Goal: Feedback & Contribution: Contribute content

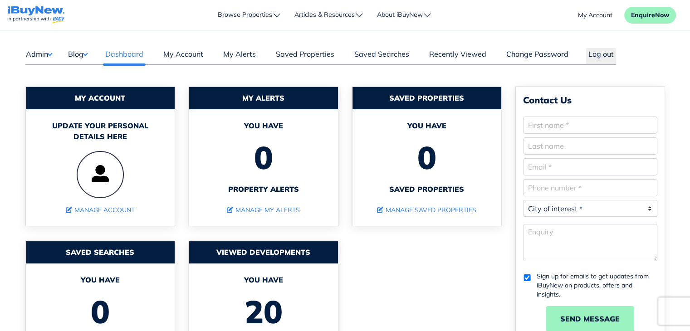
click at [88, 52] on button "Blog" at bounding box center [78, 54] width 20 height 12
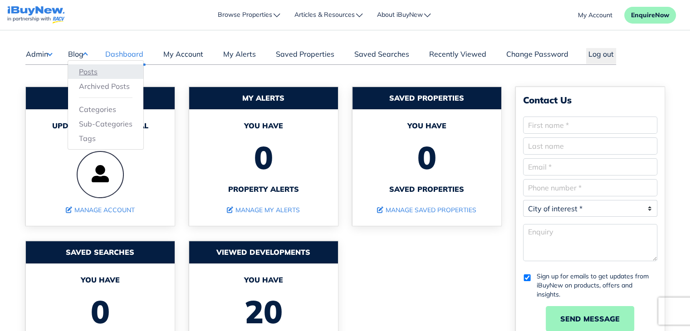
click at [91, 75] on link "Posts" at bounding box center [106, 71] width 54 height 11
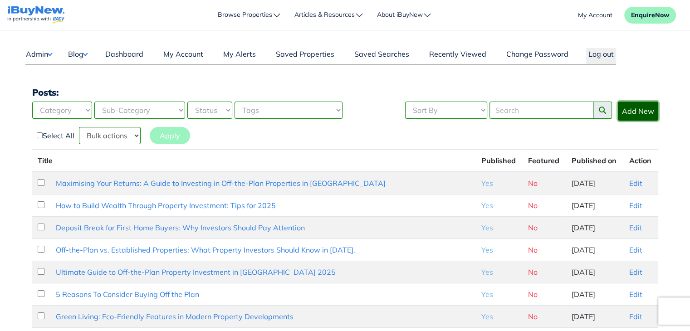
click at [639, 112] on link "Add New" at bounding box center [638, 111] width 40 height 19
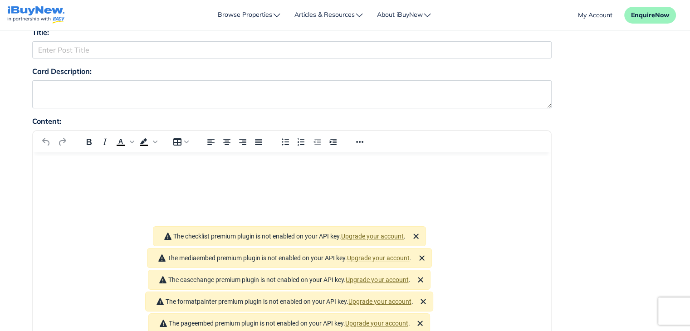
scroll to position [82, 0]
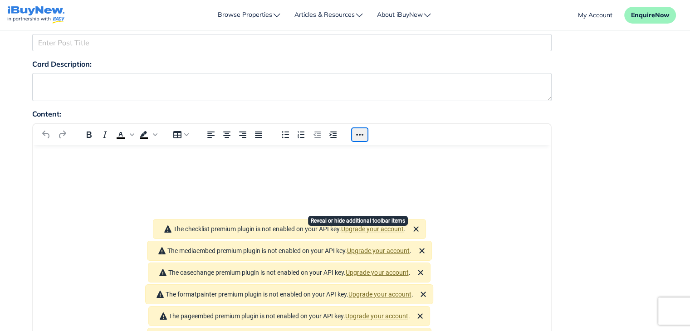
click at [360, 133] on button "Reveal or hide additional toolbar items" at bounding box center [359, 134] width 15 height 13
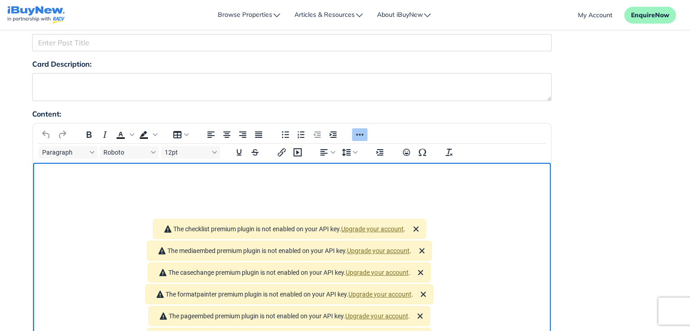
click at [509, 187] on html at bounding box center [292, 175] width 518 height 24
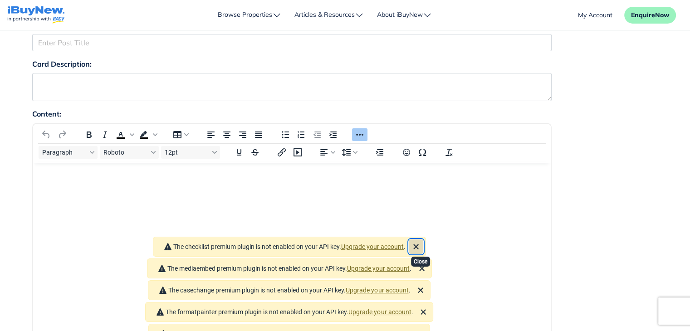
click at [421, 241] on icon "Close" at bounding box center [416, 246] width 11 height 11
click at [424, 241] on icon "Close" at bounding box center [421, 246] width 11 height 11
click at [423, 244] on icon "Close" at bounding box center [420, 246] width 5 height 5
click at [424, 241] on icon "Close" at bounding box center [423, 246] width 11 height 11
click at [423, 244] on icon "Close" at bounding box center [420, 246] width 5 height 5
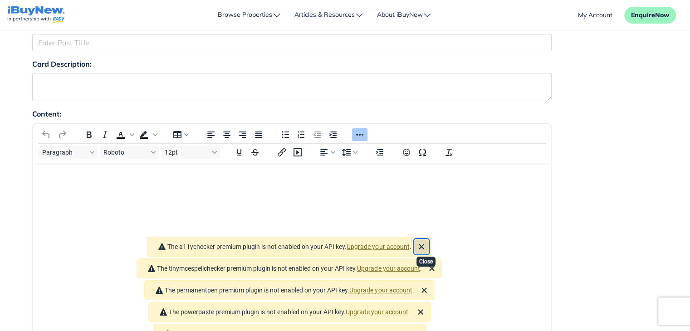
click at [424, 241] on icon "Close" at bounding box center [421, 246] width 11 height 11
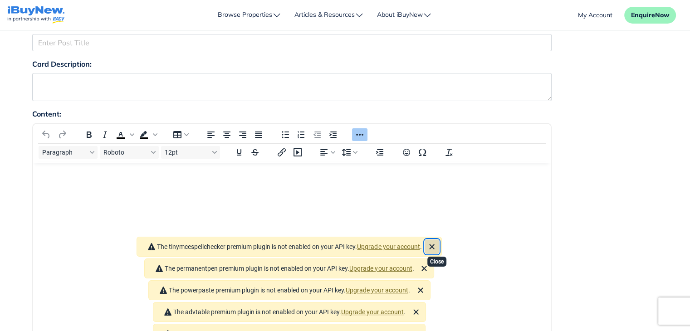
click at [435, 244] on icon "Close" at bounding box center [432, 246] width 5 height 5
click at [432, 239] on button "Close" at bounding box center [424, 246] width 15 height 15
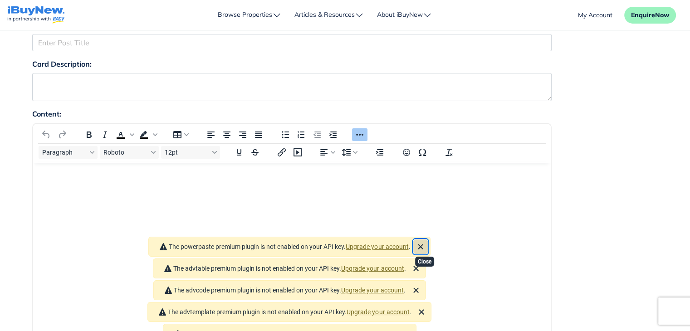
click at [425, 241] on icon "Close" at bounding box center [420, 246] width 11 height 11
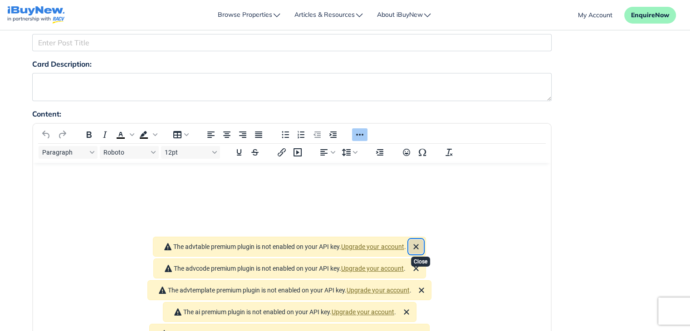
click at [421, 241] on icon "Close" at bounding box center [416, 246] width 11 height 11
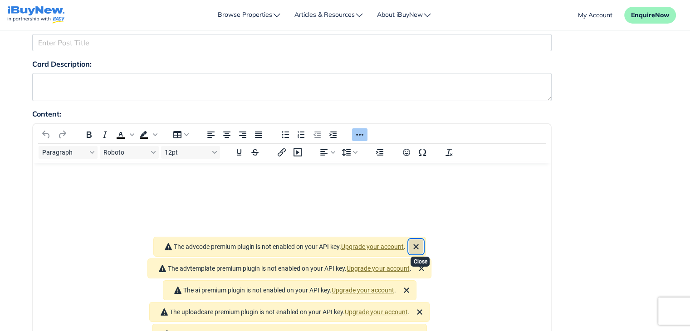
click at [421, 241] on icon "Close" at bounding box center [416, 246] width 11 height 11
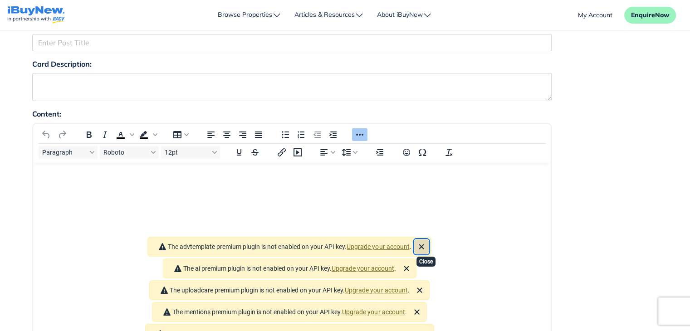
click at [425, 241] on icon "Close" at bounding box center [421, 246] width 11 height 11
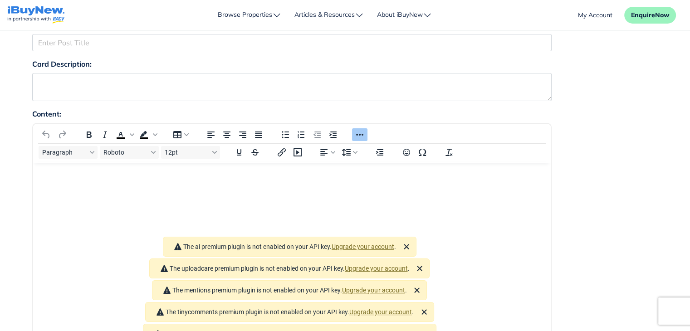
click at [412, 241] on icon "Close" at bounding box center [406, 246] width 11 height 11
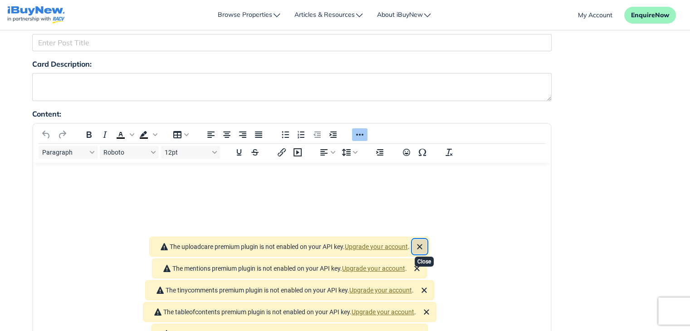
click at [425, 241] on icon "Close" at bounding box center [419, 246] width 11 height 11
click at [422, 241] on icon "Close" at bounding box center [416, 246] width 11 height 11
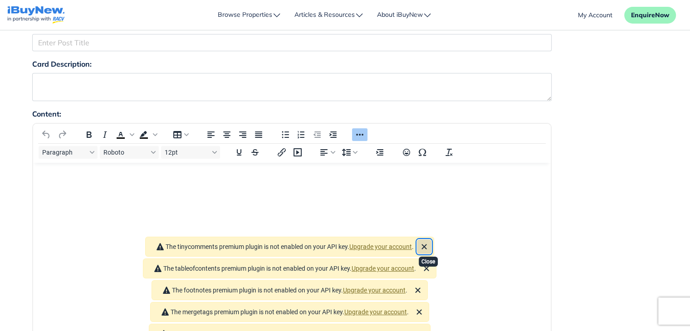
click at [425, 241] on icon "Close" at bounding box center [424, 246] width 11 height 11
click at [432, 241] on icon "Close" at bounding box center [426, 246] width 11 height 11
click at [422, 241] on icon "Close" at bounding box center [417, 246] width 11 height 11
click at [423, 263] on icon "Close" at bounding box center [420, 268] width 11 height 11
click at [424, 241] on icon "Close" at bounding box center [418, 246] width 11 height 11
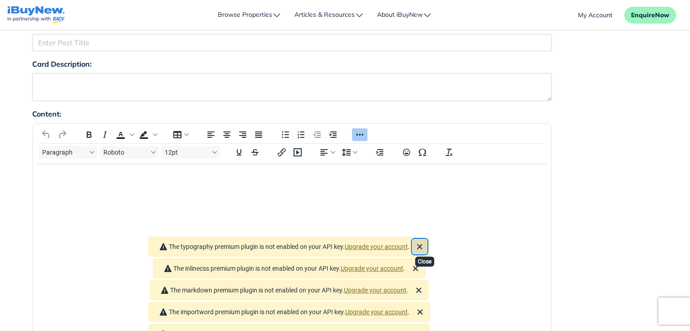
click at [425, 241] on icon "Close" at bounding box center [419, 246] width 11 height 11
click at [421, 241] on icon "Close" at bounding box center [415, 246] width 11 height 11
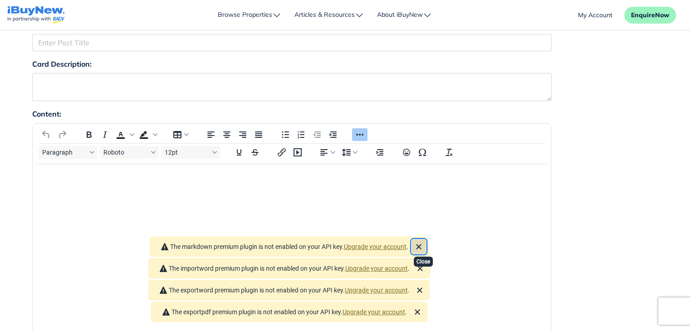
click at [421, 244] on icon "Close" at bounding box center [418, 246] width 5 height 5
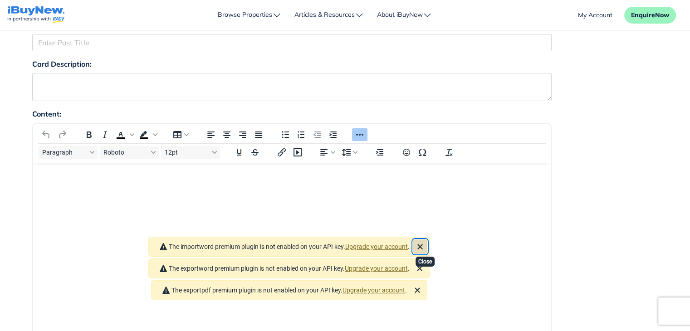
click at [422, 244] on icon "Close" at bounding box center [419, 246] width 5 height 5
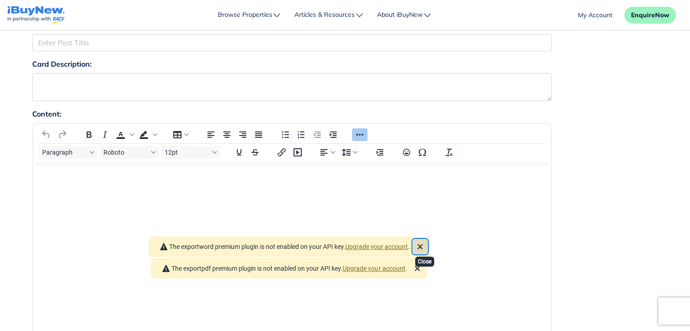
click at [422, 244] on icon "Close" at bounding box center [419, 246] width 5 height 5
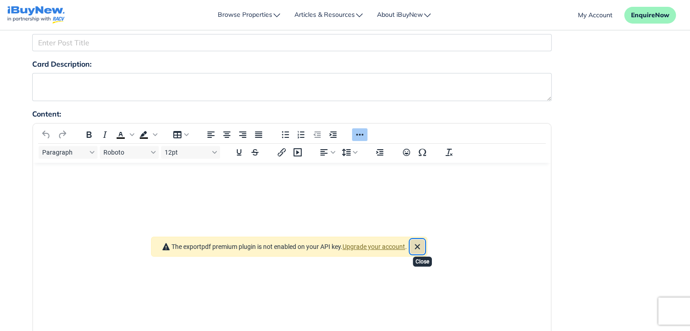
click at [423, 241] on icon "Close" at bounding box center [417, 246] width 11 height 11
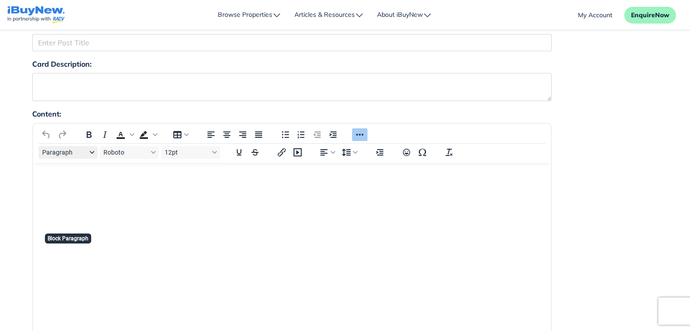
click at [95, 154] on button "Paragraph" at bounding box center [68, 152] width 59 height 13
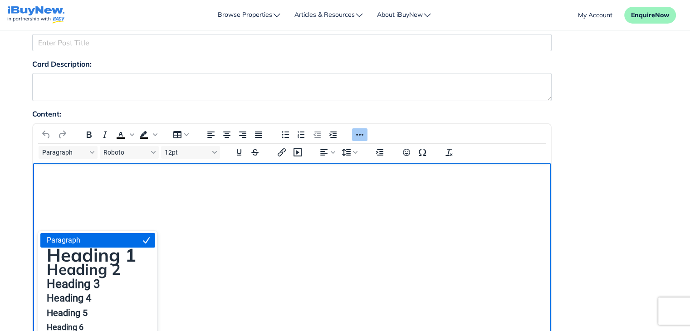
click at [234, 187] on html at bounding box center [292, 175] width 518 height 24
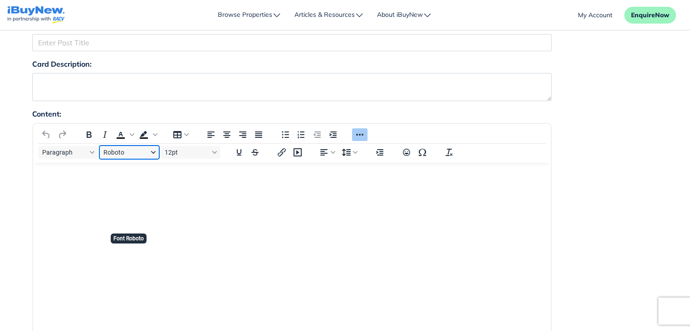
click at [154, 150] on button "Roboto" at bounding box center [129, 152] width 59 height 13
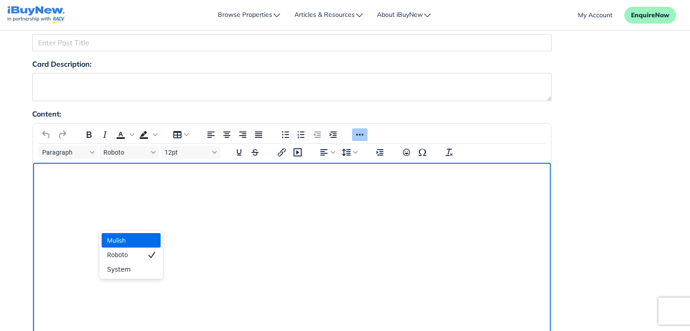
click at [212, 187] on html at bounding box center [292, 175] width 518 height 24
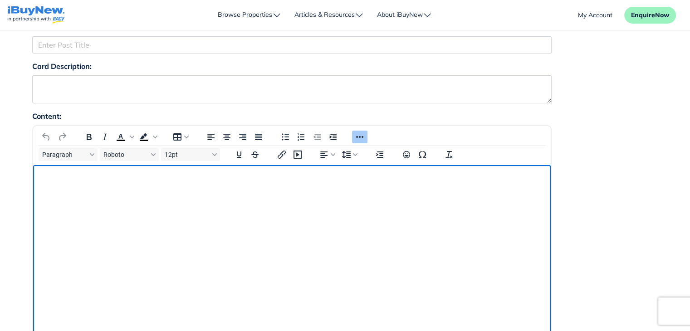
scroll to position [82, 0]
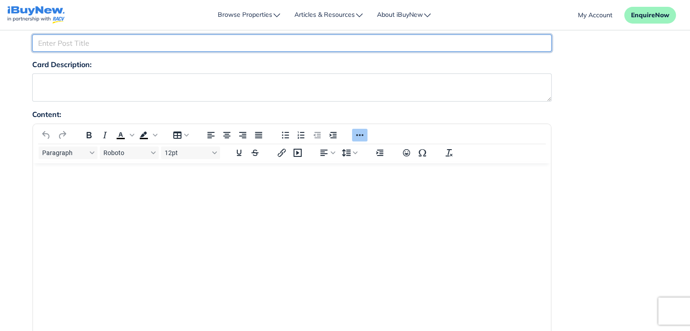
click at [205, 45] on input "Title:" at bounding box center [291, 42] width 519 height 17
type input "Home Guarantee Scheme Changes to Increase Competition for Investors"
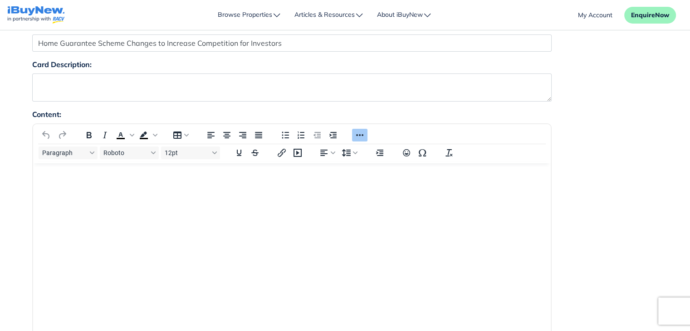
click at [621, 181] on div "Content: Paragraph Roboto 12pt p 0 words Build with" at bounding box center [345, 301] width 640 height 385
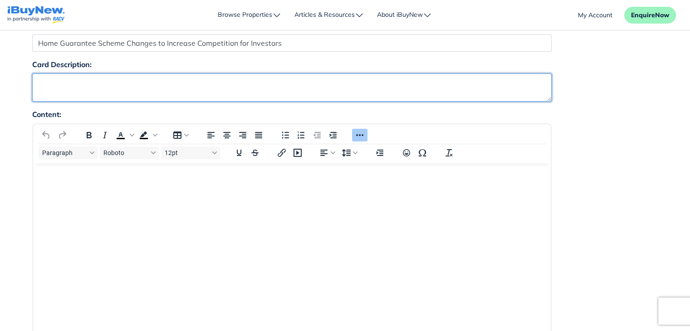
click at [134, 88] on textarea "Card Description:" at bounding box center [291, 87] width 519 height 28
paste textarea "Upcoming changes to the Home Guarantee Scheme in October are expected to draw m…"
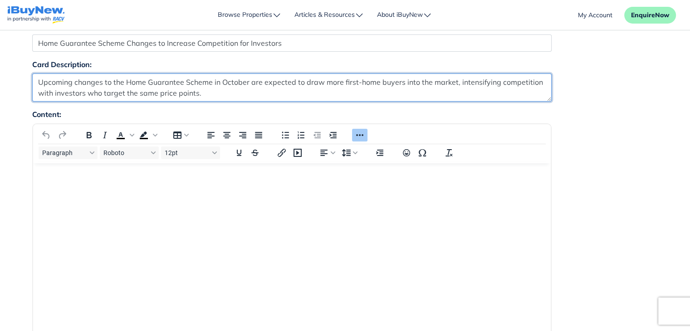
type textarea "Upcoming changes to the Home Guarantee Scheme in October are expected to draw m…"
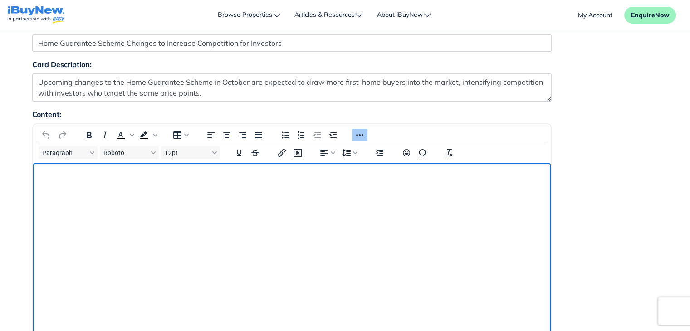
click at [139, 188] on html at bounding box center [292, 175] width 518 height 24
click at [165, 188] on html at bounding box center [292, 175] width 518 height 24
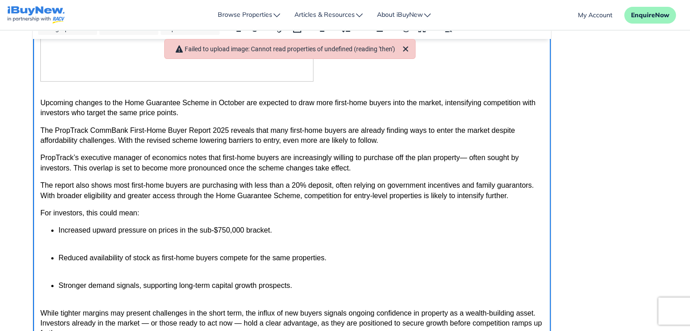
scroll to position [224, 0]
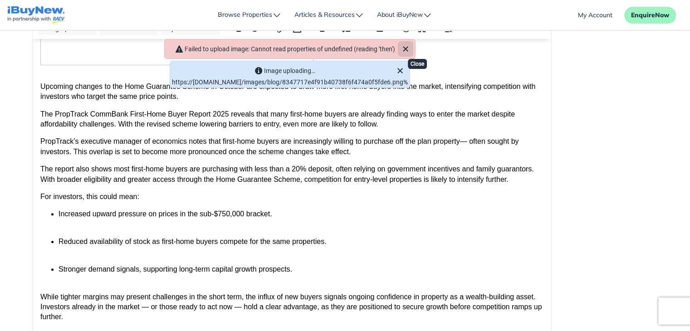
click at [411, 46] on icon "Close" at bounding box center [405, 49] width 11 height 11
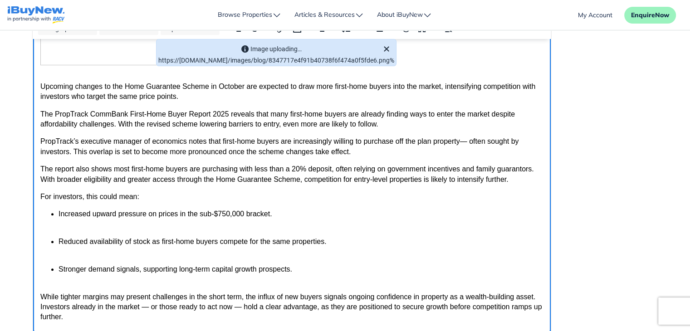
click at [415, 160] on body "Upcoming changes to the Home Guarantee Scheme in October are expected to draw m…" at bounding box center [291, 123] width 503 height 434
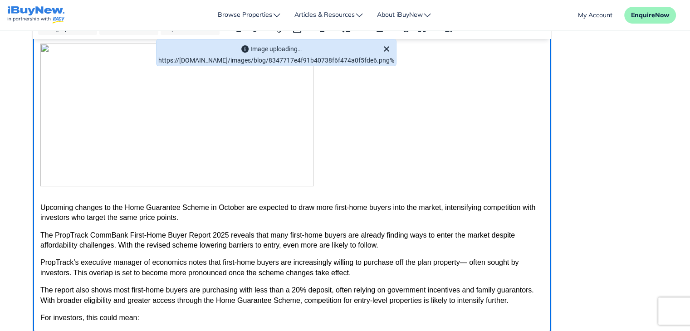
scroll to position [0, 0]
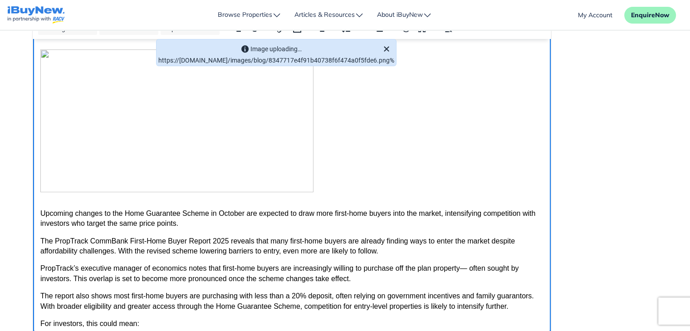
click at [377, 142] on h3 "Rich Text Area" at bounding box center [291, 115] width 503 height 164
click at [232, 143] on img "Rich Text Area" at bounding box center [176, 120] width 273 height 143
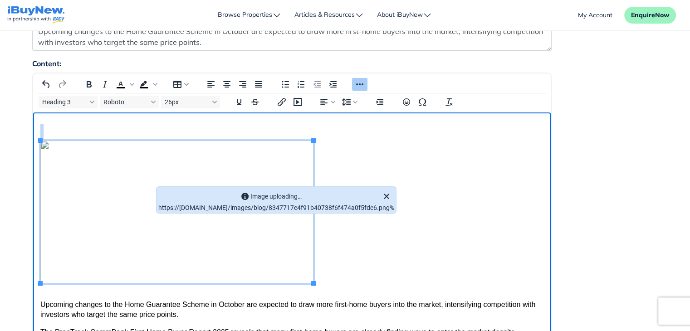
scroll to position [167, 0]
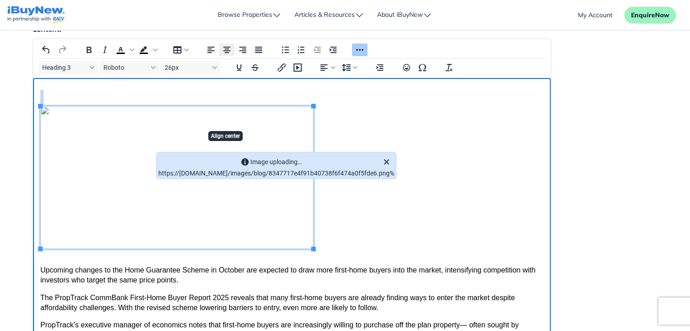
click at [223, 51] on icon "Align center" at bounding box center [226, 49] width 11 height 11
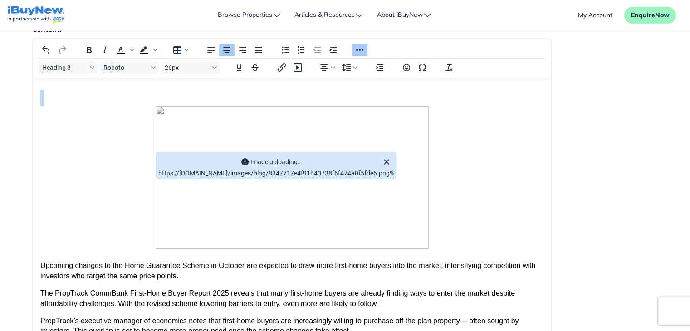
click at [619, 144] on div "Content: Heading 3 Roboto 26px h3 › img 256 words Build with" at bounding box center [345, 216] width 640 height 385
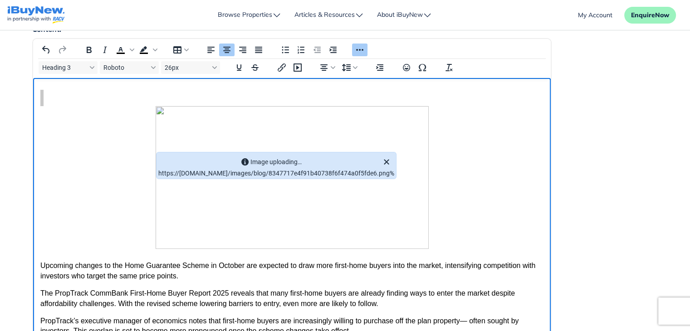
click at [469, 170] on h3 "Rich Text Area" at bounding box center [291, 169] width 503 height 159
click at [89, 280] on p "Upcoming changes to the Home Guarantee Scheme in October are expected to draw m…" at bounding box center [291, 271] width 503 height 20
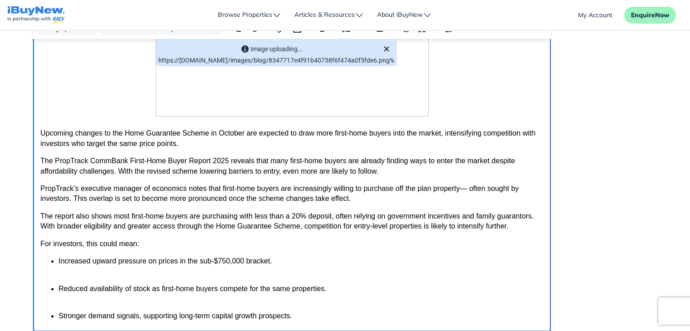
scroll to position [131, 0]
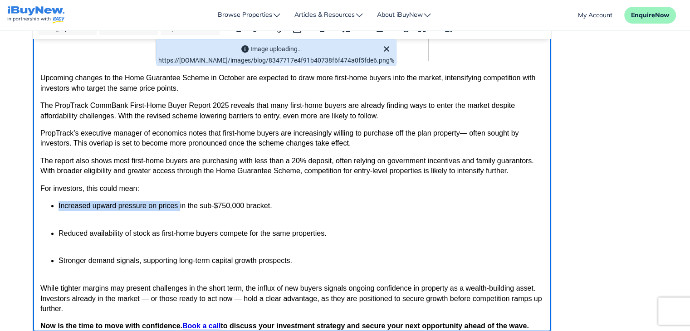
drag, startPoint x: 58, startPoint y: 205, endPoint x: 178, endPoint y: 205, distance: 120.2
click at [178, 205] on p "Increased upward pressure on prices in the sub-$750,000 bracket." at bounding box center [300, 211] width 485 height 20
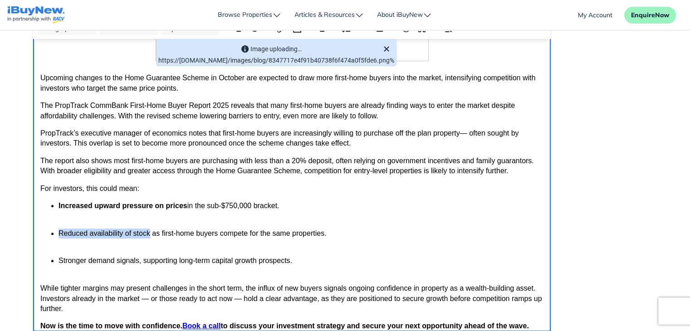
drag, startPoint x: 57, startPoint y: 235, endPoint x: 151, endPoint y: 235, distance: 93.4
click at [151, 235] on ul "Increased upward pressure on prices in the sub-$750,000 bracket. Reduced availa…" at bounding box center [291, 238] width 503 height 75
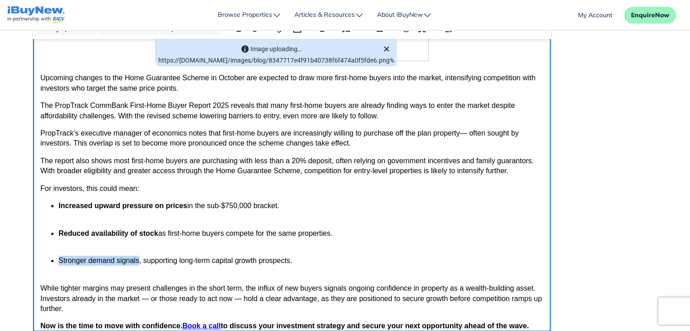
drag, startPoint x: 58, startPoint y: 262, endPoint x: 138, endPoint y: 260, distance: 80.3
click at [138, 260] on p "Stronger demand signals, supporting long-term capital growth prospects." at bounding box center [300, 266] width 485 height 20
click at [347, 289] on p "While tighter margins may present challenges in the short term, the influx of n…" at bounding box center [291, 299] width 503 height 30
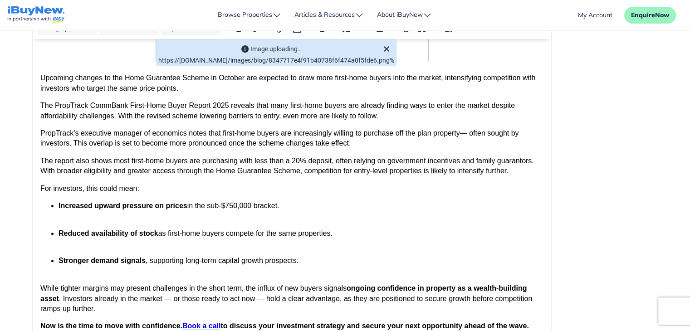
click at [661, 194] on div "Content: Paragraph Roboto 12pt p › strong 256 words Build with" at bounding box center [345, 158] width 640 height 385
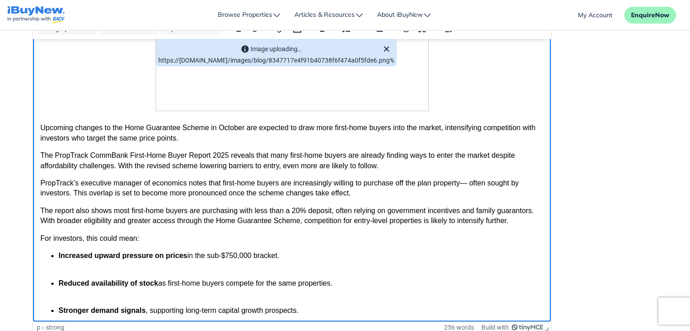
scroll to position [138, 0]
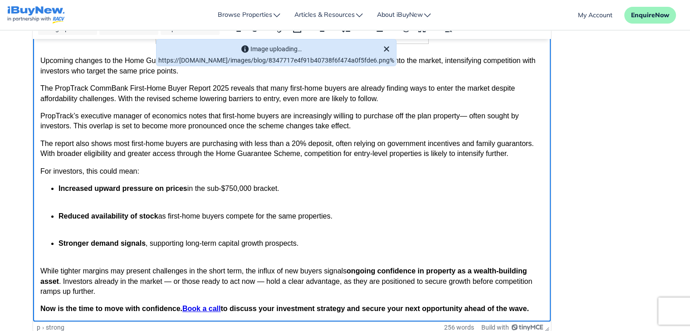
drag, startPoint x: 548, startPoint y: 233, endPoint x: 590, endPoint y: 287, distance: 68.3
click at [384, 233] on ul "Increased upward pressure on prices in the sub-$750,000 bracket. Reduced availa…" at bounding box center [291, 221] width 503 height 75
click at [48, 259] on ul "Increased upward pressure on prices in the sub-$750,000 bracket. Reduced availa…" at bounding box center [291, 221] width 503 height 75
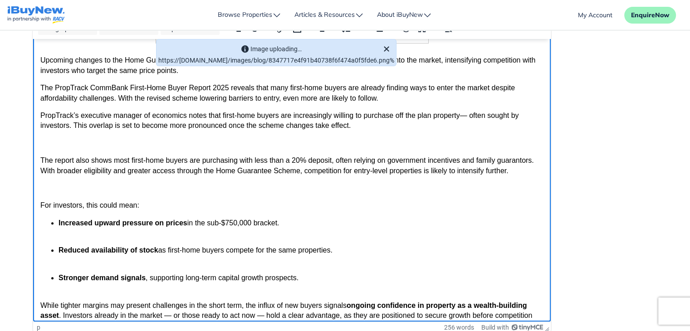
click at [391, 101] on p "The PropTrack CommBank First-Home Buyer Report 2025 reveals that many first-hom…" at bounding box center [291, 93] width 503 height 20
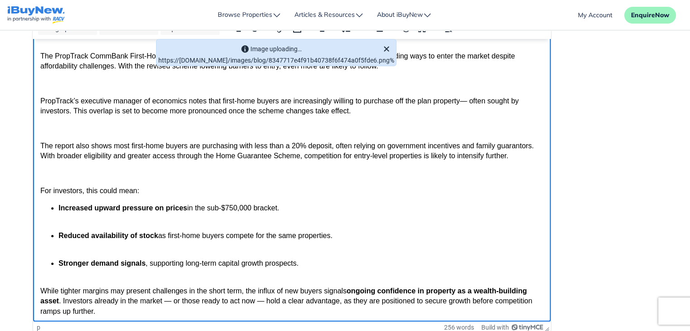
scroll to position [208, 0]
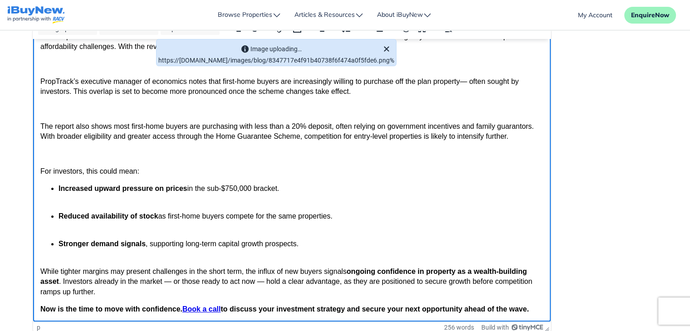
click at [39, 272] on html "Upcoming changes to the Home Guarantee Scheme in October are expected to draw m…" at bounding box center [292, 63] width 518 height 518
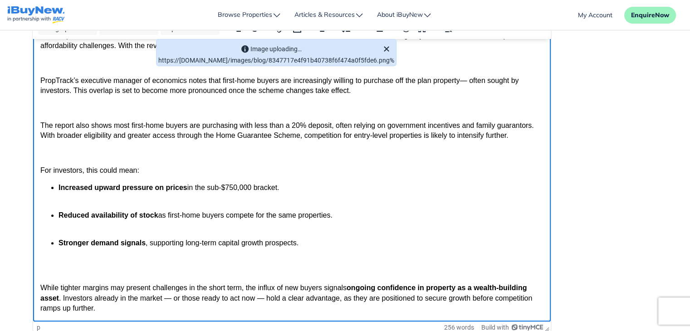
scroll to position [225, 0]
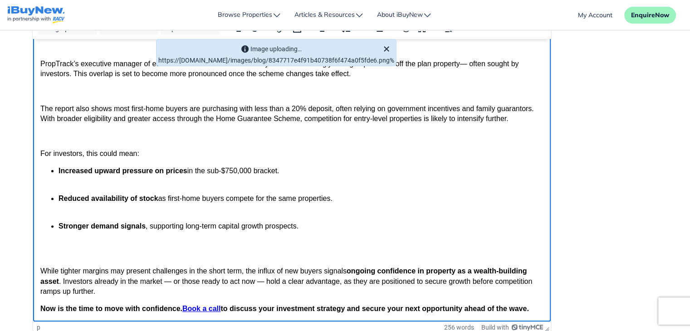
drag, startPoint x: 550, startPoint y: 231, endPoint x: 585, endPoint y: 286, distance: 64.9
click at [46, 303] on body "Upcoming changes to the Home Guarantee Scheme in October are expected to draw m…" at bounding box center [291, 56] width 503 height 517
click at [40, 311] on strong "Now is the time to move with confidence. Book a call to discuss your investment…" at bounding box center [284, 309] width 489 height 8
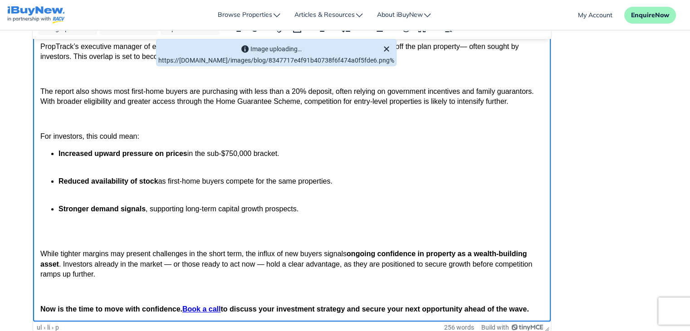
click at [384, 213] on p "Stronger demand signals , supporting long-term capital growth prospects." at bounding box center [300, 214] width 485 height 20
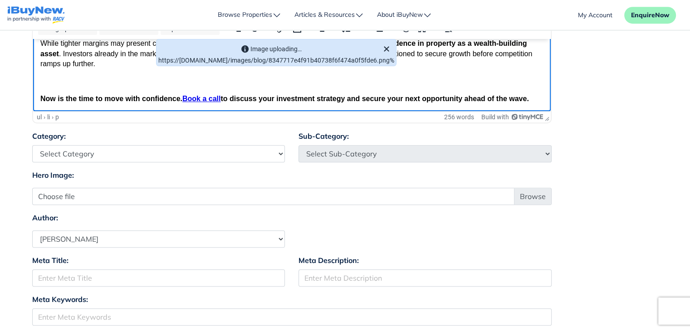
scroll to position [446, 0]
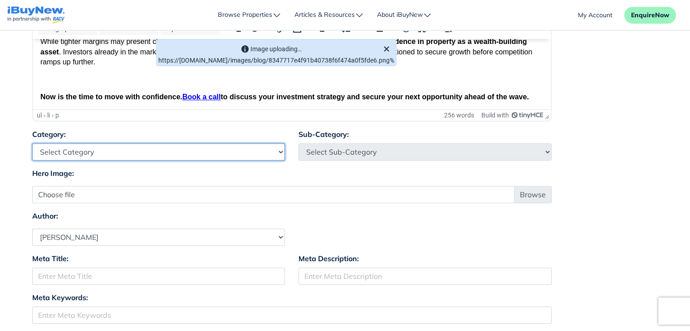
click at [150, 149] on select "Select Category Industry Outlooks Investing & Buying Tools & Calculators" at bounding box center [158, 151] width 253 height 17
select select "4"
click at [32, 143] on select "Select Category Industry Outlooks Investing & Buying Tools & Calculators" at bounding box center [158, 151] width 253 height 17
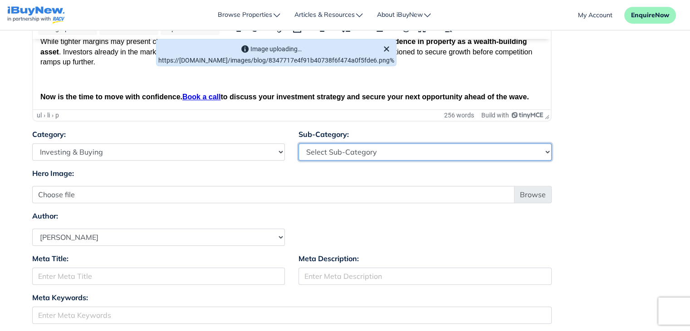
click at [389, 153] on select "Select Sub-Category First Home Buyers Upsizers Downsizers Investors Suburb Prof…" at bounding box center [424, 151] width 253 height 17
select select "17"
click at [298, 143] on select "Select Sub-Category First Home Buyers Upsizers Downsizers Investors Suburb Prof…" at bounding box center [424, 151] width 253 height 17
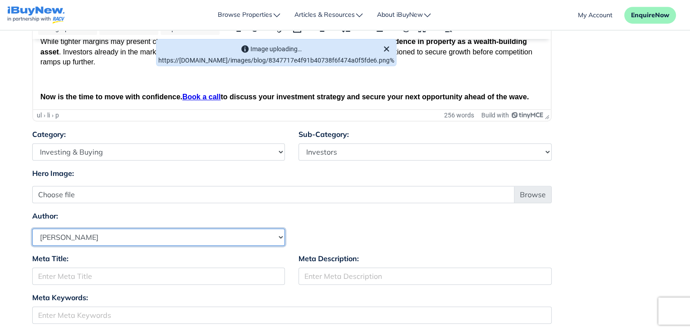
click at [255, 233] on select "Select Author Andrew Ladd Ava Markland Claire Almond Craig Jervis Daniel Peters…" at bounding box center [158, 237] width 253 height 17
select select "1590"
click at [32, 229] on select "Select Author Andrew Ladd Ava Markland Claire Almond Craig Jervis Daniel Peters…" at bounding box center [158, 237] width 253 height 17
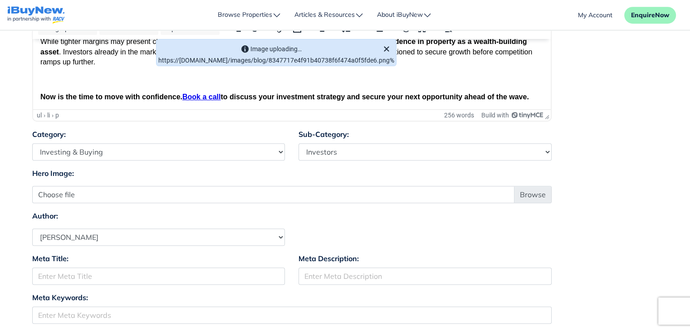
click at [658, 194] on div "Hero Image: Choose file" at bounding box center [345, 185] width 640 height 35
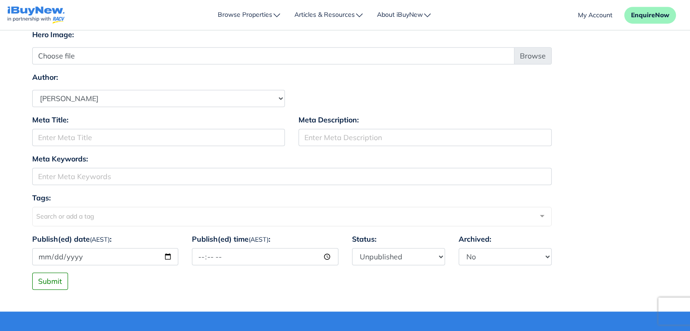
scroll to position [0, 0]
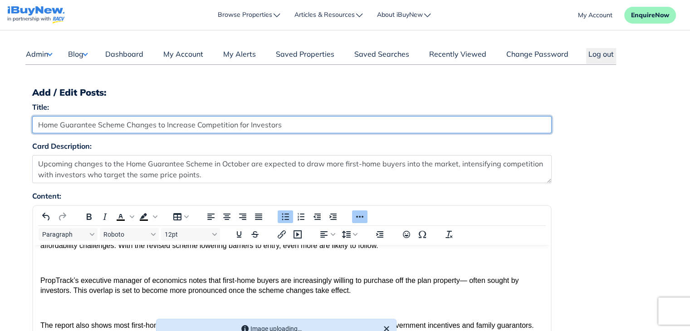
click at [351, 124] on input "Home Guarantee Scheme Changes to Increase Competition for Investors" at bounding box center [291, 124] width 519 height 17
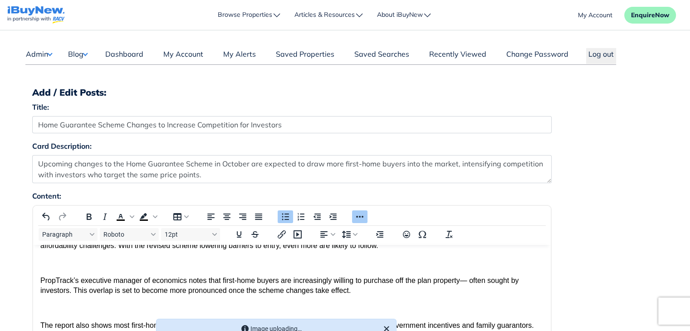
click at [654, 154] on div "Card Description: Upcoming changes to the Home Guarantee Scheme in October are …" at bounding box center [345, 166] width 640 height 50
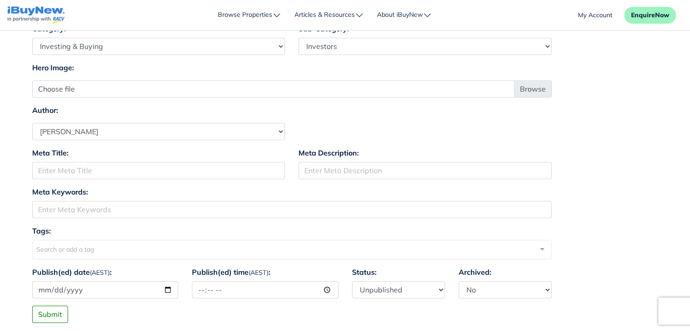
scroll to position [554, 0]
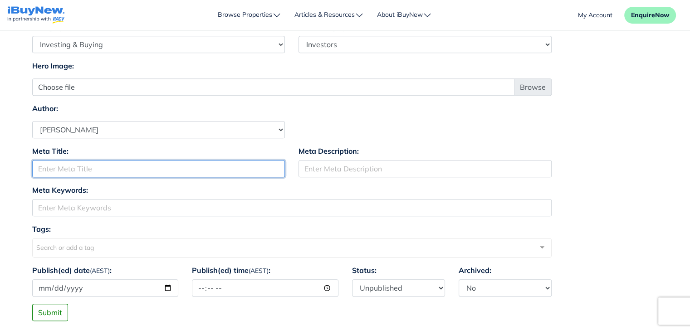
click at [206, 173] on input "Meta Title:" at bounding box center [158, 168] width 253 height 17
paste input "Home Guarantee Scheme Changes to Increase Competition for Investors"
type input "Home Guarantee Scheme Changes to Increase Competition for Investors"
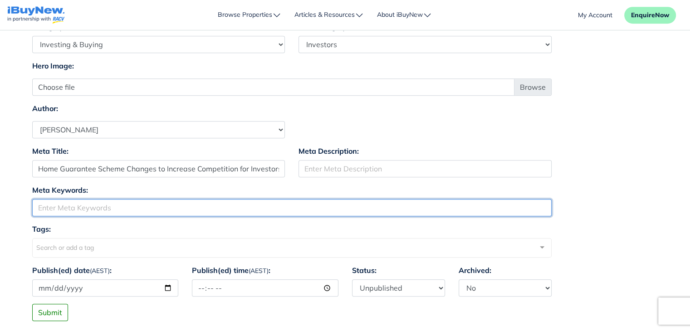
click at [147, 201] on input "Meta Keywords:" at bounding box center [291, 207] width 519 height 17
paste input "Home Guarantee Scheme Changes to Increase Competition for Investors"
type input "Home Guarantee"
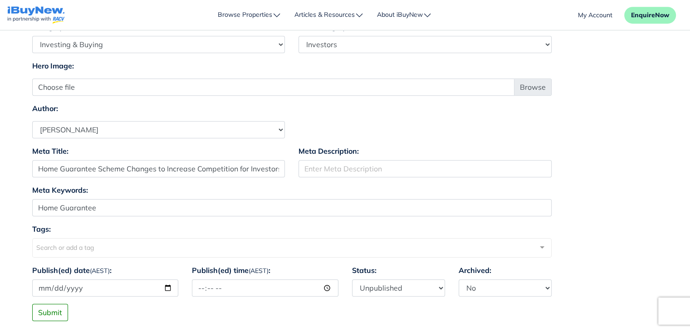
click at [622, 192] on div "Meta Keywords: Home Guarantee" at bounding box center [345, 204] width 640 height 39
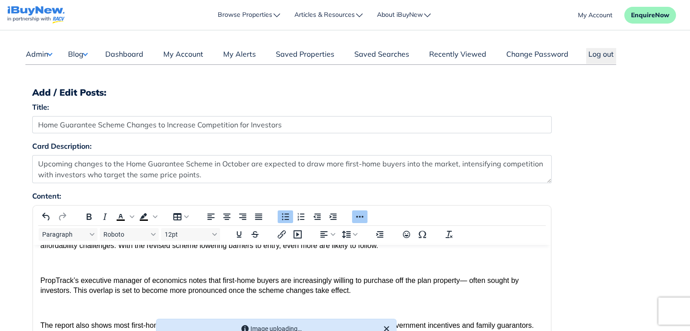
click at [87, 53] on button "Blog" at bounding box center [78, 54] width 20 height 12
click at [607, 152] on div "Card Description: Upcoming changes to the Home Guarantee Scheme in October are …" at bounding box center [345, 166] width 640 height 50
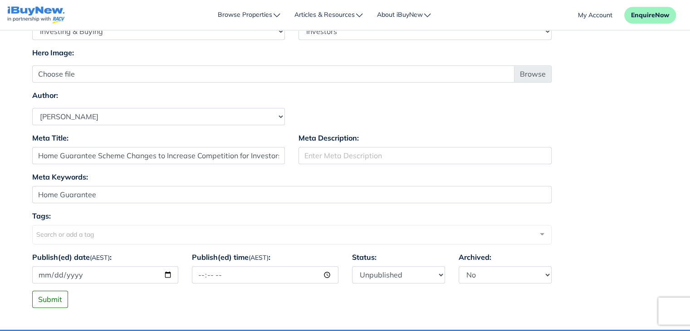
scroll to position [569, 0]
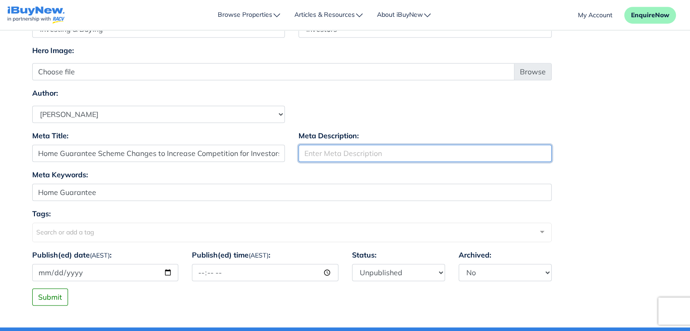
click at [462, 151] on input "Meta Description:" at bounding box center [424, 153] width 253 height 17
paste input "Home Guarantee Scheme Changes to Increase Competition for Investors"
type input "Changes to Increase Competition for Investors"
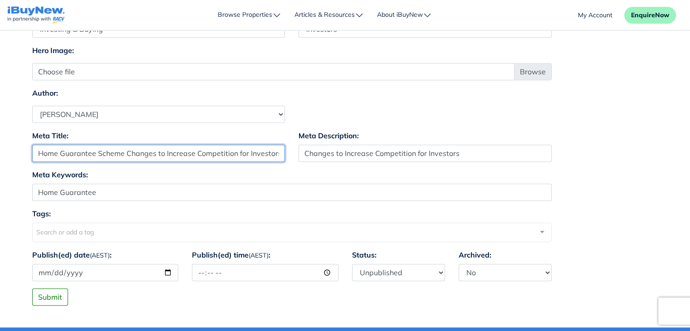
click at [125, 153] on input "Home Guarantee Scheme Changes to Increase Competition for Investors" at bounding box center [158, 153] width 253 height 17
type input "Home Guarantee Scheme"
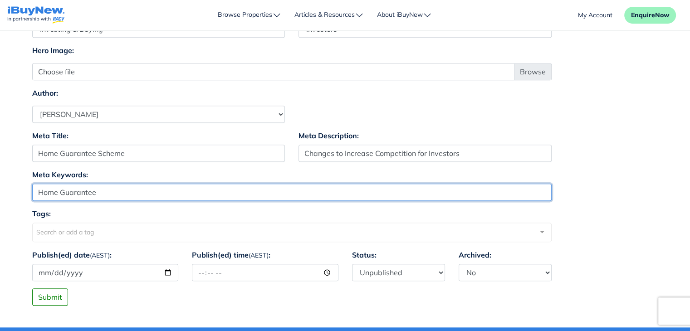
click at [166, 192] on input "Home Guarantee" at bounding box center [291, 192] width 519 height 17
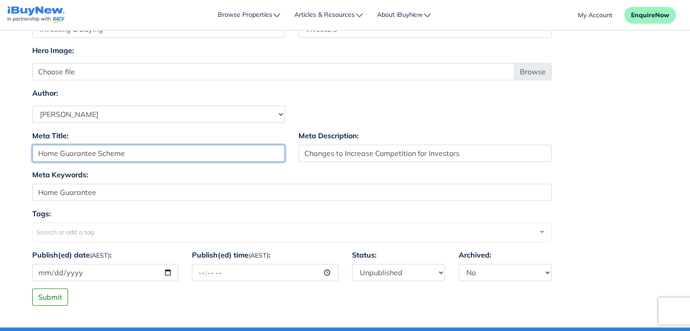
click at [179, 158] on input "Home Guarantee Scheme" at bounding box center [158, 153] width 253 height 17
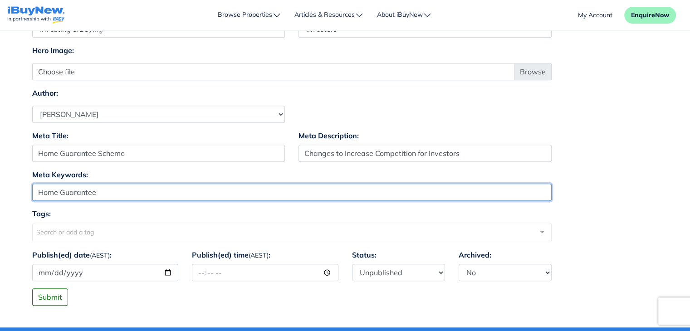
click at [158, 193] on input "Home Guarantee" at bounding box center [291, 192] width 519 height 17
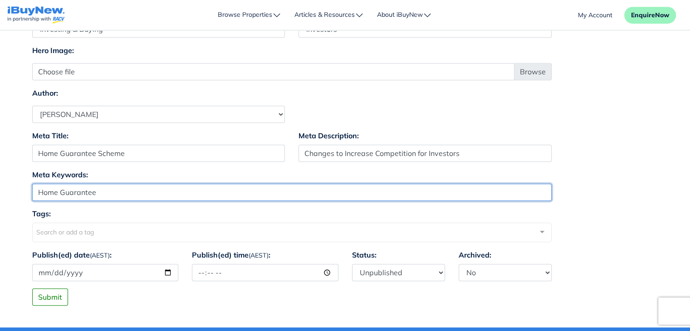
paste input "Scheme"
type input "Home Guarantee Scheme"
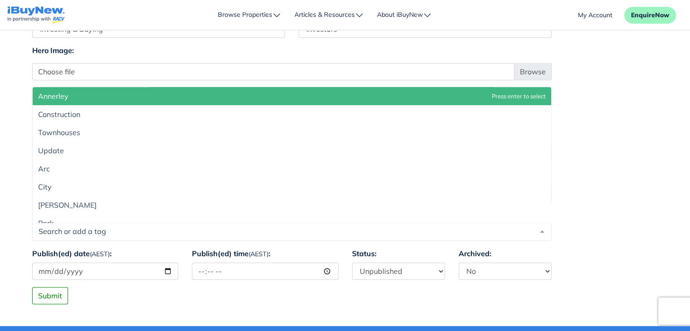
click at [142, 229] on div at bounding box center [291, 232] width 519 height 18
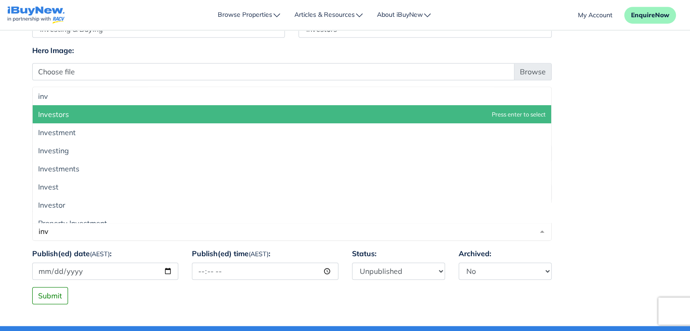
click at [138, 115] on span "Investors" at bounding box center [292, 114] width 518 height 18
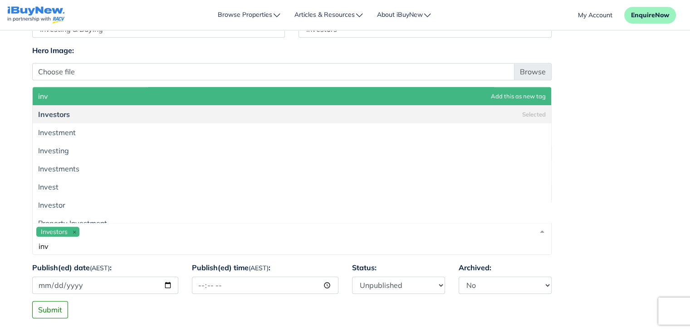
click at [135, 231] on div "Investors inv" at bounding box center [291, 239] width 519 height 32
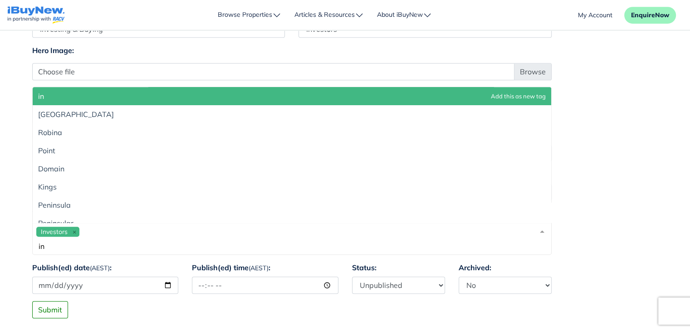
type input "i"
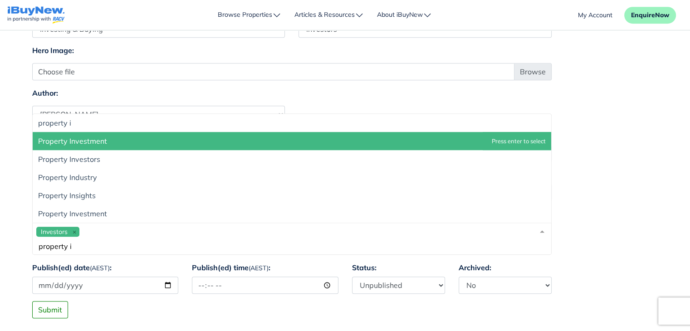
click at [145, 142] on span "Property Investment" at bounding box center [292, 141] width 518 height 18
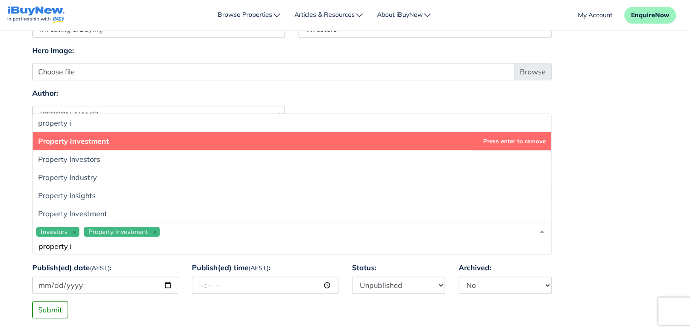
click at [194, 228] on div "Investors Property Investment property i" at bounding box center [291, 239] width 519 height 32
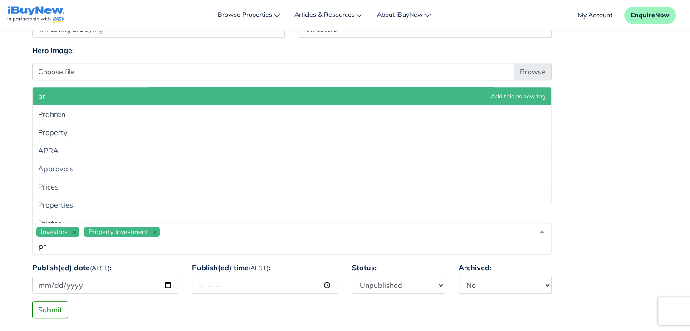
type input "p"
type input "h"
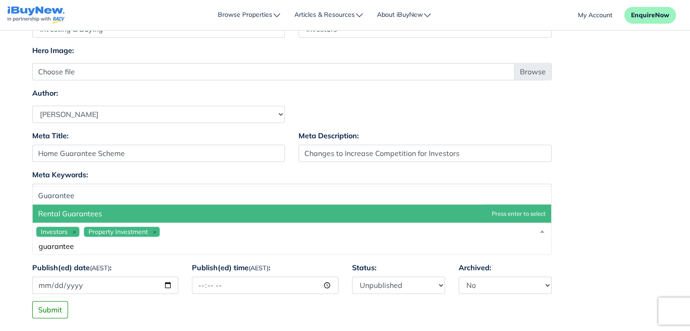
click at [190, 233] on div "Investors Property Investment guarantee" at bounding box center [291, 239] width 519 height 32
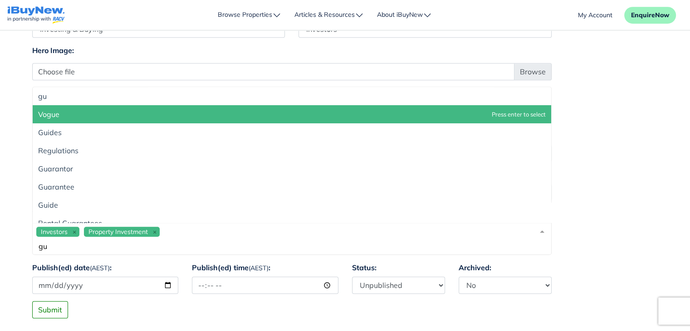
type input "g"
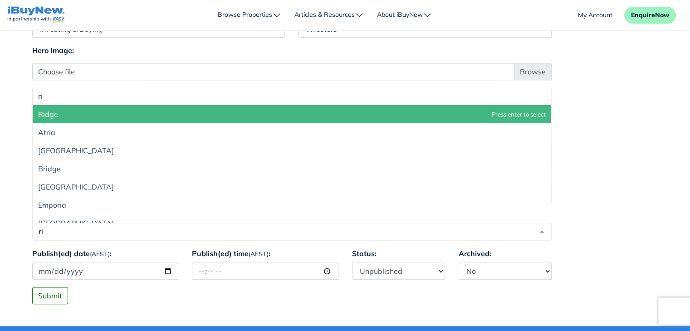
type input "r"
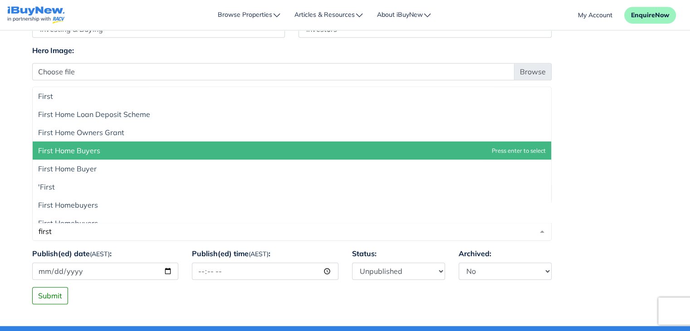
click at [159, 153] on span "First Home Buyers" at bounding box center [292, 151] width 518 height 18
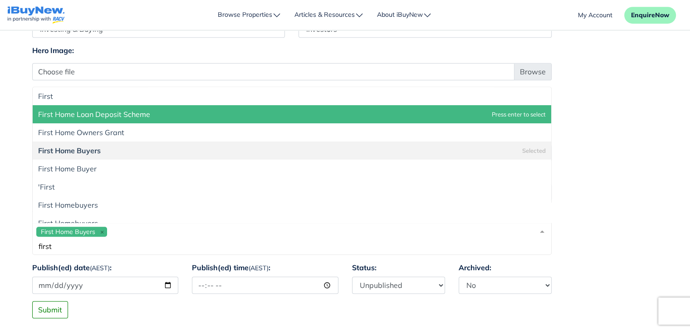
click at [149, 231] on div "First Home Buyers first" at bounding box center [291, 239] width 519 height 32
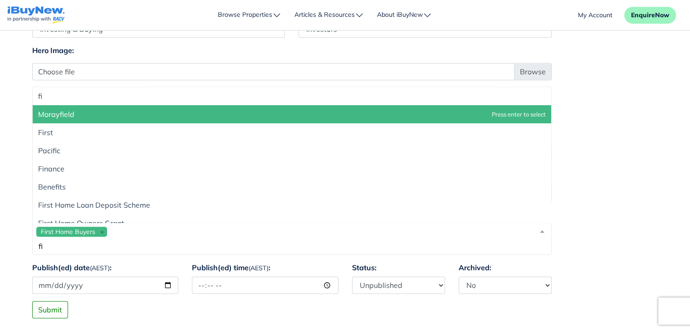
type input "f"
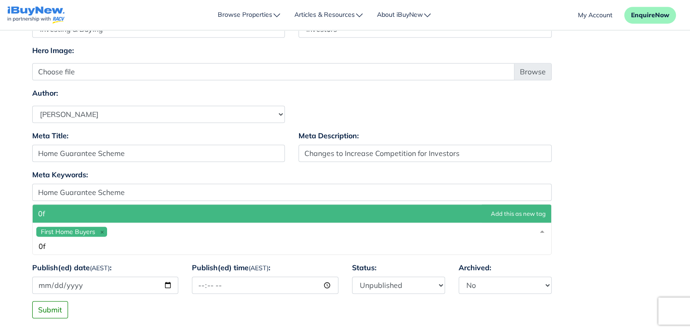
type input "0"
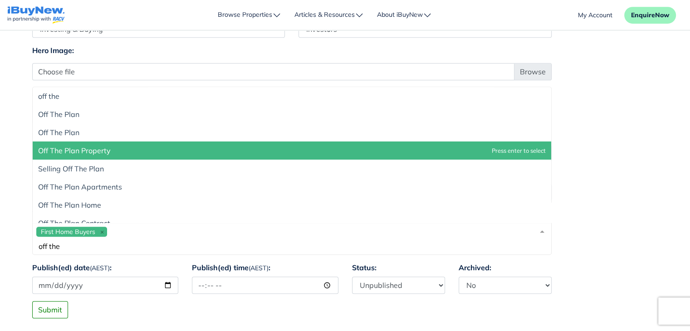
click at [124, 155] on span "Off The Plan Property" at bounding box center [292, 151] width 518 height 18
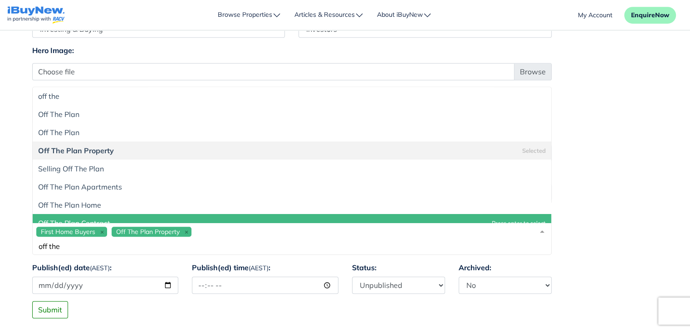
click at [256, 243] on input "off the" at bounding box center [284, 246] width 497 height 9
type input "o"
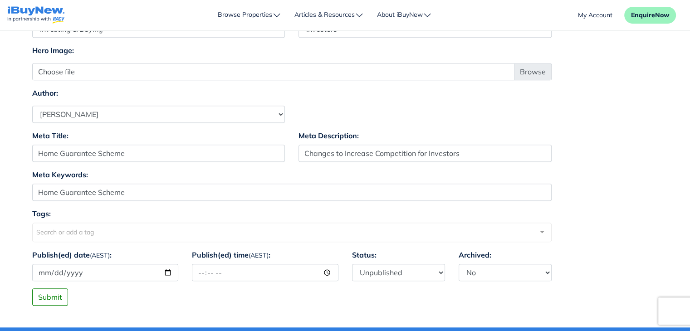
click at [589, 181] on div "Meta Keywords: Home Guarantee Scheme" at bounding box center [345, 188] width 640 height 39
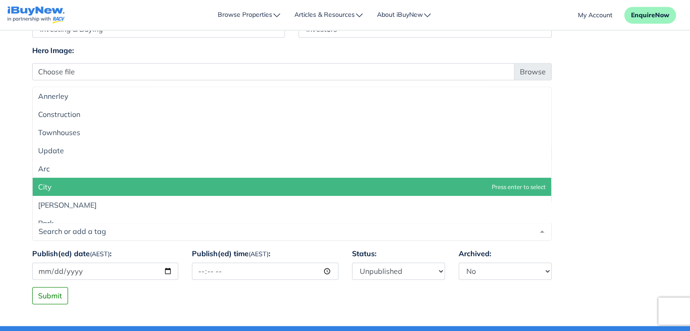
click at [312, 230] on div at bounding box center [291, 232] width 519 height 18
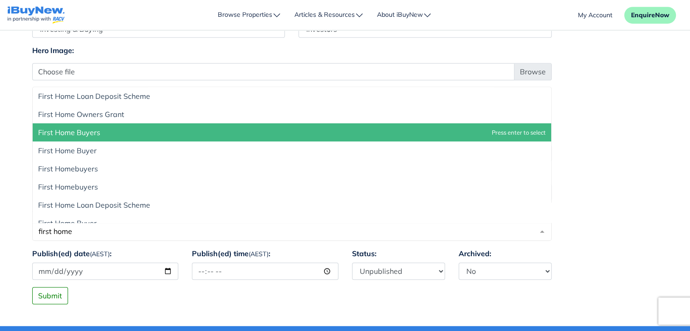
click at [342, 137] on span "First Home Buyers" at bounding box center [292, 132] width 518 height 18
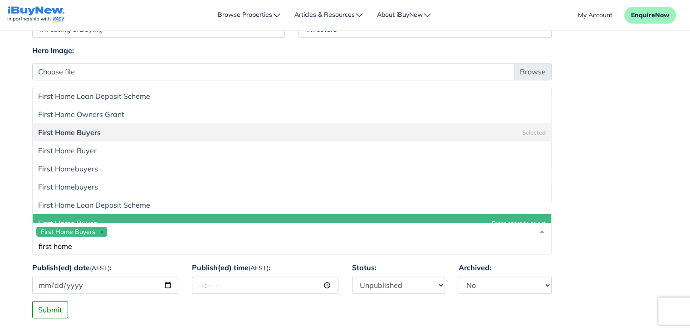
click at [151, 235] on div "First Home Buyers first home" at bounding box center [291, 239] width 519 height 32
click at [132, 245] on input "first home" at bounding box center [284, 246] width 497 height 9
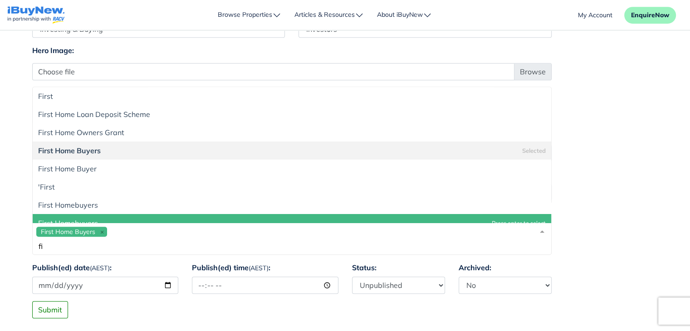
type input "f"
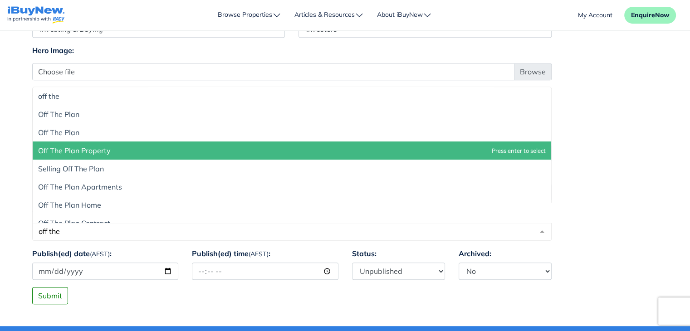
click at [138, 158] on span "Off The Plan Property" at bounding box center [292, 151] width 518 height 18
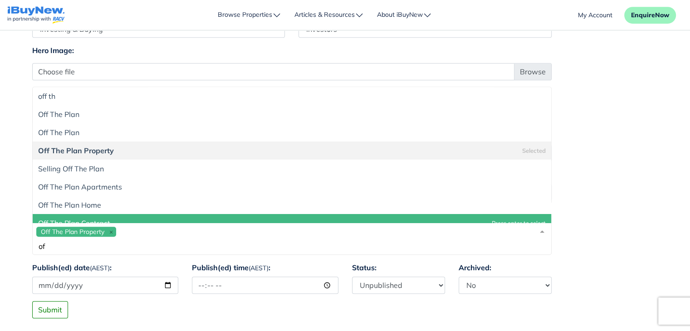
type input "o"
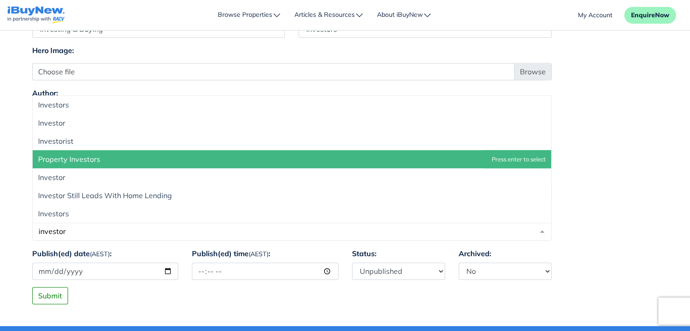
click at [122, 160] on span "Property Investors" at bounding box center [292, 159] width 518 height 18
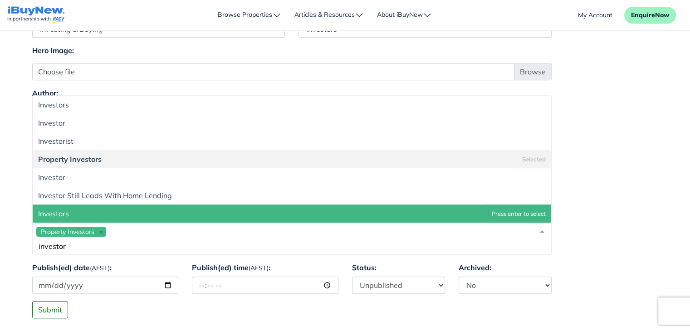
click at [97, 210] on span "Investors" at bounding box center [292, 214] width 518 height 18
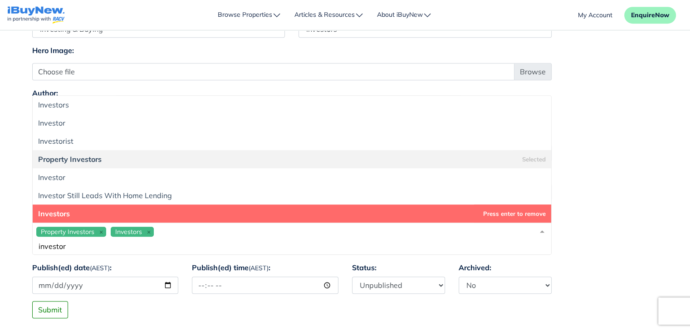
click at [172, 247] on input "investor" at bounding box center [284, 246] width 497 height 9
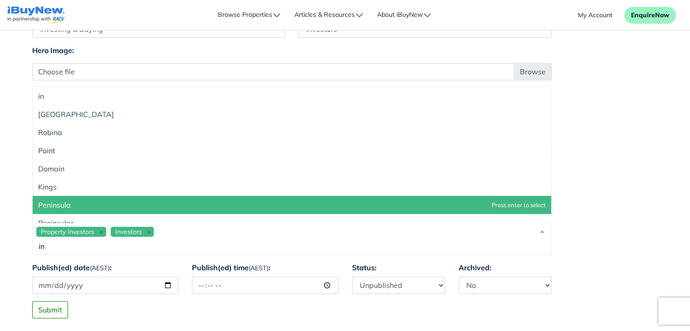
type input "i"
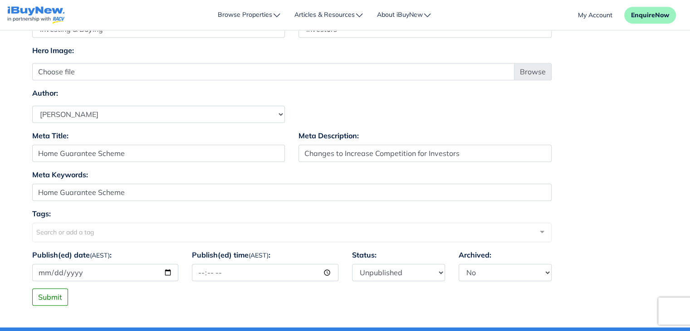
click at [642, 142] on div "Meta Title: Home Guarantee Scheme Meta Description: Changes to Increase Competi…" at bounding box center [345, 149] width 640 height 39
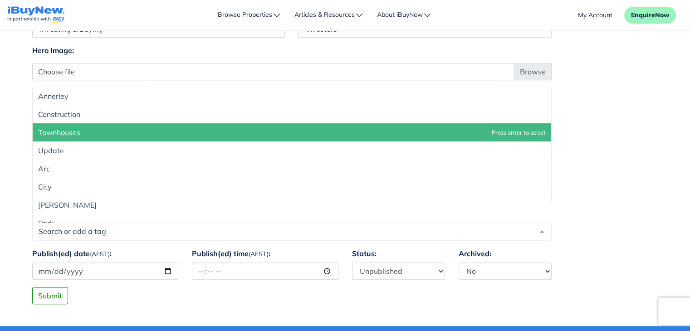
click at [543, 229] on div at bounding box center [542, 231] width 18 height 17
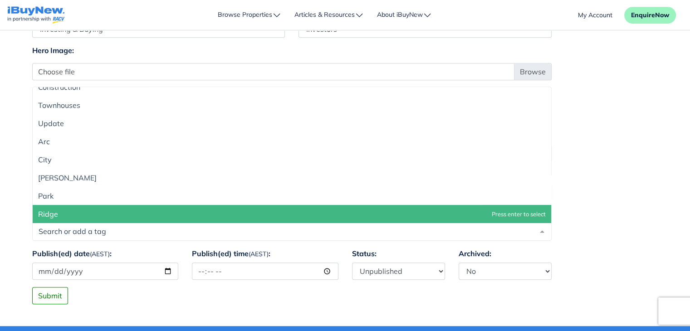
scroll to position [45, 0]
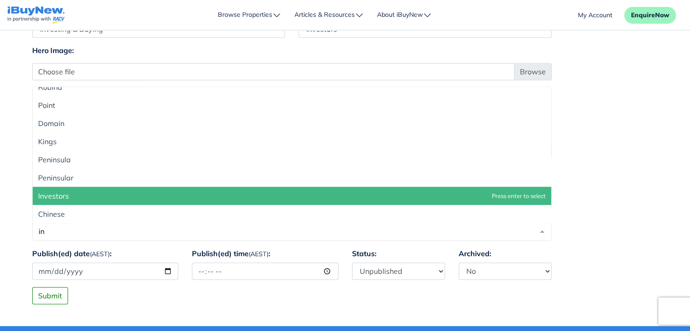
click at [294, 189] on span "Investors" at bounding box center [292, 196] width 518 height 18
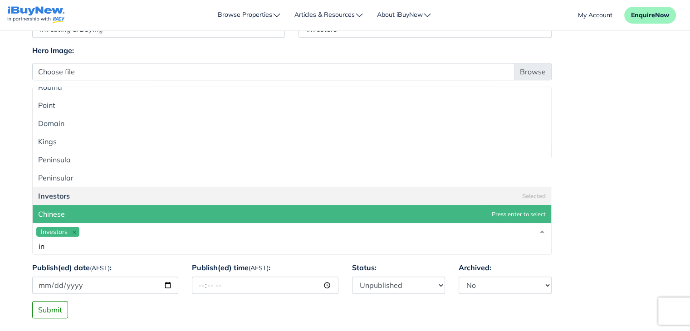
type input "i"
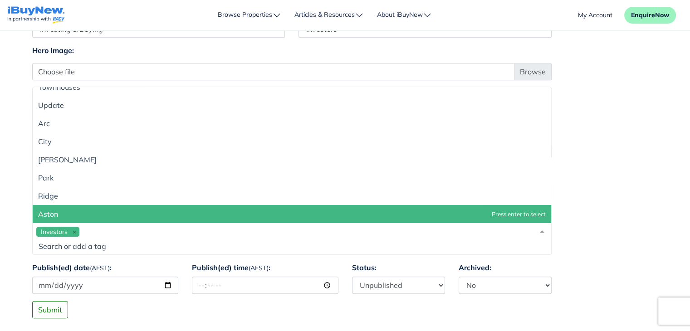
click at [154, 244] on input "Meta Keywords:" at bounding box center [284, 246] width 497 height 9
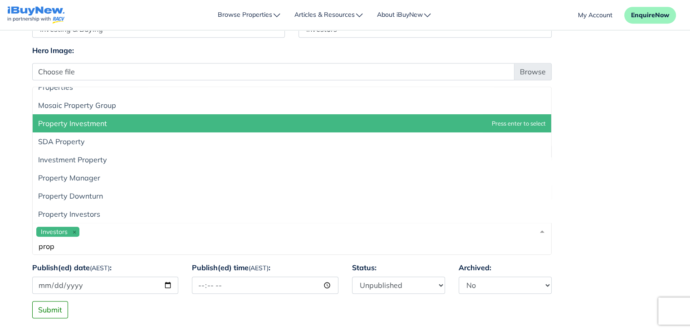
click at [108, 123] on span "Property Investment" at bounding box center [292, 123] width 518 height 18
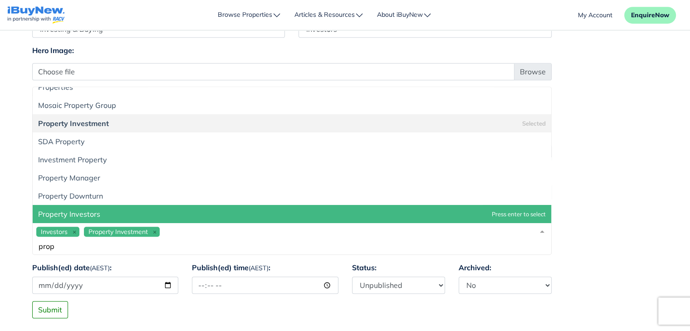
click at [111, 248] on input "prop" at bounding box center [284, 246] width 497 height 9
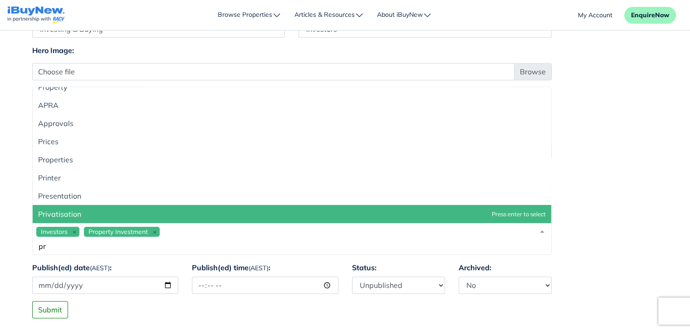
type input "p"
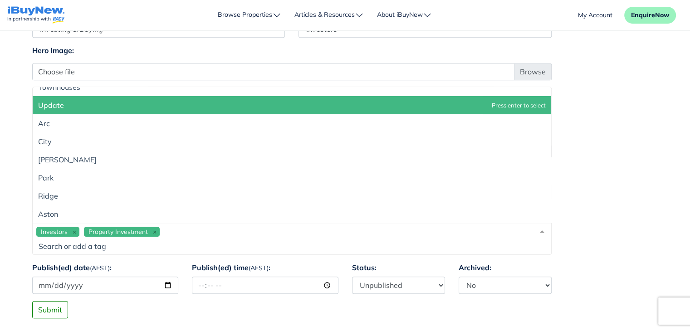
click at [241, 229] on div "Investors Property Investment" at bounding box center [291, 239] width 519 height 32
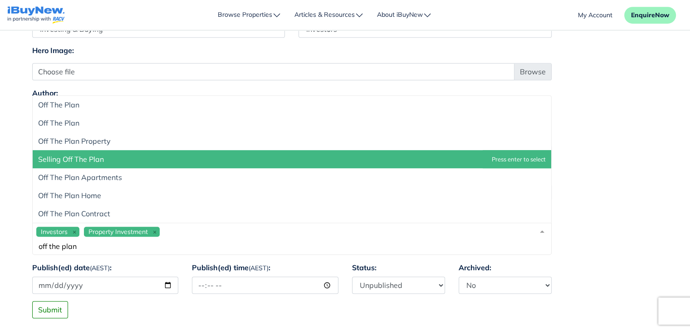
scroll to position [0, 0]
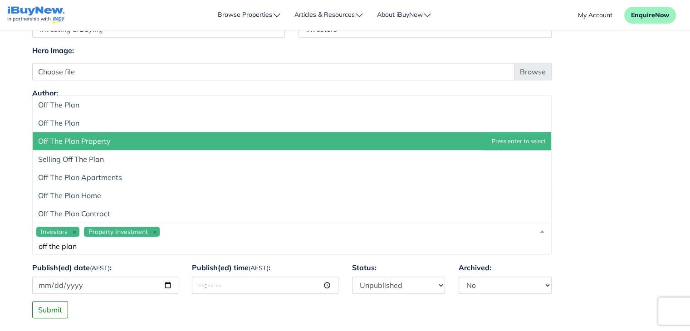
click at [209, 141] on span "Off The Plan Property" at bounding box center [292, 141] width 518 height 18
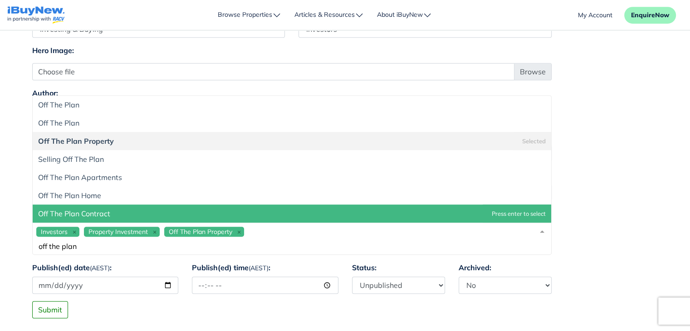
click at [111, 250] on div "Investors Property Investment Off The Plan Property off the plan" at bounding box center [291, 239] width 519 height 32
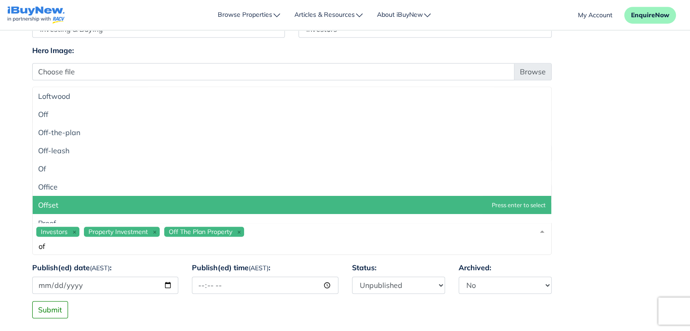
type input "o"
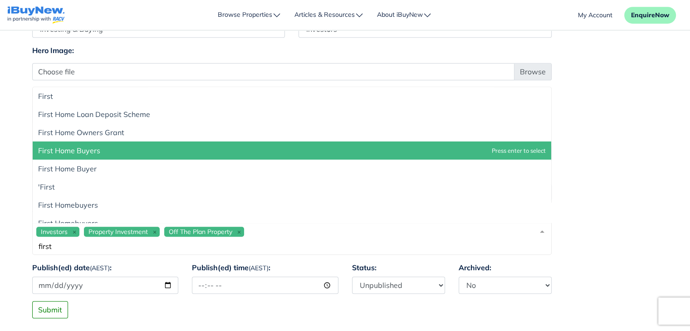
click at [93, 147] on span "First Home Buyers" at bounding box center [69, 150] width 62 height 9
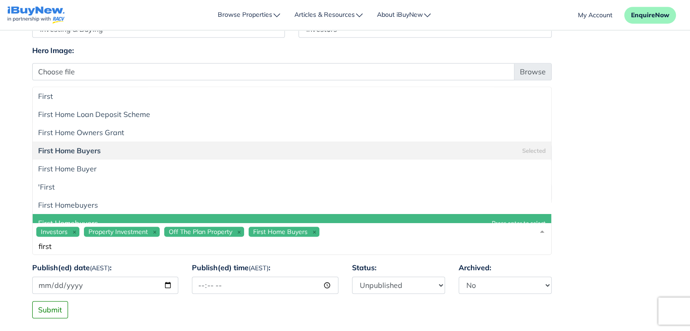
click at [102, 242] on input "first" at bounding box center [284, 246] width 497 height 9
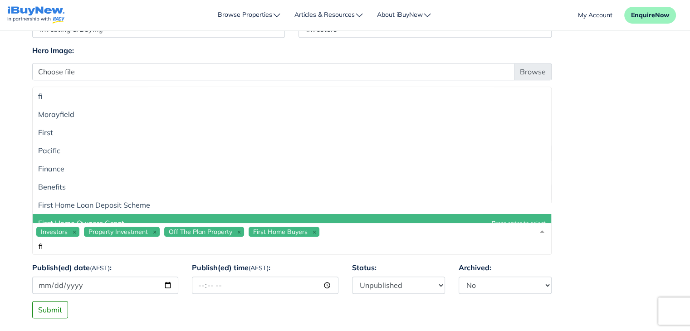
type input "f"
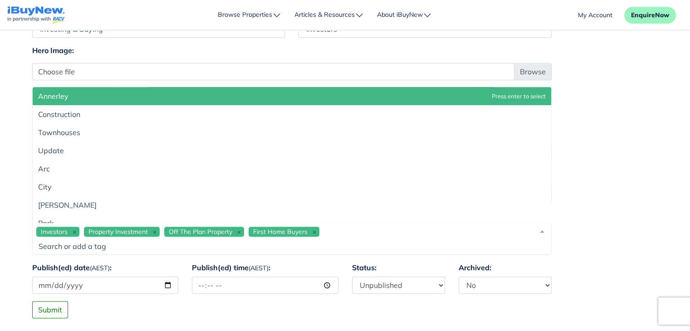
click at [421, 232] on div "Investors Property Investment Off The Plan Property First Home Buyers" at bounding box center [291, 239] width 519 height 32
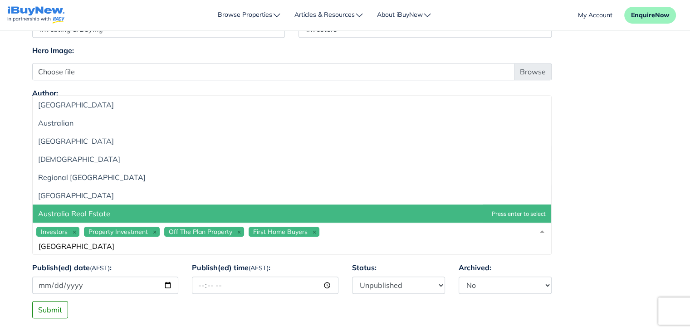
click at [294, 209] on span "Australia Real Estate" at bounding box center [292, 214] width 518 height 18
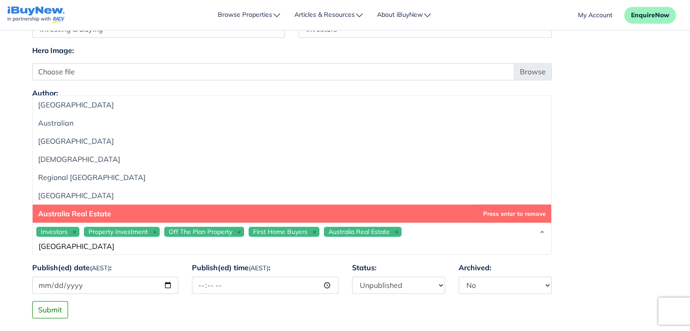
click at [121, 249] on input "[GEOGRAPHIC_DATA]" at bounding box center [284, 246] width 497 height 9
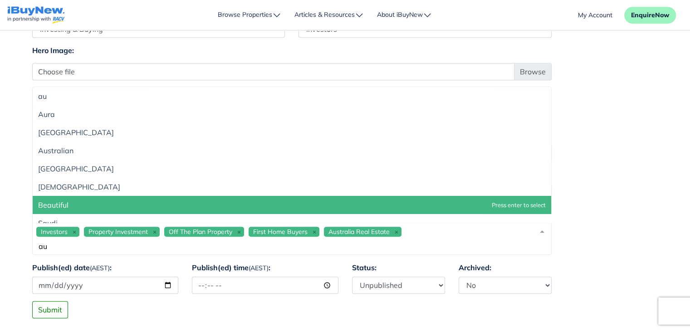
type input "a"
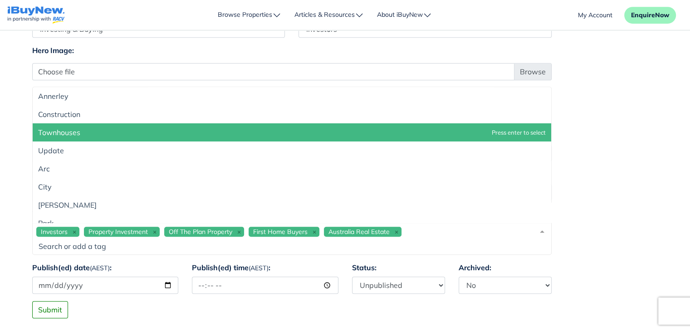
click at [443, 232] on div "Investors Property Investment Off The Plan Property First Home Buyers Australia…" at bounding box center [291, 239] width 519 height 32
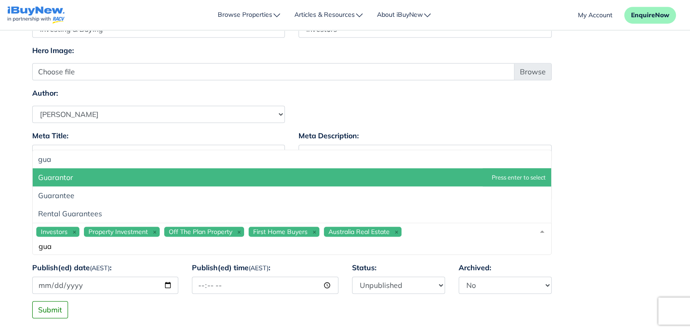
click at [468, 231] on div "Investors Property Investment Off The Plan Property First Home Buyers Australia…" at bounding box center [291, 239] width 519 height 32
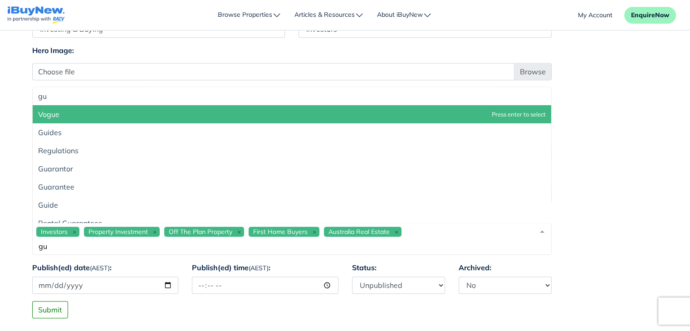
type input "g"
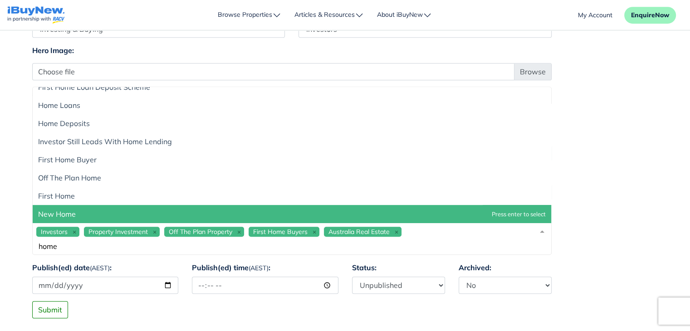
scroll to position [463, 0]
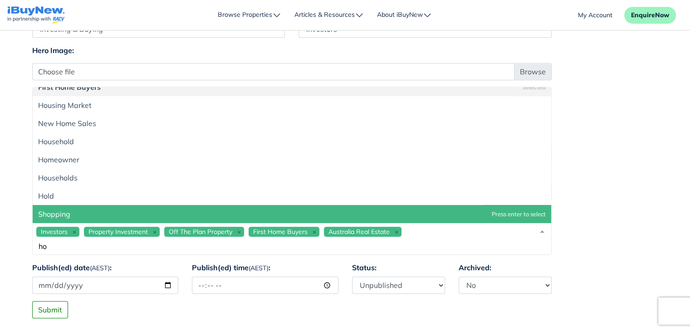
type input "h"
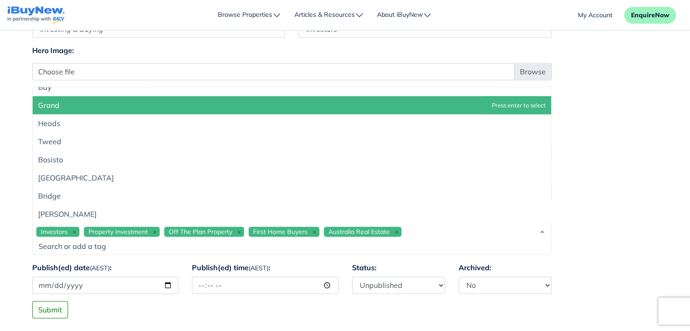
click at [431, 234] on div "Investors Property Investment Off The Plan Property First Home Buyers Australia…" at bounding box center [291, 239] width 519 height 32
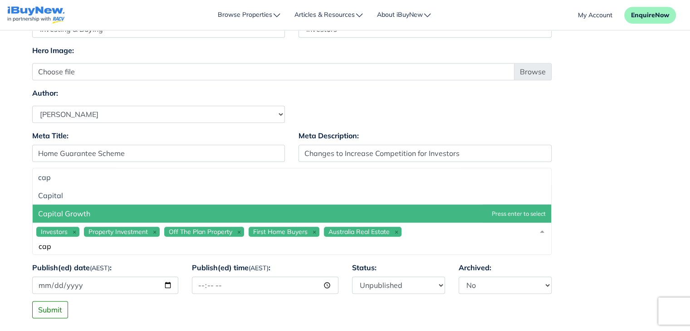
scroll to position [0, 0]
click at [338, 211] on span "Capital Growth" at bounding box center [292, 214] width 518 height 18
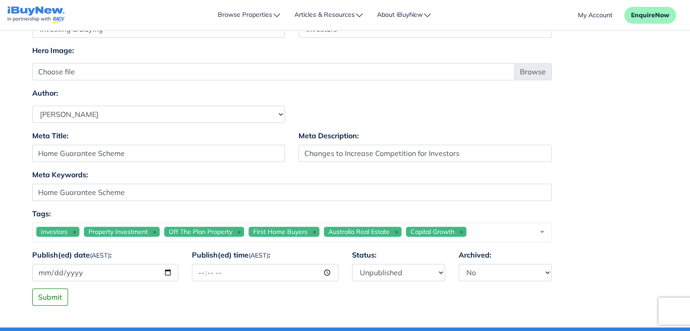
click at [623, 231] on div "Tags: Investors Property Investment Off The Plan Property First Home Buyers Aus…" at bounding box center [345, 228] width 640 height 41
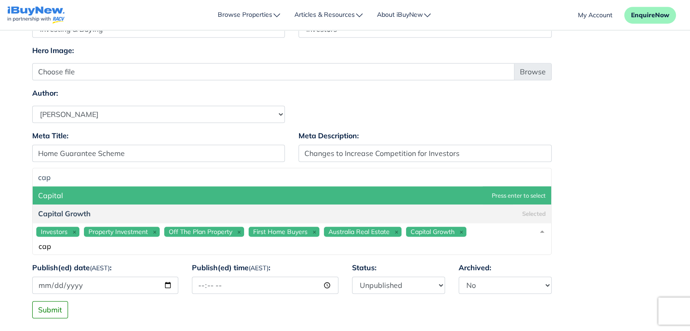
click at [508, 230] on div "Investors Property Investment Off The Plan Property First Home Buyers Australia…" at bounding box center [291, 239] width 519 height 32
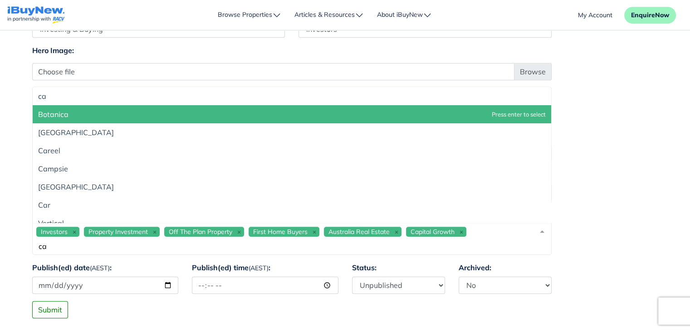
type input "c"
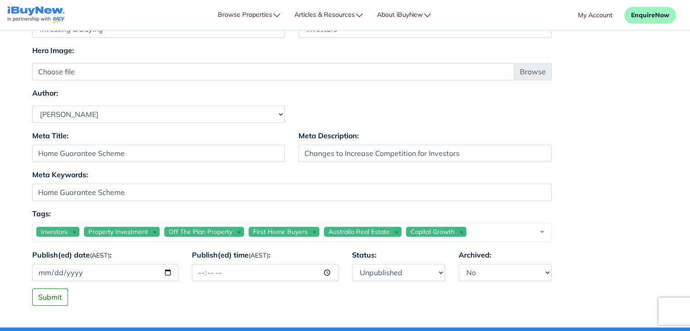
click at [631, 198] on div "Meta Keywords: Home Guarantee Scheme" at bounding box center [345, 188] width 640 height 39
click at [104, 275] on input "Publish(ed) date (AEST) :" at bounding box center [105, 272] width 147 height 17
click at [165, 273] on input "Publish(ed) date (AEST) :" at bounding box center [105, 272] width 147 height 17
type input "[DATE]"
click at [253, 272] on input "Publish(ed) time (AEST) :" at bounding box center [265, 272] width 147 height 17
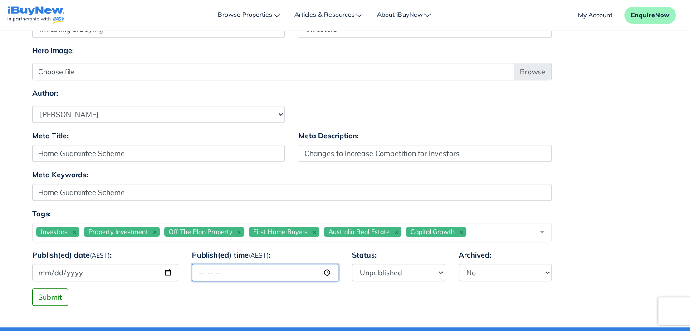
type input "12:00"
click at [397, 302] on div "Submit" at bounding box center [345, 297] width 640 height 17
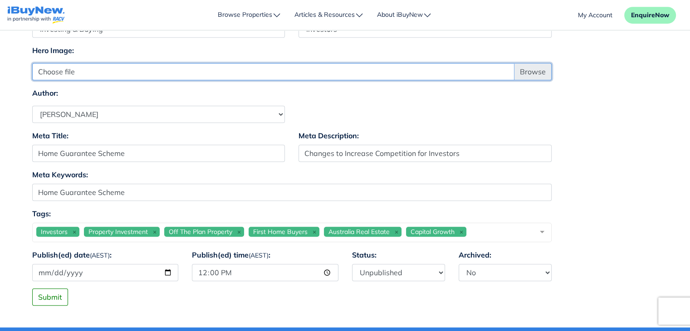
click at [542, 71] on input "Choose file" at bounding box center [291, 71] width 519 height 17
type input "C:\fakepath\Home Guarantee Scheme Changes to Increase Competition for Investors…"
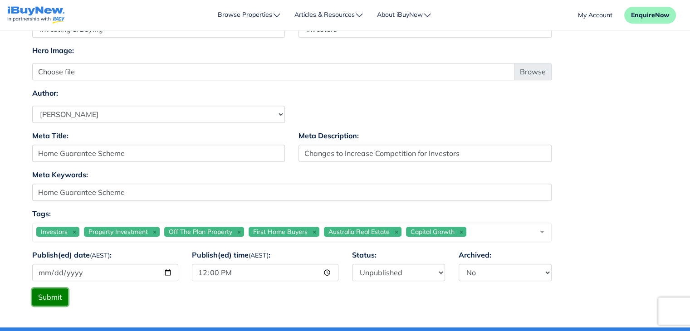
click at [56, 296] on button "Submit" at bounding box center [50, 297] width 36 height 17
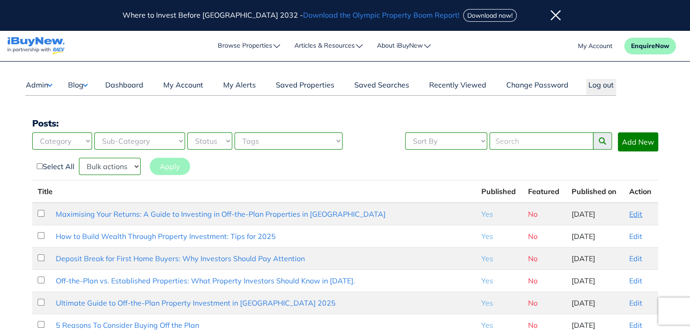
click at [634, 215] on link "Edit" at bounding box center [635, 214] width 13 height 9
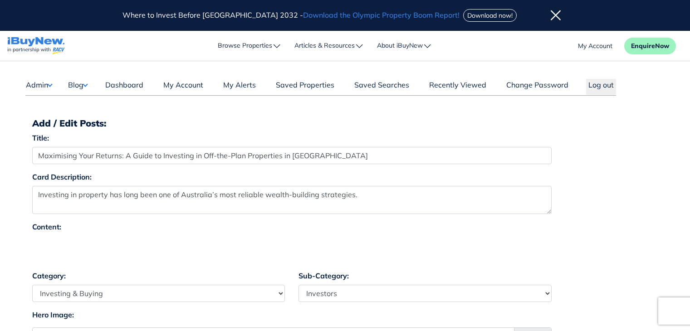
select select "4"
select select "17"
select select "1590"
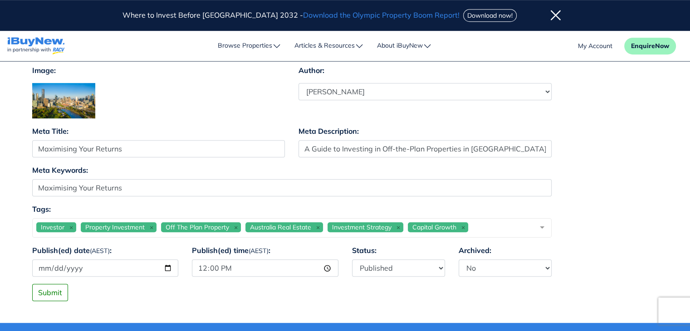
scroll to position [625, 0]
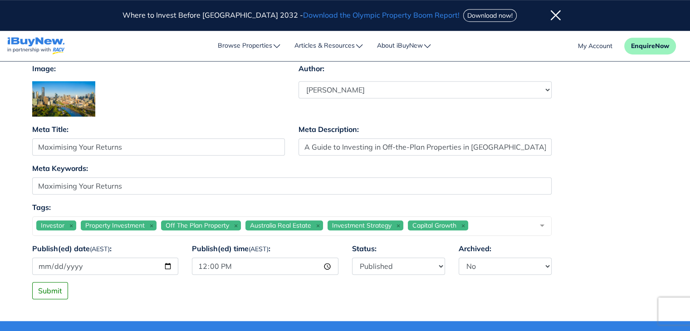
drag, startPoint x: 696, startPoint y: 54, endPoint x: 696, endPoint y: 171, distance: 116.6
click at [690, 171] on html "Where to Invest Before [GEOGRAPHIC_DATA] 2032 - Download the Olympic Property B…" at bounding box center [345, 253] width 690 height 1756
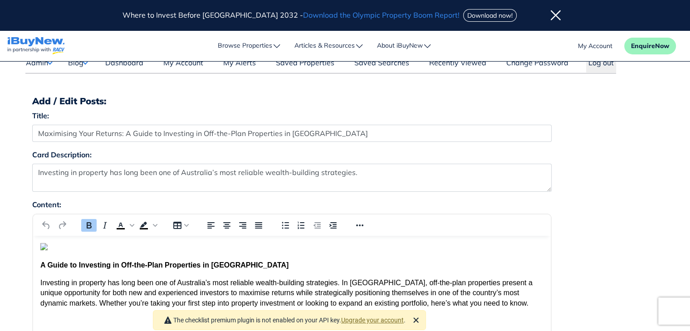
scroll to position [0, 0]
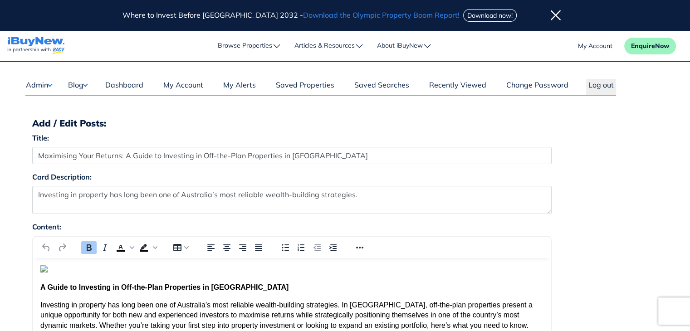
click at [75, 80] on button "Blog" at bounding box center [78, 85] width 20 height 12
click at [90, 95] on div "Posts" at bounding box center [105, 102] width 75 height 15
click at [86, 87] on button "Blog" at bounding box center [78, 85] width 20 height 12
click at [85, 100] on link "Posts" at bounding box center [106, 102] width 54 height 11
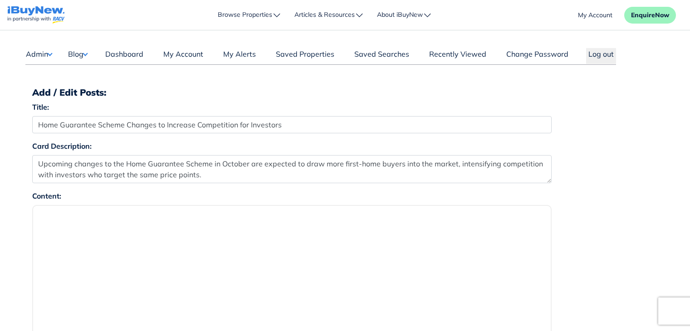
select select "4"
select select "1590"
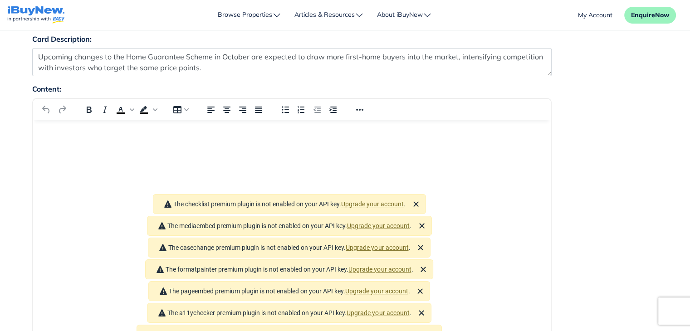
scroll to position [109, 0]
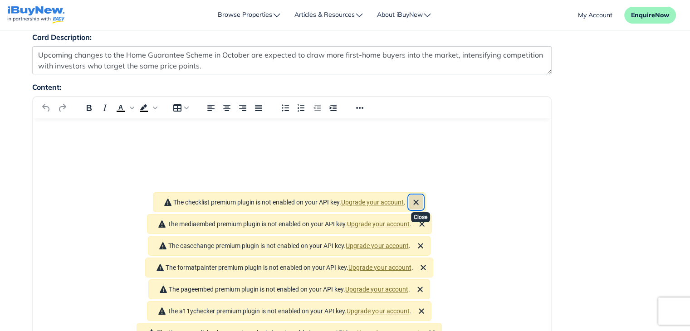
click at [418, 200] on icon "Close" at bounding box center [415, 202] width 5 height 5
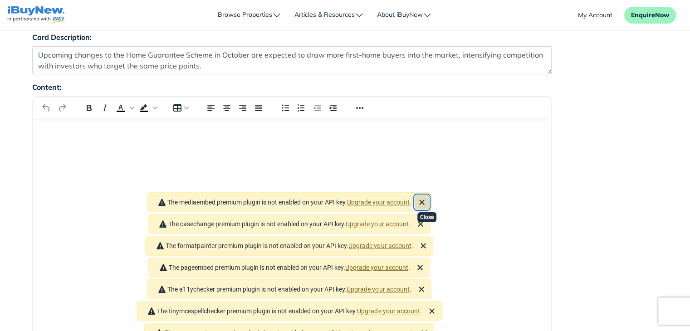
click at [424, 200] on icon "Close" at bounding box center [421, 202] width 5 height 5
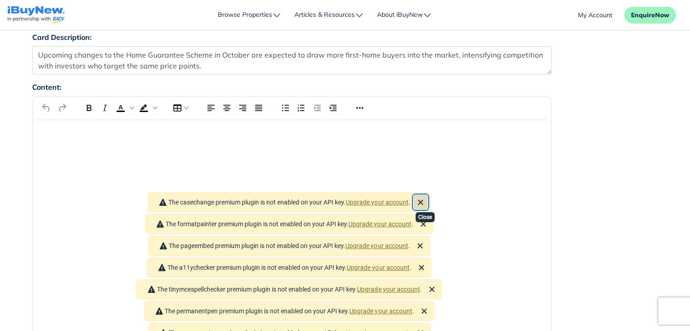
click at [426, 197] on icon "Close" at bounding box center [420, 202] width 11 height 11
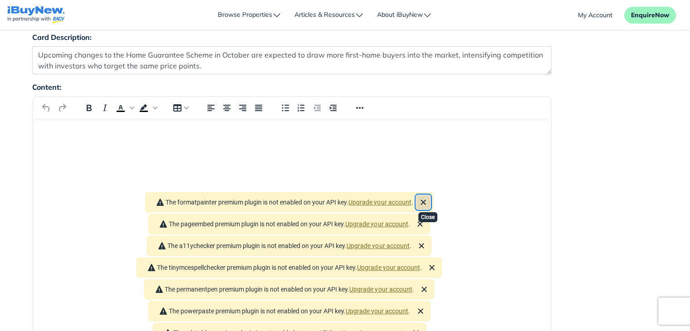
click at [428, 197] on icon "Close" at bounding box center [423, 202] width 11 height 11
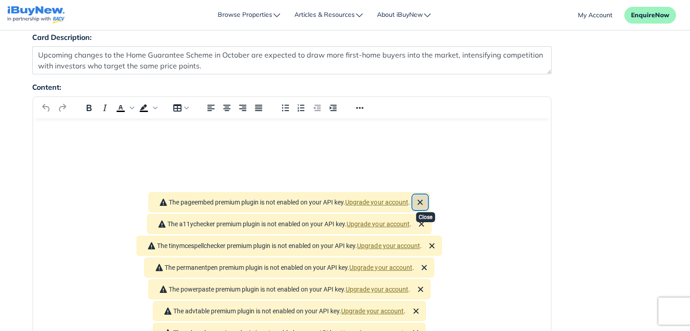
click at [426, 197] on icon "Close" at bounding box center [420, 202] width 11 height 11
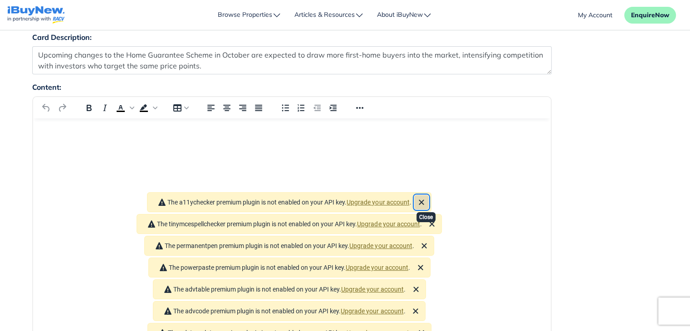
click at [427, 197] on icon "Close" at bounding box center [421, 202] width 11 height 11
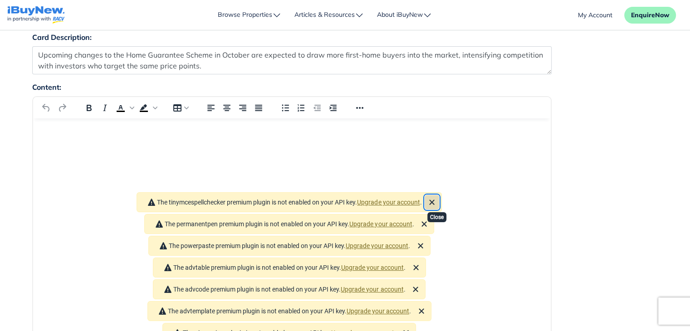
click at [435, 200] on icon "Close" at bounding box center [432, 202] width 5 height 5
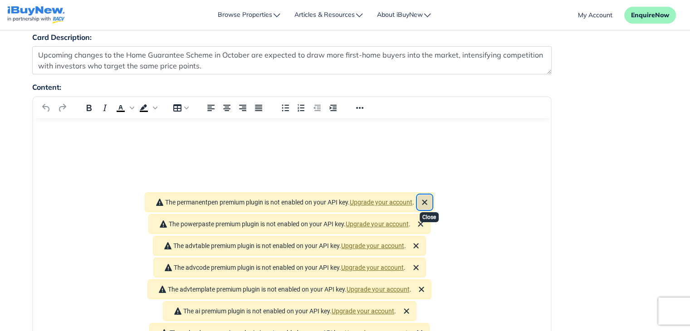
click at [432, 195] on button "Close" at bounding box center [424, 202] width 15 height 15
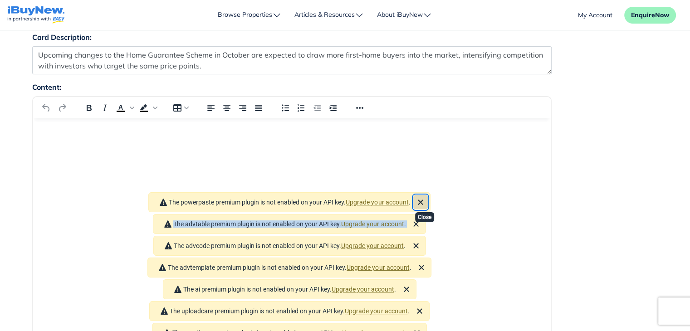
click at [421, 197] on icon "Close" at bounding box center [420, 202] width 11 height 11
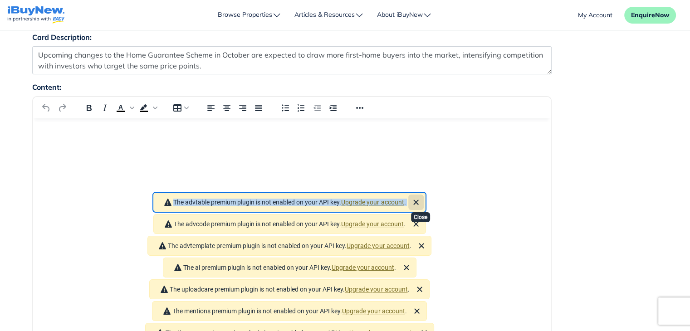
click at [421, 197] on icon "Close" at bounding box center [416, 202] width 11 height 11
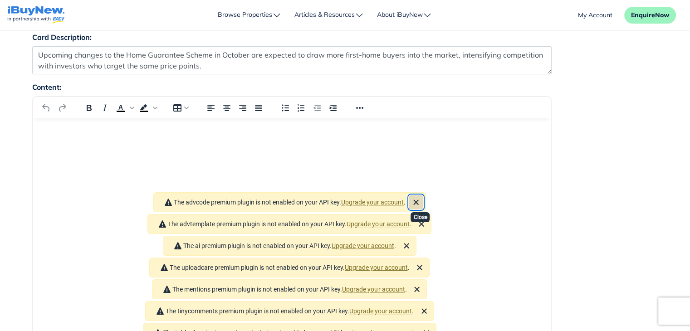
click at [421, 197] on icon "Close" at bounding box center [416, 202] width 11 height 11
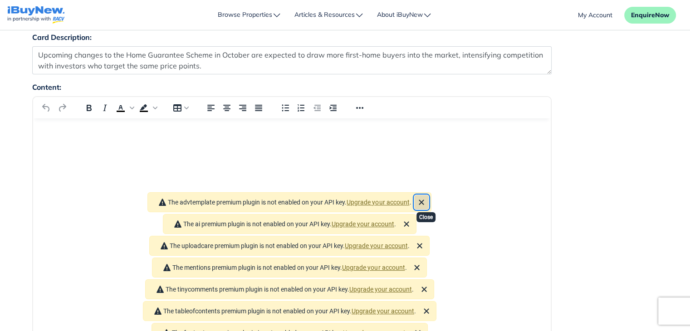
click at [422, 197] on icon "Close" at bounding box center [421, 202] width 11 height 11
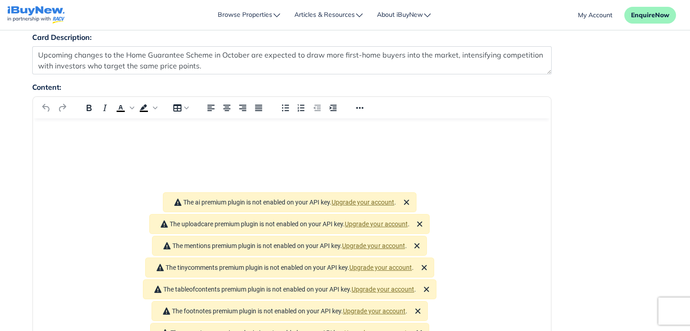
click at [409, 200] on icon "Close" at bounding box center [406, 202] width 5 height 5
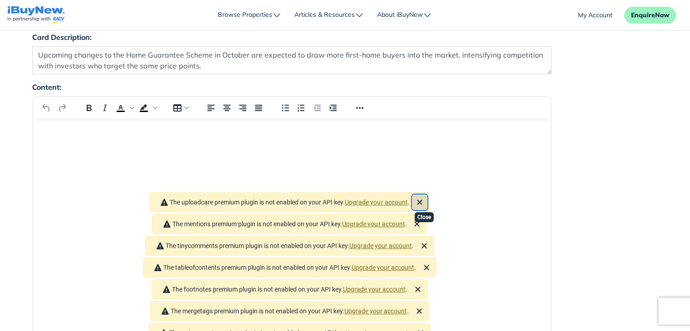
click at [422, 200] on icon "Close" at bounding box center [419, 202] width 5 height 5
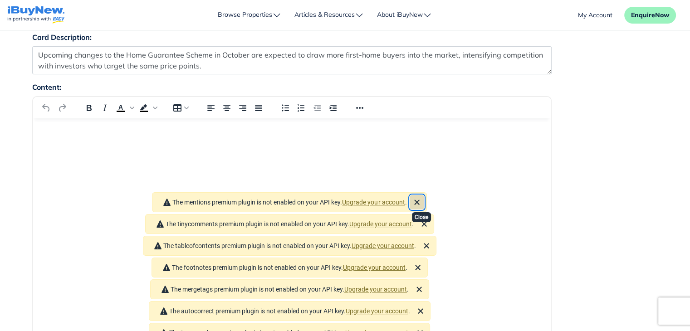
click at [420, 200] on icon "Close" at bounding box center [417, 202] width 5 height 5
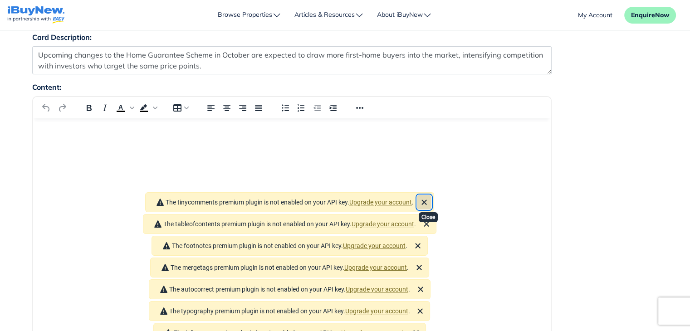
click at [426, 200] on icon "Close" at bounding box center [423, 202] width 5 height 5
click at [427, 197] on icon "Close" at bounding box center [426, 202] width 11 height 11
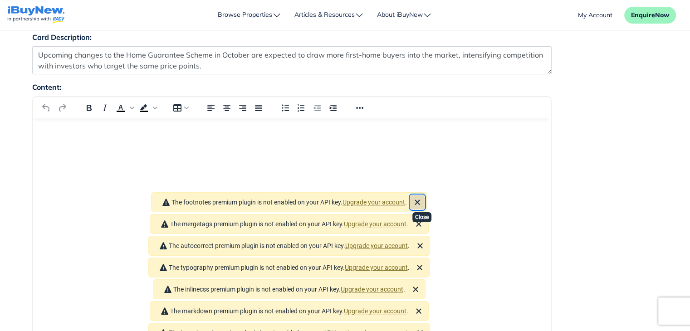
click at [423, 197] on icon "Close" at bounding box center [417, 202] width 11 height 11
click at [424, 197] on icon "Close" at bounding box center [418, 202] width 11 height 11
click at [426, 197] on icon "Close" at bounding box center [420, 202] width 11 height 11
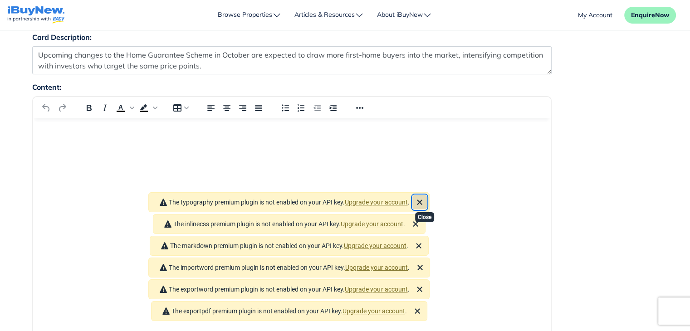
click at [422, 200] on icon "Close" at bounding box center [419, 202] width 5 height 5
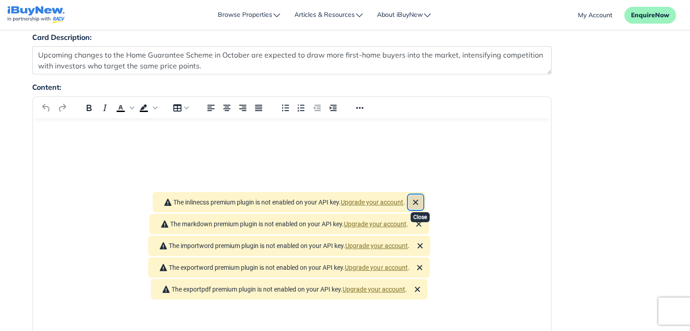
click at [421, 197] on icon "Close" at bounding box center [415, 202] width 11 height 11
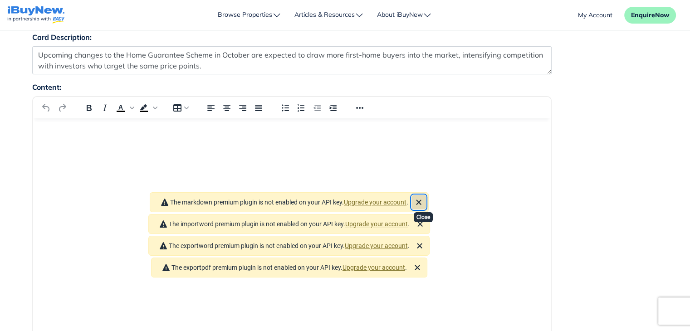
click at [424, 197] on icon "Close" at bounding box center [418, 202] width 11 height 11
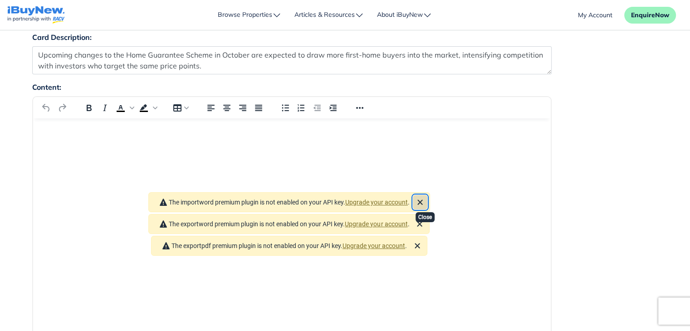
click at [422, 200] on icon "Close" at bounding box center [419, 202] width 5 height 5
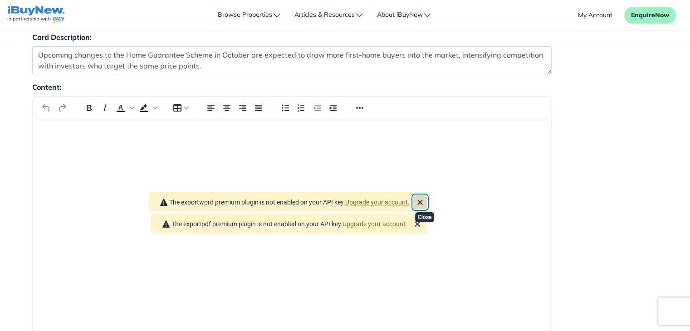
click at [422, 200] on icon "Close" at bounding box center [419, 202] width 5 height 5
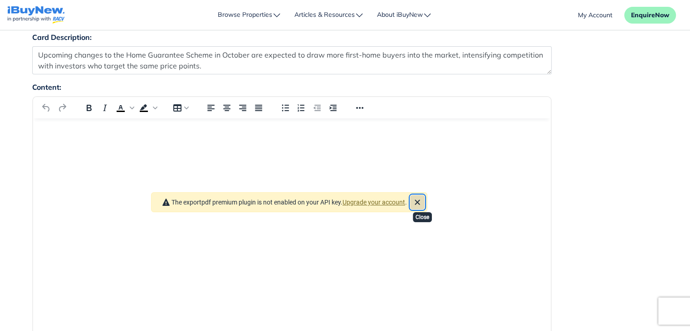
click at [423, 197] on icon "Close" at bounding box center [417, 202] width 11 height 11
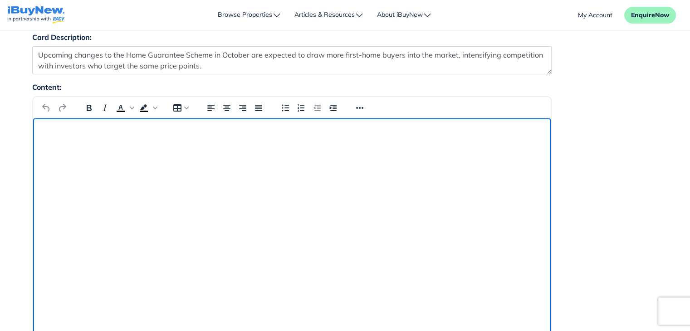
click at [184, 143] on html at bounding box center [292, 130] width 518 height 24
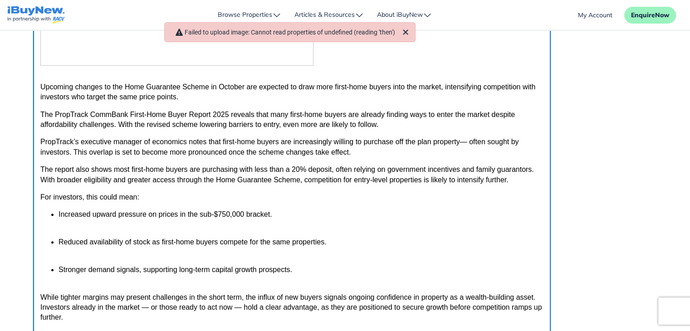
scroll to position [224, 0]
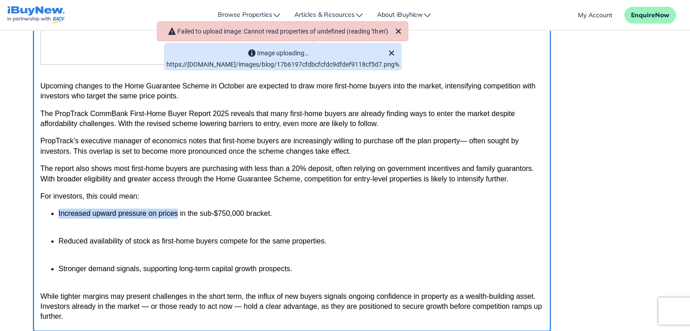
drag, startPoint x: 57, startPoint y: 211, endPoint x: 176, endPoint y: 215, distance: 118.9
click at [176, 215] on ul "Increased upward pressure on prices in the sub-$750,000 bracket. Reduced availa…" at bounding box center [291, 246] width 503 height 75
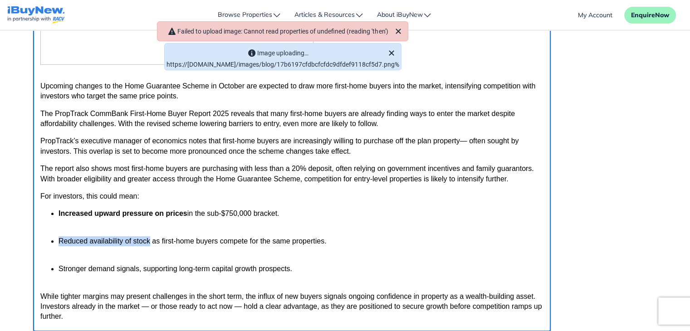
drag, startPoint x: 57, startPoint y: 240, endPoint x: 148, endPoint y: 242, distance: 90.7
click at [148, 242] on ul "Increased upward pressure on prices in the sub-$750,000 bracket. Reduced availa…" at bounding box center [291, 246] width 503 height 75
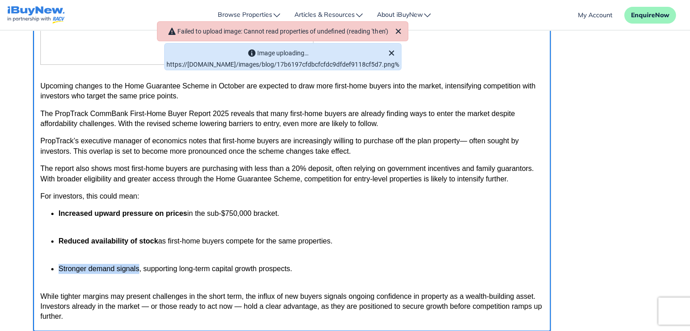
drag, startPoint x: 59, startPoint y: 269, endPoint x: 138, endPoint y: 274, distance: 80.0
click at [138, 274] on p "Stronger demand signals, supporting long-term capital growth prospects." at bounding box center [300, 274] width 485 height 20
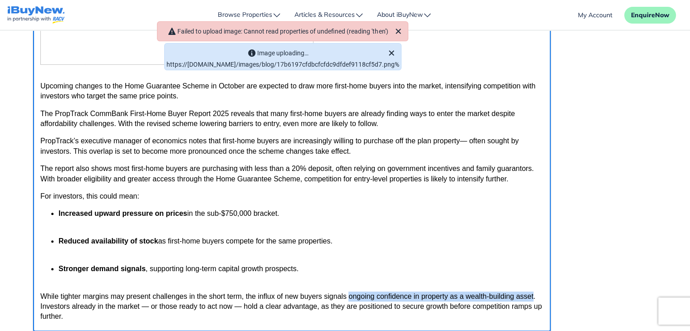
drag, startPoint x: 349, startPoint y: 299, endPoint x: 533, endPoint y: 299, distance: 183.7
click at [533, 299] on p "While tighter margins may present challenges in the short term, the influx of n…" at bounding box center [291, 307] width 503 height 30
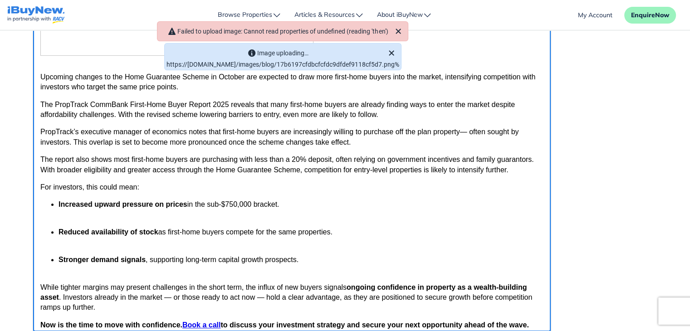
scroll to position [125, 0]
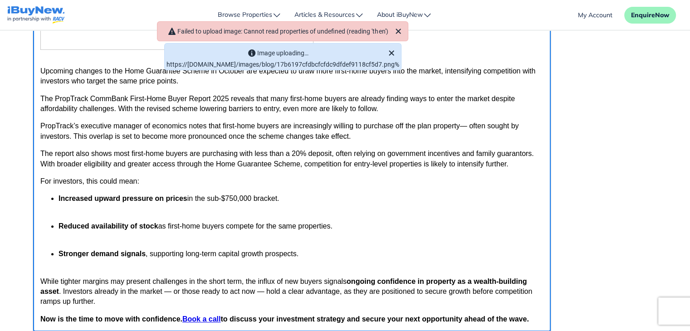
drag, startPoint x: 546, startPoint y: 196, endPoint x: 592, endPoint y: 223, distance: 53.2
click at [392, 209] on p "Increased upward pressure on prices in the sub-$750,000 bracket." at bounding box center [300, 204] width 485 height 20
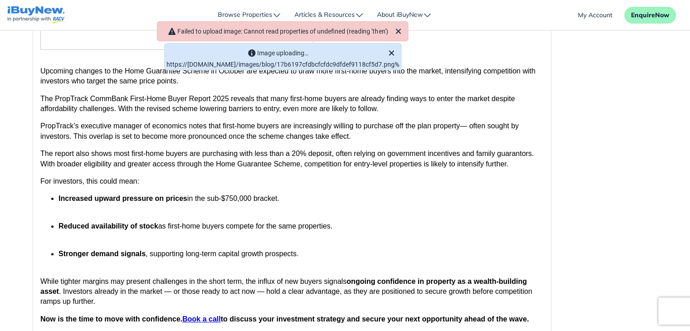
click at [662, 140] on div "Content: Paragraph Roboto 12pt ul › li › p 256 words Build with" at bounding box center [345, 158] width 640 height 385
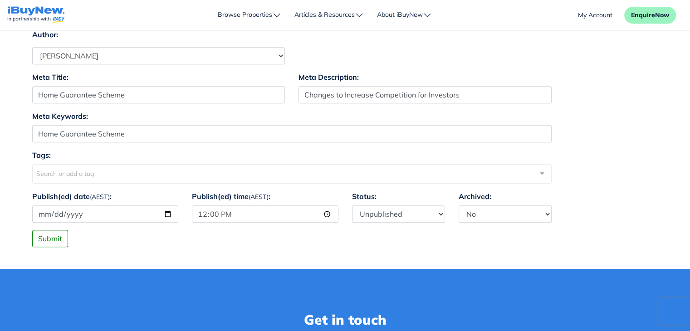
scroll to position [632, 0]
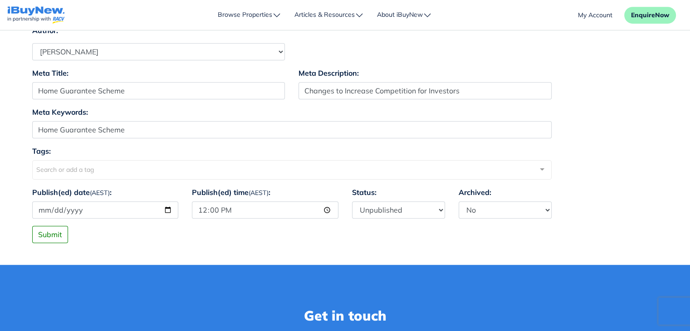
click at [124, 167] on div "Search or add a tag" at bounding box center [291, 170] width 519 height 20
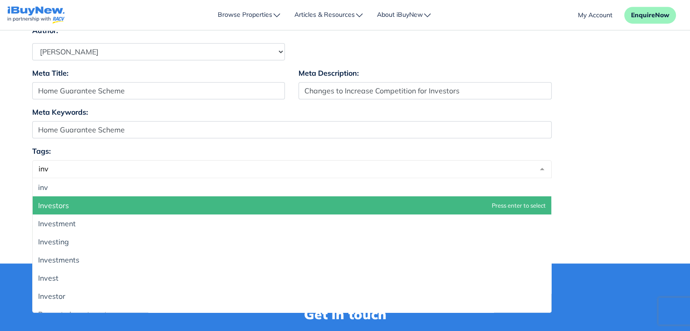
click at [72, 206] on span "Investors" at bounding box center [292, 205] width 518 height 18
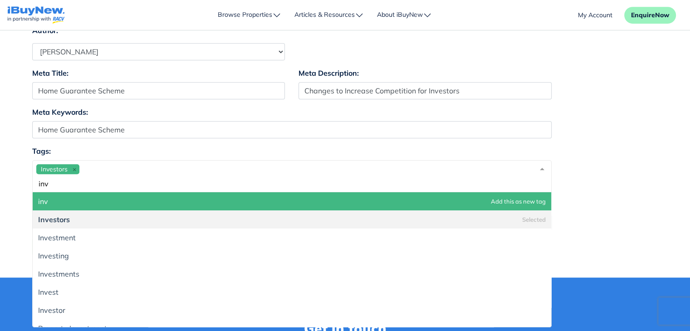
click at [118, 172] on div "Investors inv" at bounding box center [291, 176] width 519 height 32
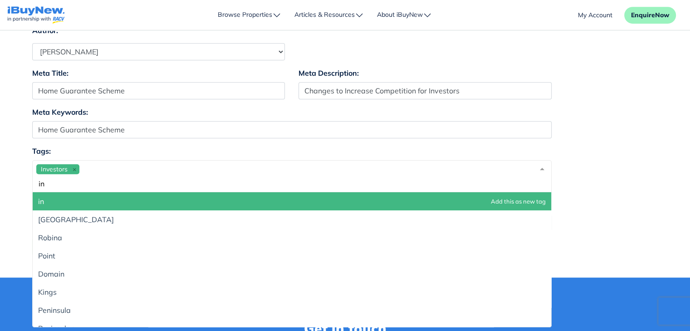
type input "i"
click at [153, 169] on div "Investors property" at bounding box center [291, 176] width 519 height 32
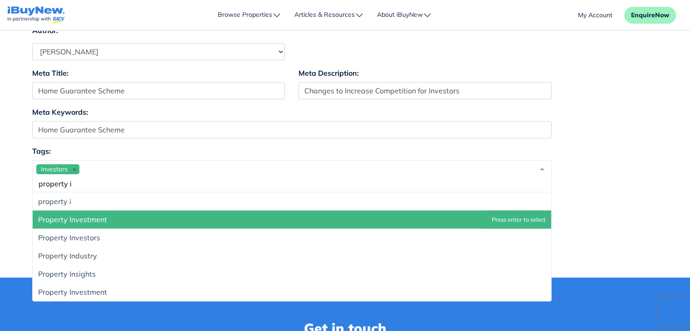
click at [116, 215] on span "Property Investment" at bounding box center [292, 219] width 518 height 18
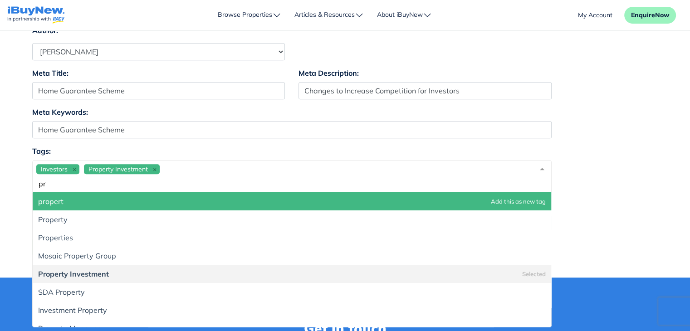
type input "p"
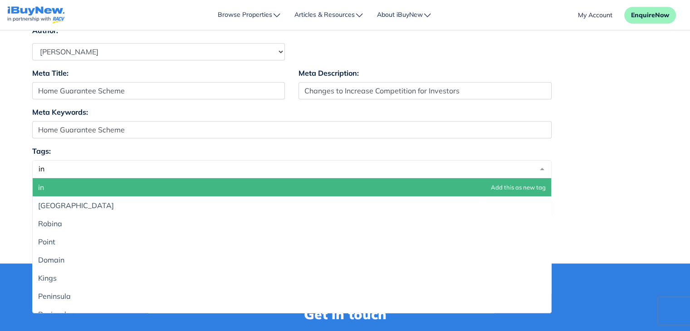
type input "i"
type input "f"
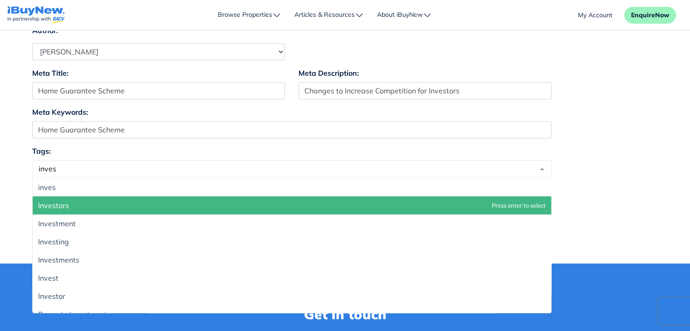
click at [158, 205] on span "Investors" at bounding box center [292, 205] width 518 height 18
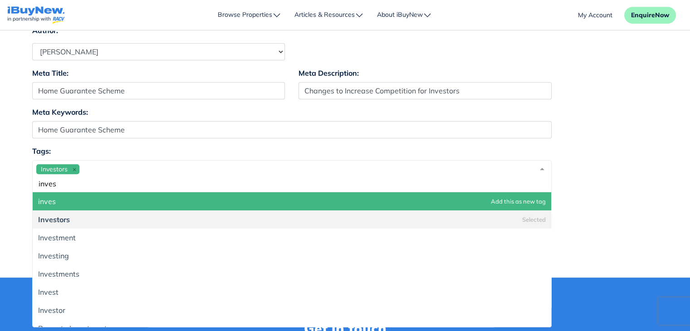
click at [171, 170] on div "Investors inves" at bounding box center [291, 176] width 519 height 32
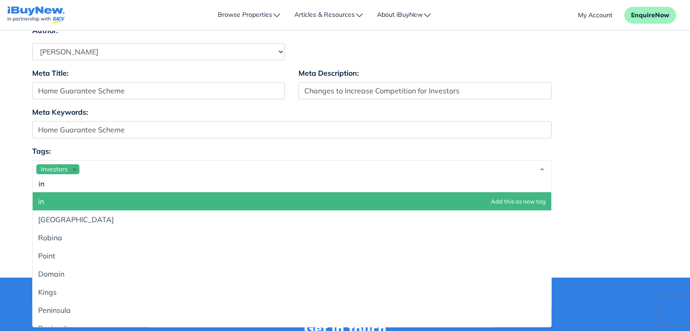
type input "i"
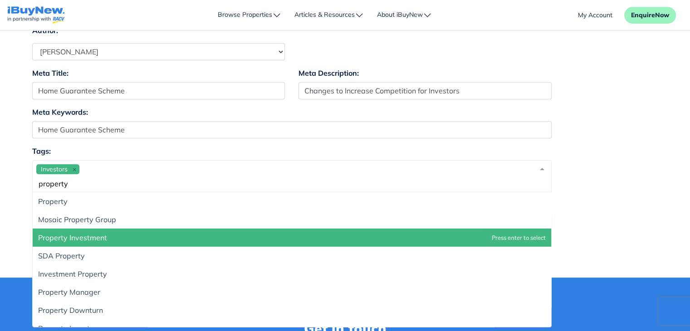
click at [102, 240] on span "Property Investment" at bounding box center [292, 238] width 518 height 18
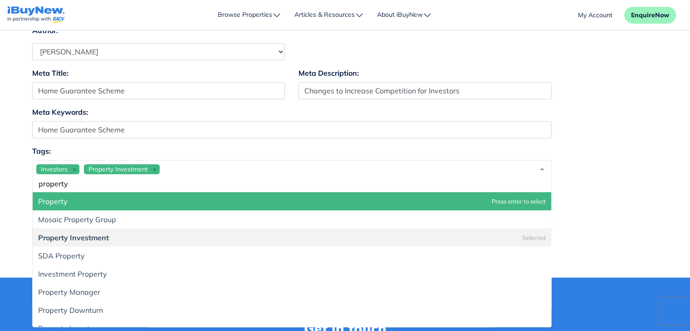
click at [82, 181] on input "property" at bounding box center [284, 183] width 497 height 9
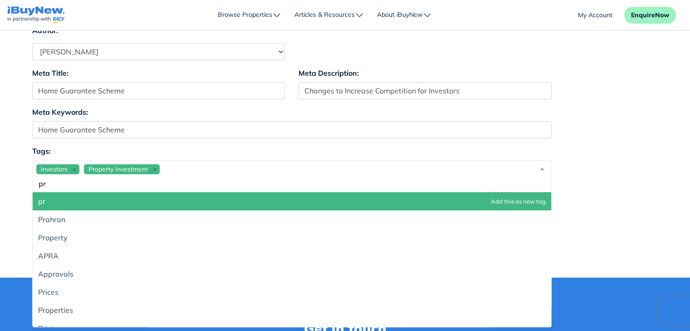
type input "p"
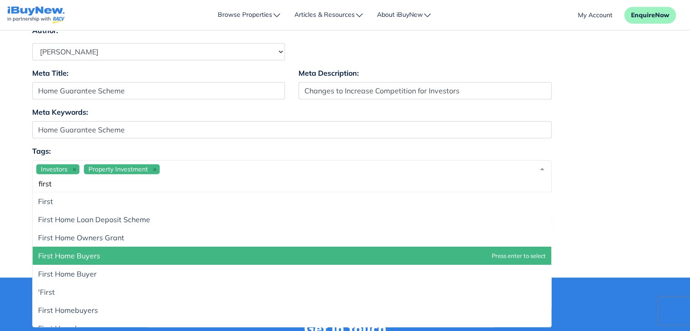
click at [105, 250] on span "First Home Buyers" at bounding box center [292, 256] width 518 height 18
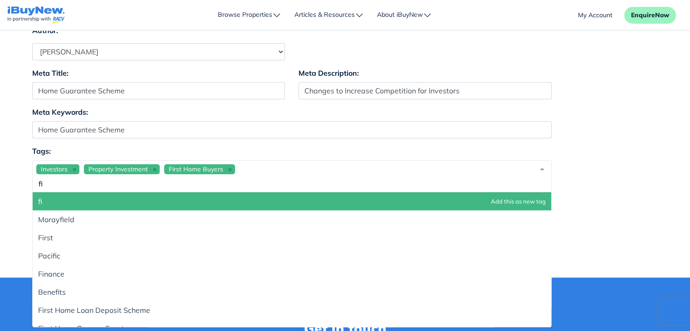
type input "f"
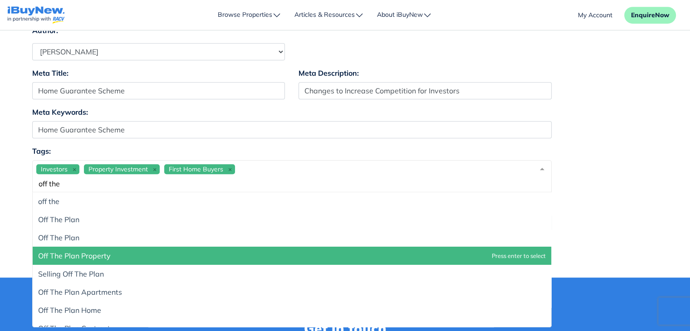
click at [118, 247] on span "Off The Plan Property" at bounding box center [292, 256] width 518 height 18
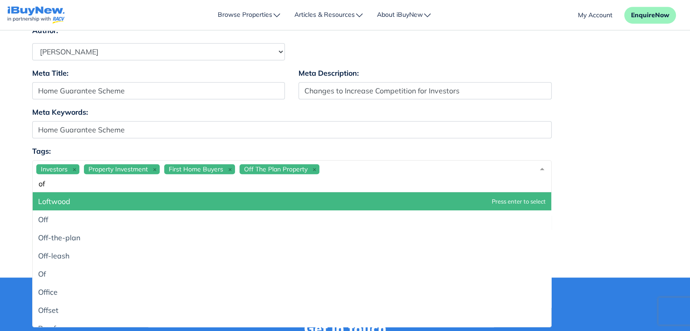
type input "o"
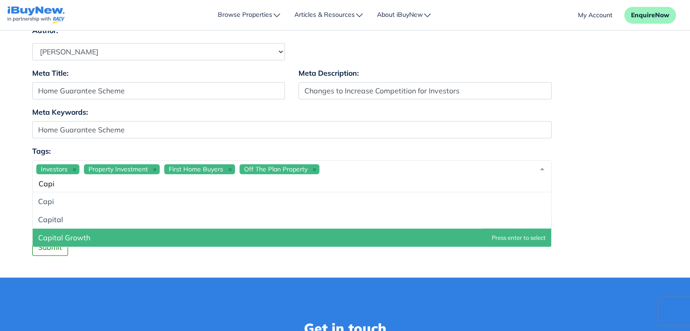
click at [129, 239] on span "Capital Growth" at bounding box center [292, 238] width 518 height 18
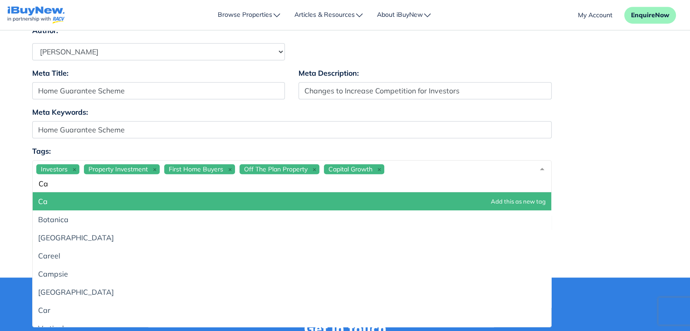
type input "C"
click at [415, 166] on div "Investors Property Investment First Home Buyers Off The Plan Property Capital G…" at bounding box center [291, 176] width 519 height 32
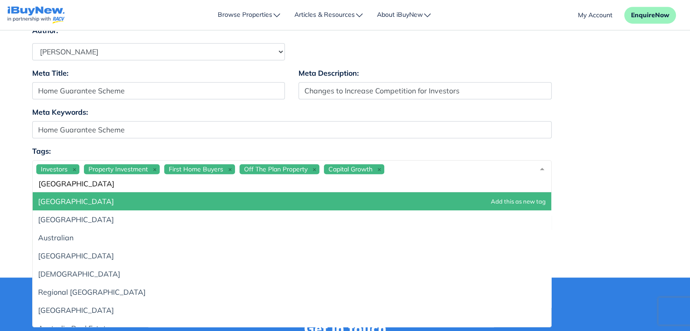
type input "australia"
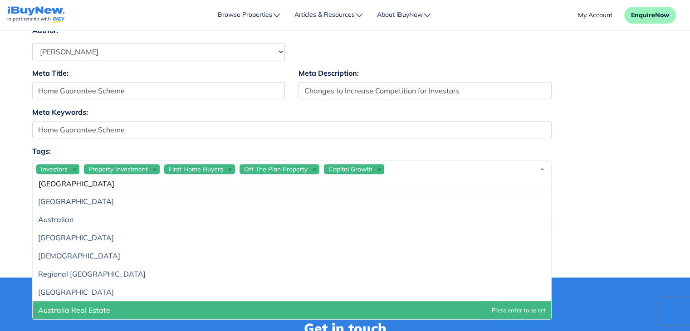
click at [249, 309] on span "Australia Real Estate" at bounding box center [292, 310] width 518 height 18
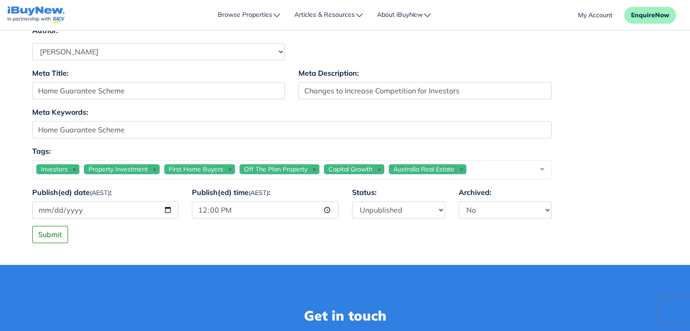
click at [628, 183] on div "Tags: Investors Property Investment First Home Buyers Off The Plan Property Cap…" at bounding box center [345, 166] width 640 height 41
click button "Submit"
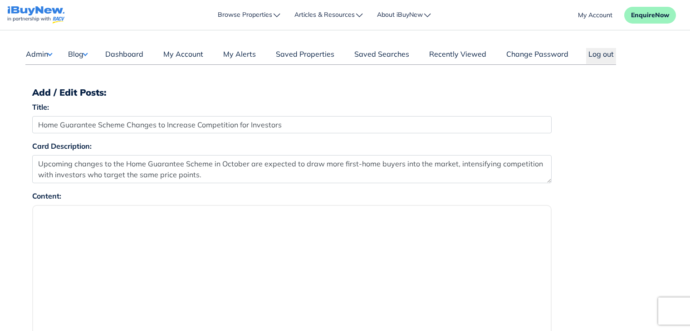
select select "4"
select select "1590"
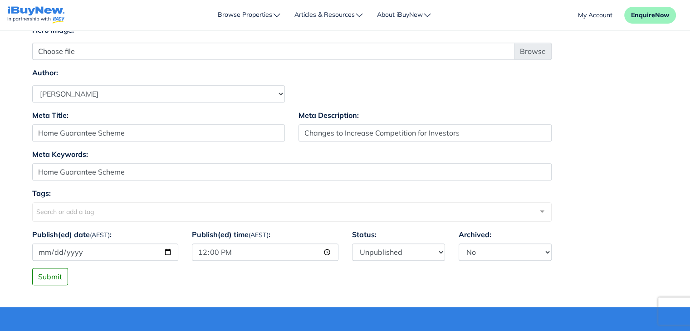
scroll to position [588, 0]
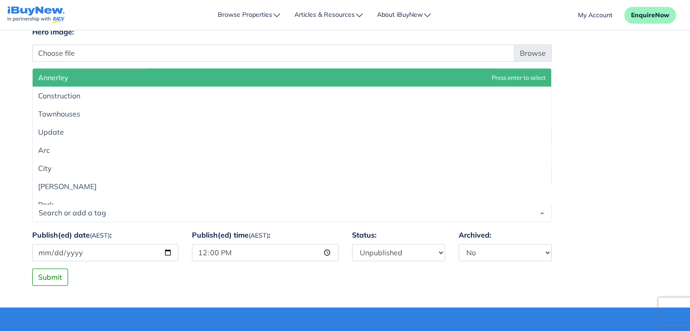
click at [394, 219] on div at bounding box center [291, 213] width 519 height 18
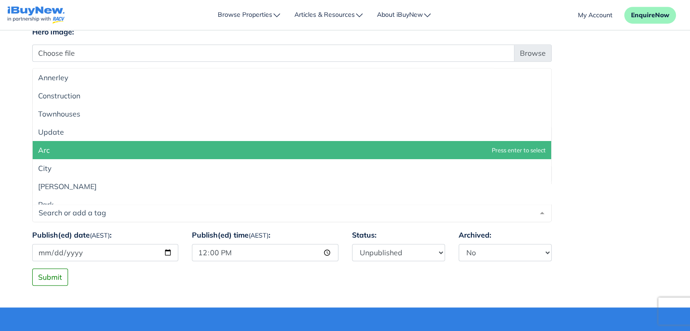
scroll to position [27, 0]
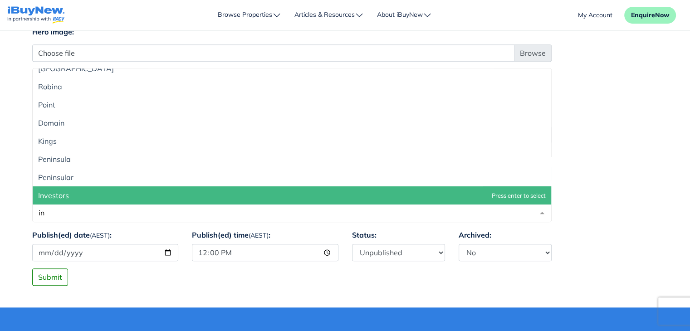
click at [131, 194] on span "Investors" at bounding box center [292, 195] width 518 height 18
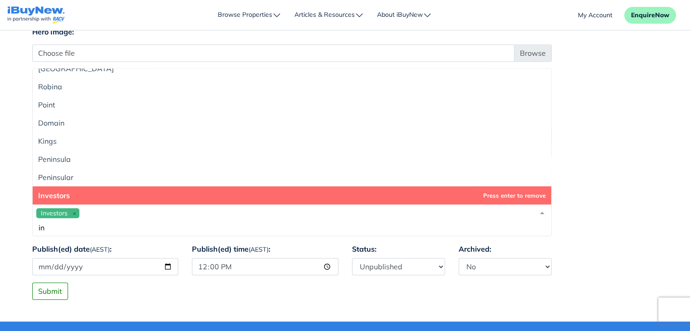
click at [468, 227] on input "in" at bounding box center [284, 227] width 497 height 9
type input "i"
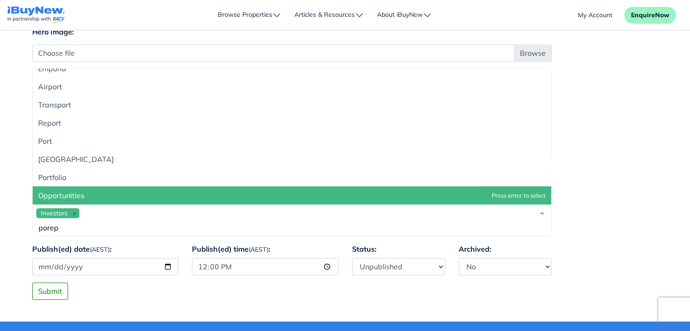
scroll to position [0, 0]
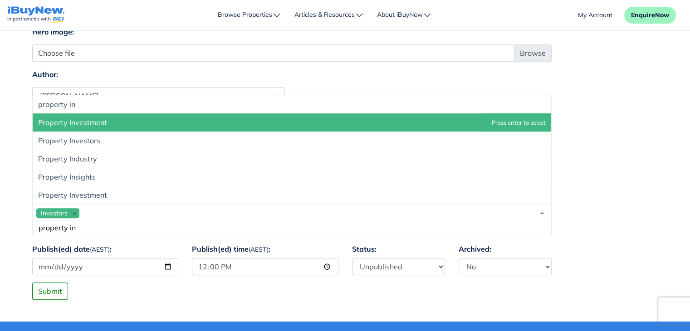
click at [407, 124] on span "Property Investment" at bounding box center [292, 122] width 518 height 18
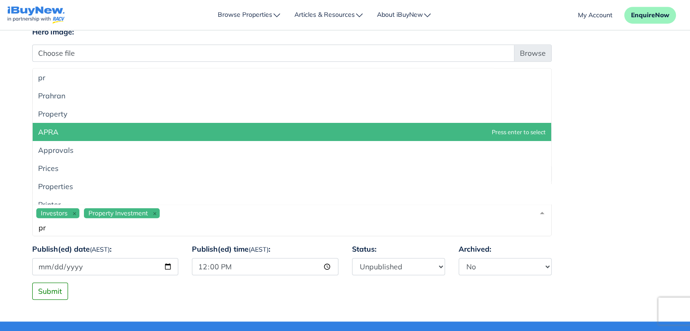
type input "p"
click at [338, 132] on span "First Home Buyers" at bounding box center [292, 132] width 518 height 18
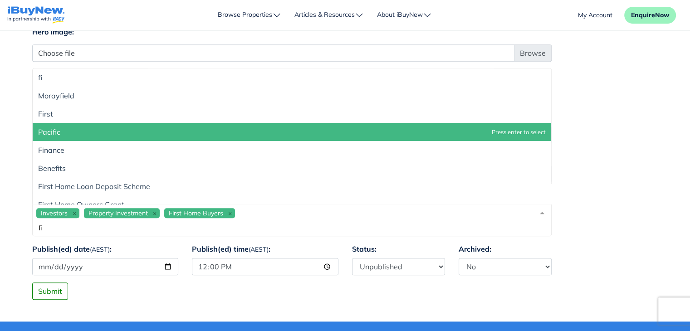
type input "f"
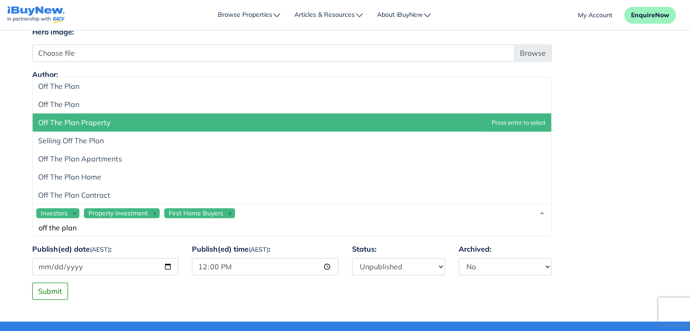
click at [178, 125] on span "Off The Plan Property" at bounding box center [292, 122] width 518 height 18
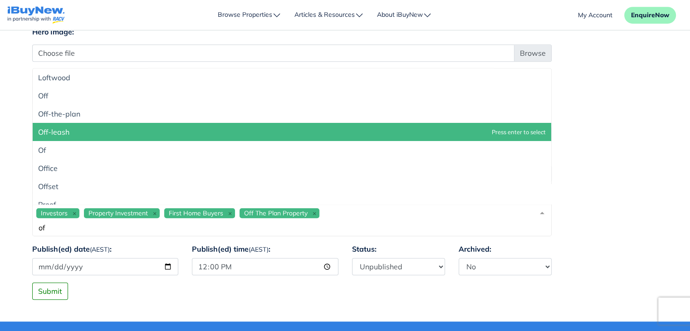
type input "o"
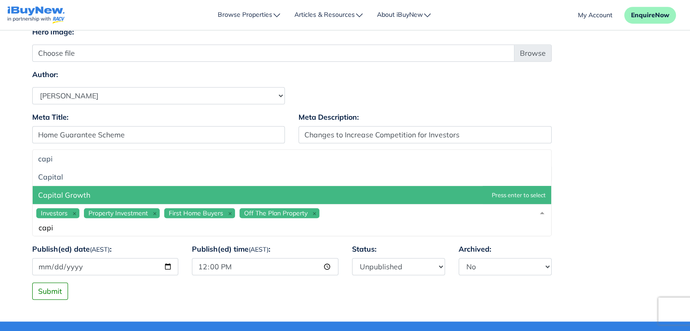
click at [123, 190] on span "Capital Growth" at bounding box center [292, 195] width 518 height 18
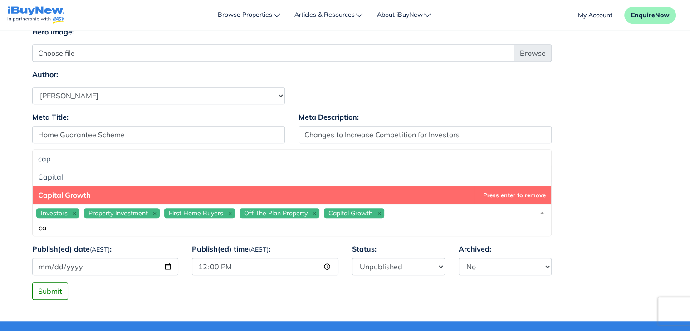
type input "c"
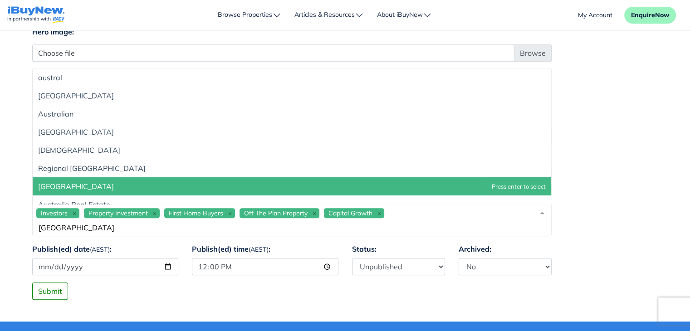
type input "[GEOGRAPHIC_DATA]"
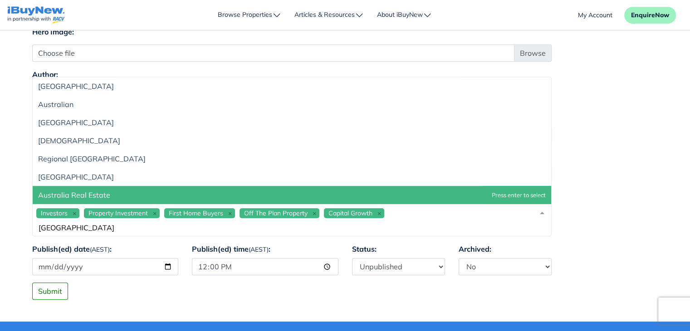
click at [123, 190] on span "Australia Real Estate" at bounding box center [292, 195] width 518 height 18
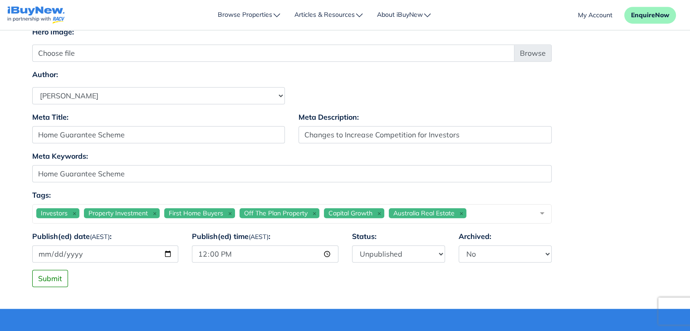
click at [149, 308] on body "Where to Invest Before [GEOGRAPHIC_DATA] 2032 - Download the Olympic Property B…" at bounding box center [345, 265] width 690 height 1707
click at [47, 277] on button "Submit" at bounding box center [50, 278] width 36 height 17
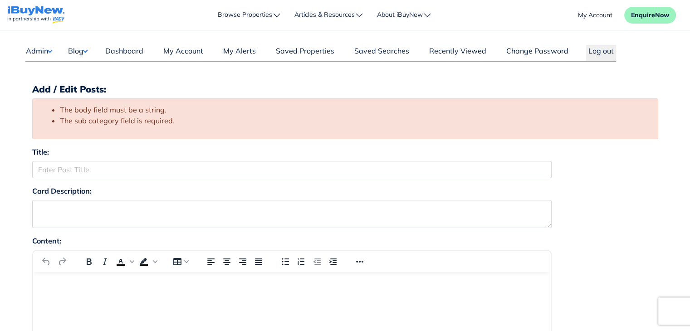
scroll to position [3, 0]
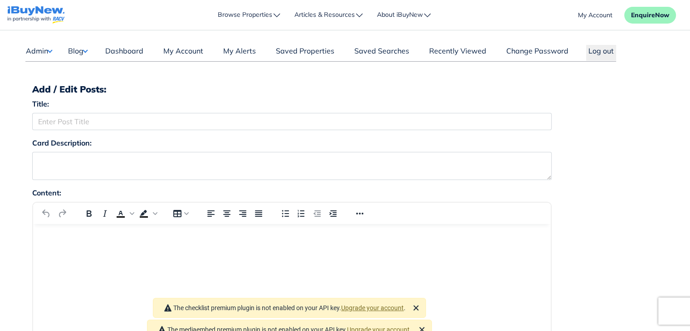
click at [75, 54] on button "Blog" at bounding box center [78, 51] width 20 height 12
click at [90, 68] on link "Posts" at bounding box center [106, 68] width 54 height 11
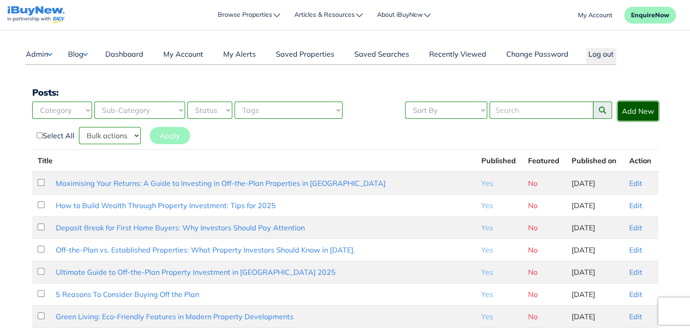
click at [639, 111] on link "Add New" at bounding box center [638, 111] width 40 height 19
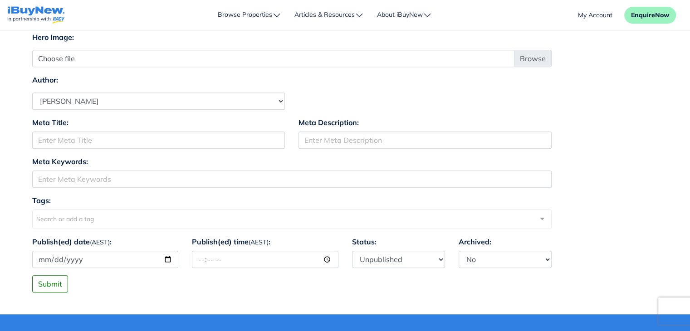
scroll to position [599, 0]
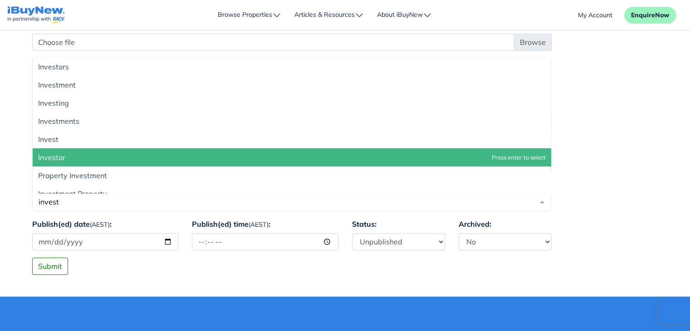
click at [87, 152] on span "Investor" at bounding box center [292, 157] width 518 height 18
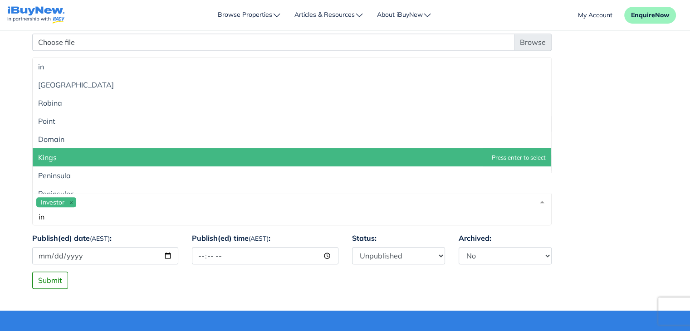
type input "i"
click at [87, 153] on span "Property Manager" at bounding box center [69, 157] width 62 height 9
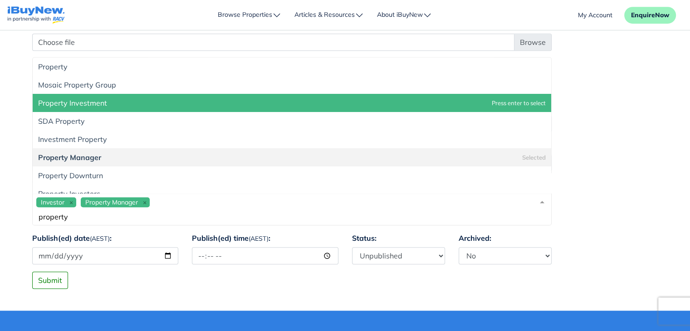
click at [80, 98] on span "Property Investment" at bounding box center [72, 102] width 69 height 9
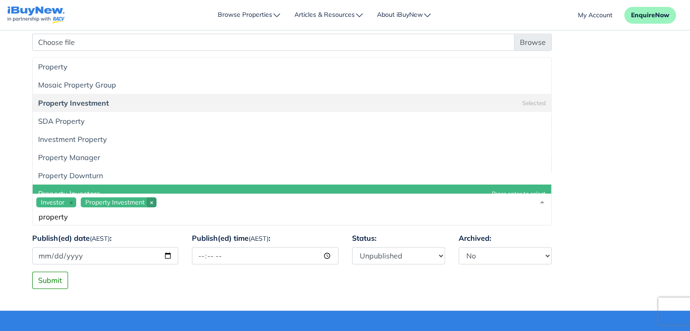
click at [147, 201] on icon at bounding box center [152, 202] width 10 height 10
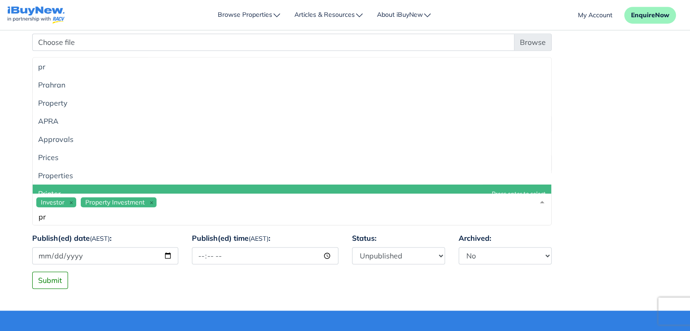
type input "p"
type input "r"
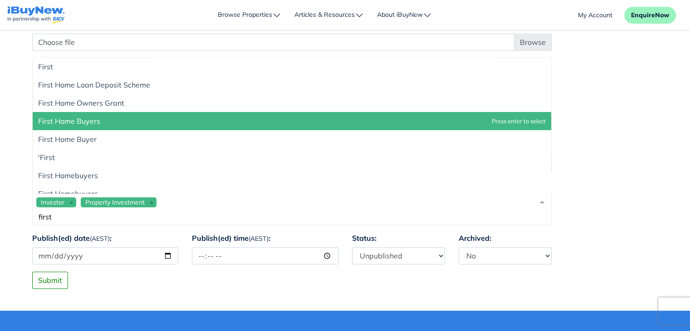
click at [105, 117] on span "First Home Buyers" at bounding box center [292, 121] width 518 height 18
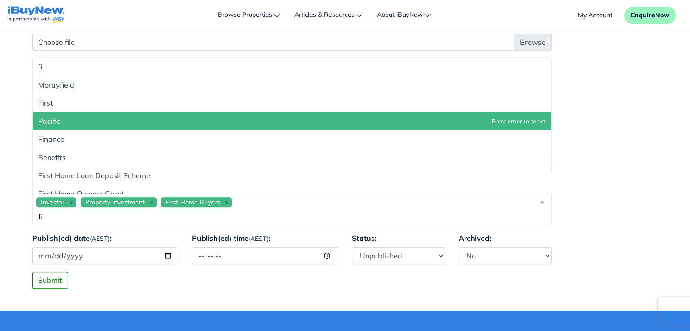
type input "f"
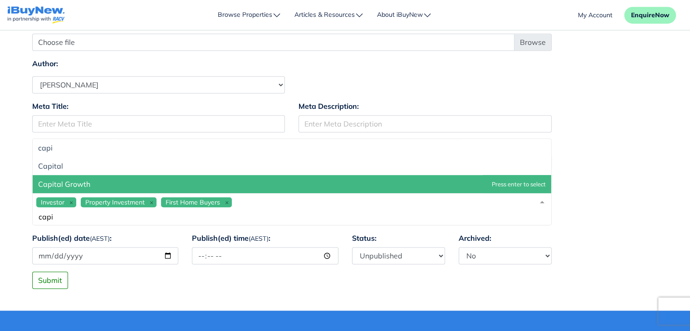
click at [100, 187] on span "Capital Growth" at bounding box center [292, 184] width 518 height 18
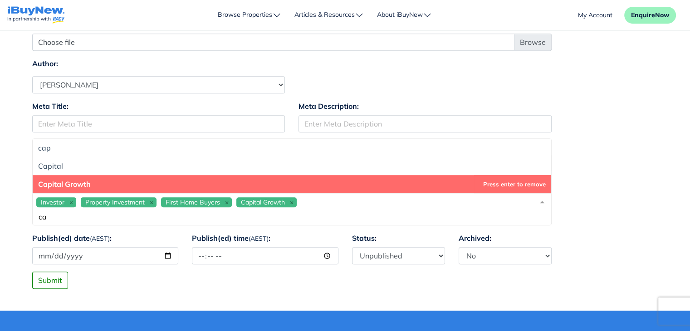
type input "c"
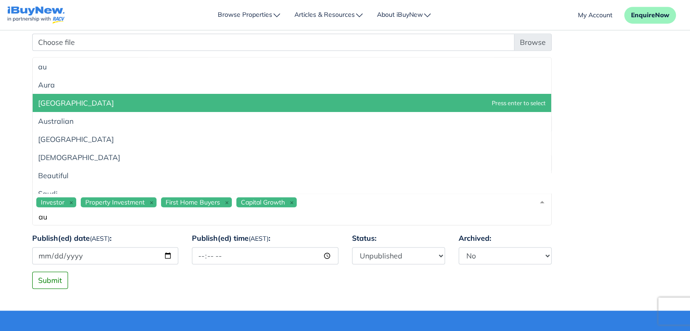
type input "a"
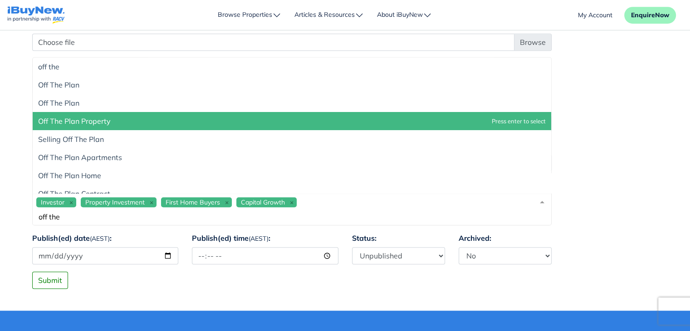
click at [100, 125] on span "Off The Plan Property" at bounding box center [292, 121] width 518 height 18
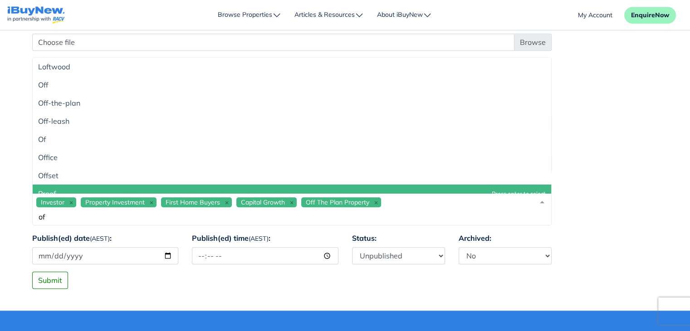
type input "o"
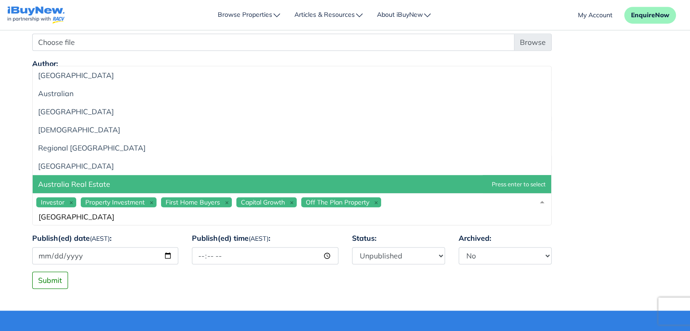
click at [180, 180] on span "Australia Real Estate" at bounding box center [292, 184] width 518 height 18
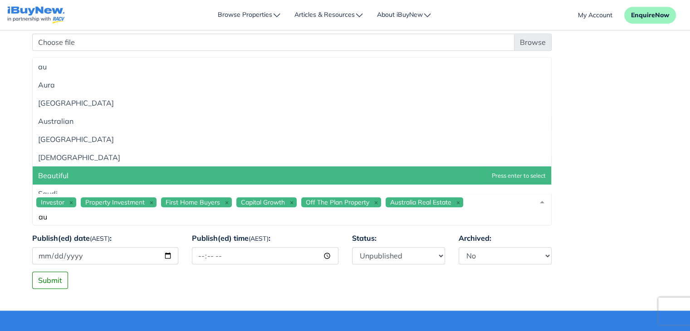
type input "a"
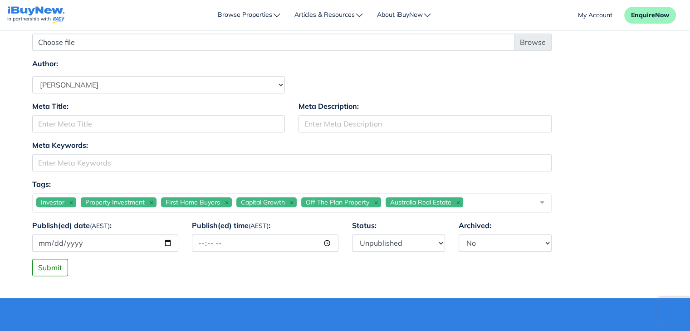
click at [619, 185] on div "Tags: Investor Property Investment First Home Buyers Capital Growth Off The Pla…" at bounding box center [345, 199] width 640 height 41
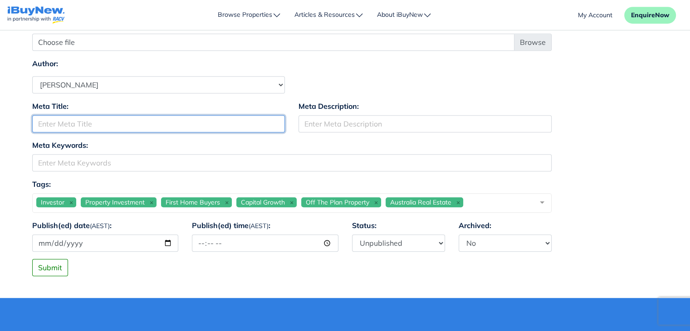
click at [137, 121] on input "Meta Title:" at bounding box center [158, 123] width 253 height 17
paste input "Home Guarantee Scheme Changes to Increase Competition for Investors"
type input "Home Guarantee Scheme Changes to Increase Competition for Investors"
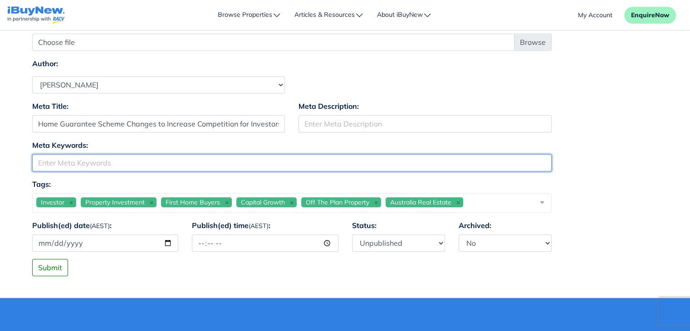
click at [113, 159] on input "Meta Keywords:" at bounding box center [291, 162] width 519 height 17
paste input "Home Guarantee Scheme Changes to Increase Competition for Investors"
drag, startPoint x: 98, startPoint y: 161, endPoint x: 283, endPoint y: 166, distance: 185.6
click at [283, 166] on input "Home Guarantee Scheme Changes to Increase Competition for Investors" at bounding box center [291, 162] width 519 height 17
type input "Home Guarantee Scheme"
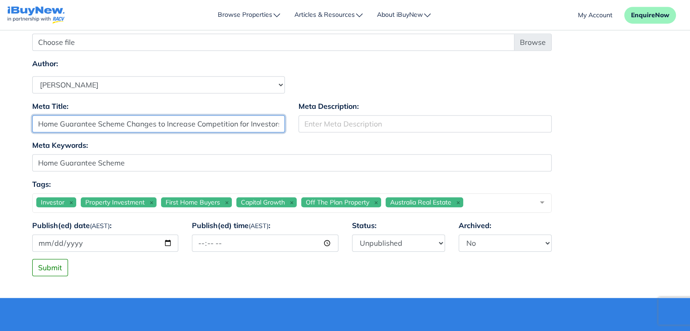
drag, startPoint x: 127, startPoint y: 122, endPoint x: 289, endPoint y: 126, distance: 161.5
click at [289, 126] on div "Meta Title: Home Guarantee Scheme Changes to Increase Competition for Investors" at bounding box center [158, 120] width 267 height 39
type input "Home Guarantee Scheme"
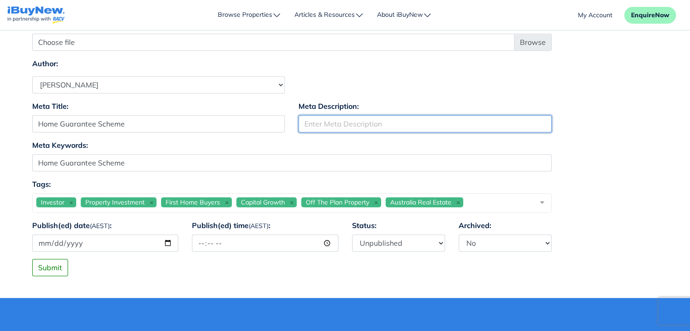
click at [391, 122] on input "Meta Description:" at bounding box center [424, 123] width 253 height 17
paste input "Changes to Increase Competition for Investors"
type input "Changes to Increase Competition for Investors"
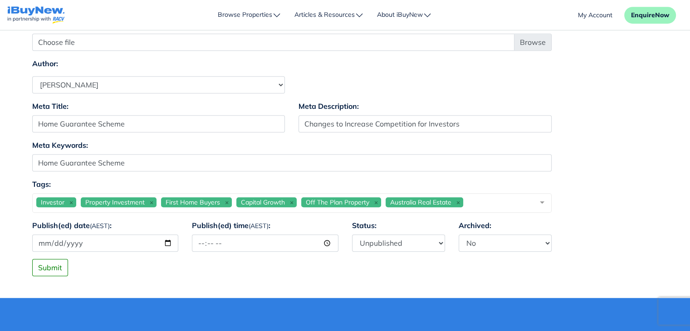
click at [597, 110] on div "Meta Title: Home Guarantee Scheme Meta Description: Changes to Increase Competi…" at bounding box center [345, 120] width 640 height 39
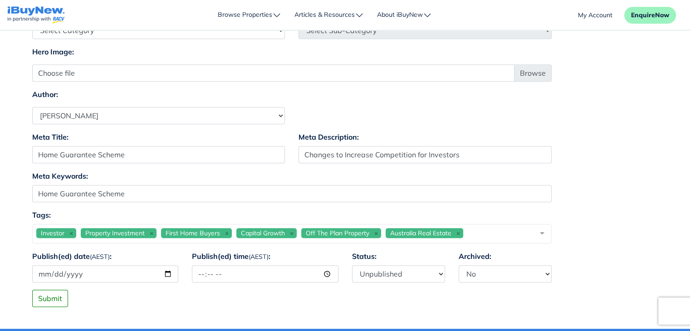
scroll to position [562, 0]
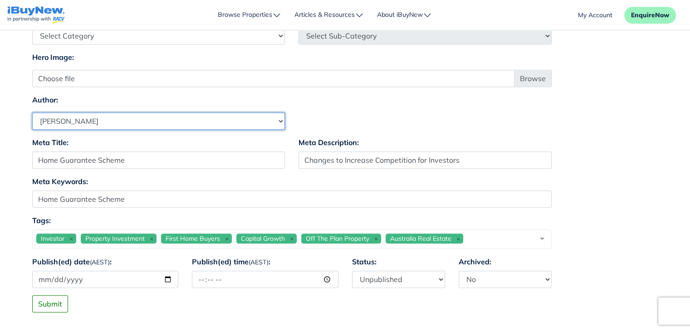
click at [161, 119] on select "[PERSON_NAME] [PERSON_NAME] [PERSON_NAME] [PERSON_NAME] [PERSON_NAME] [PERSON_N…" at bounding box center [158, 120] width 253 height 17
select select "1590"
click at [32, 112] on select "[PERSON_NAME] [PERSON_NAME] [PERSON_NAME] [PERSON_NAME] [PERSON_NAME] [PERSON_N…" at bounding box center [158, 120] width 253 height 17
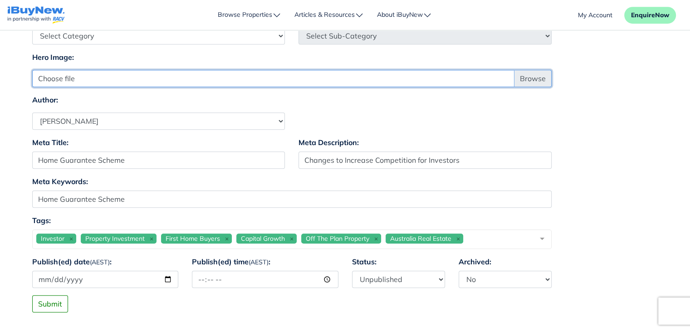
click at [532, 78] on input "Choose file" at bounding box center [291, 78] width 519 height 17
type input "C:\fakepath\Home Guarantee Scheme Changes to Increase Competition for Investors…"
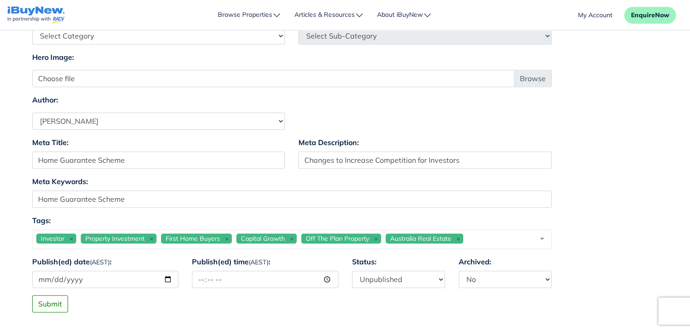
click at [621, 149] on div "Meta Title: Home Guarantee Scheme Meta Description: Changes to Increase Competi…" at bounding box center [345, 156] width 640 height 39
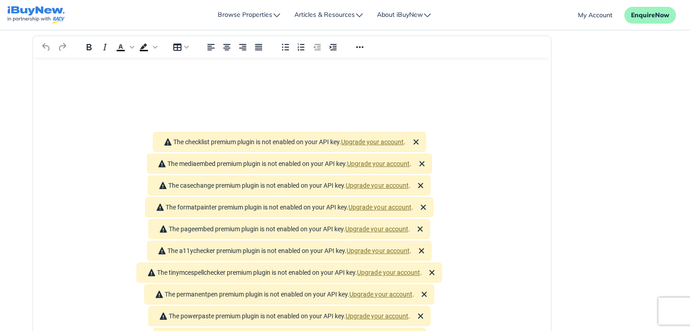
scroll to position [205, 0]
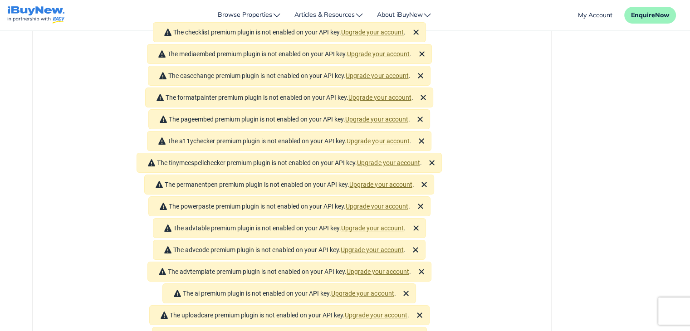
click at [682, 77] on main "Dashboard Admin Force PropertyBase Update Blog Posts" at bounding box center [345, 258] width 690 height 866
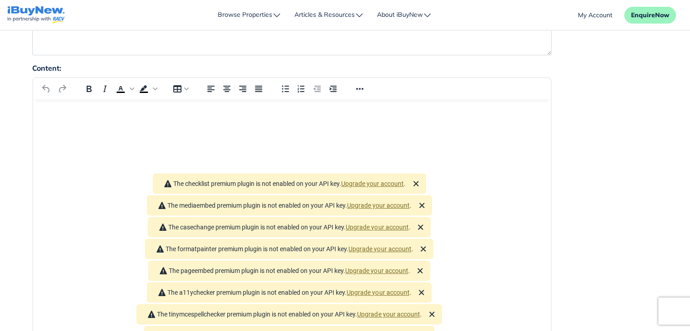
scroll to position [130, 0]
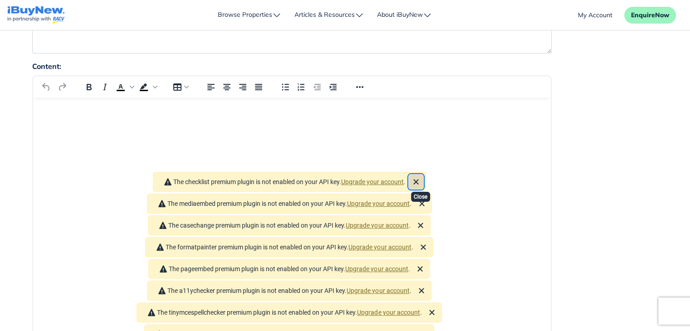
click at [421, 176] on icon "Close" at bounding box center [416, 181] width 11 height 11
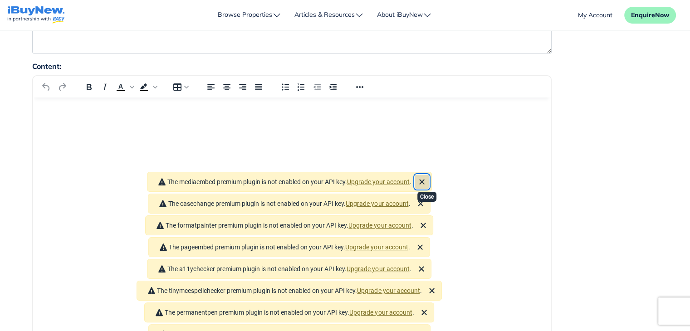
click at [427, 176] on icon "Close" at bounding box center [421, 181] width 11 height 11
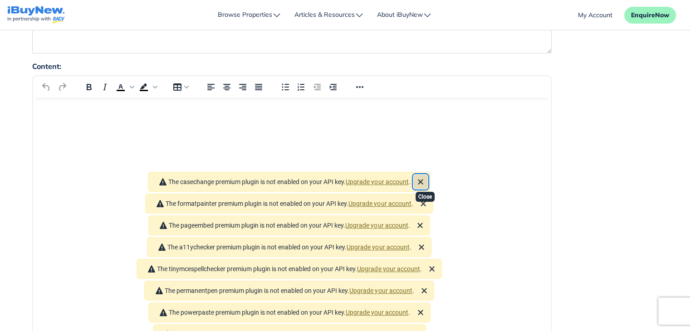
click at [426, 176] on icon "Close" at bounding box center [420, 181] width 11 height 11
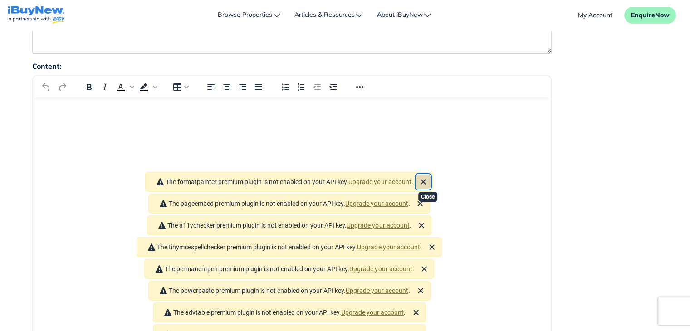
click at [426, 179] on icon "Close" at bounding box center [423, 181] width 5 height 5
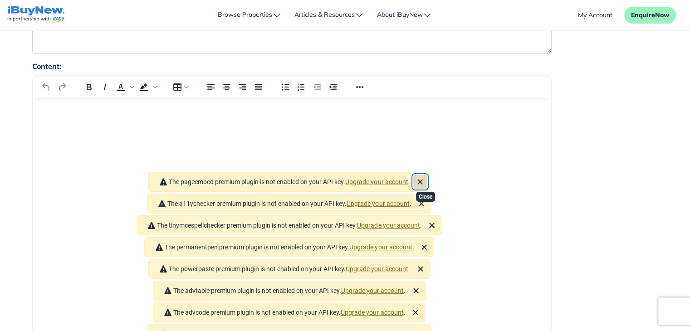
click at [426, 176] on icon "Close" at bounding box center [420, 181] width 11 height 11
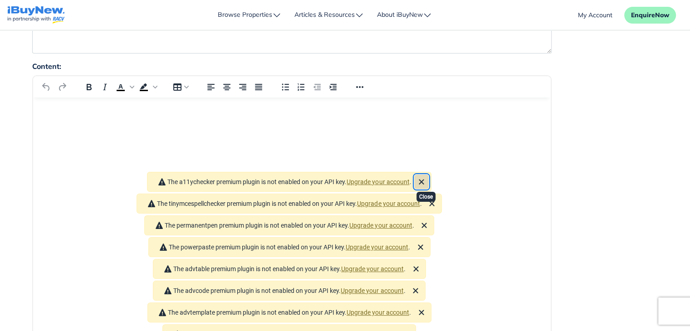
click at [427, 176] on icon "Close" at bounding box center [421, 181] width 11 height 11
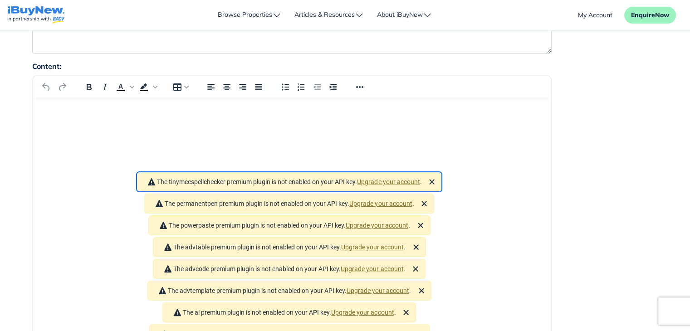
click at [428, 172] on div "The tinymcespellchecker premium plugin is not enabled on your API key. Upgrade …" at bounding box center [289, 182] width 305 height 20
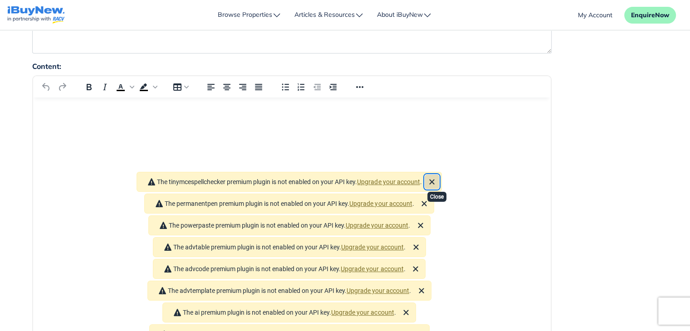
click at [435, 179] on icon "Close" at bounding box center [432, 181] width 5 height 5
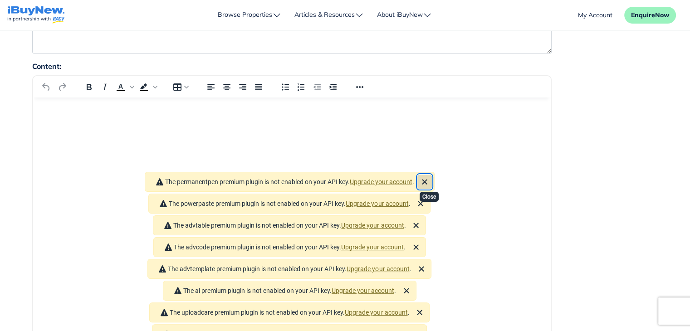
click at [427, 179] on icon "Close" at bounding box center [424, 181] width 5 height 5
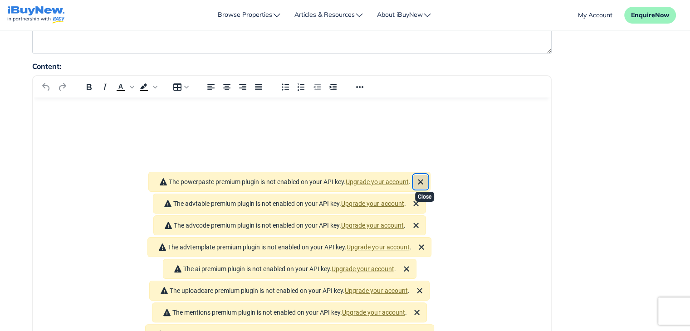
click at [426, 176] on icon "Close" at bounding box center [420, 181] width 11 height 11
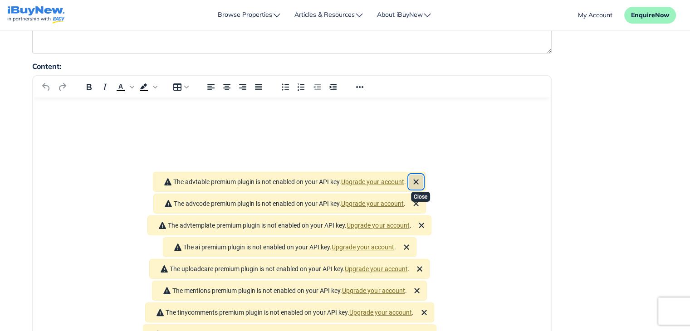
click at [421, 176] on icon "Close" at bounding box center [416, 181] width 11 height 11
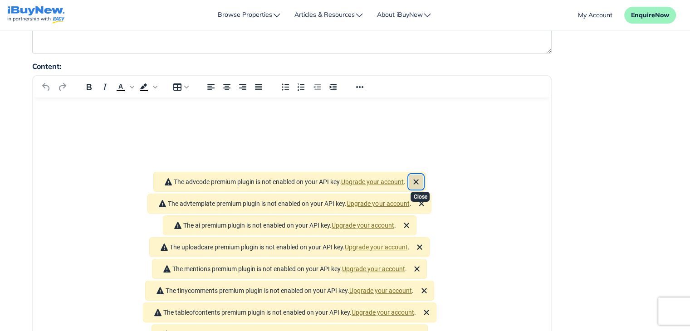
click at [418, 179] on icon "Close" at bounding box center [415, 181] width 5 height 5
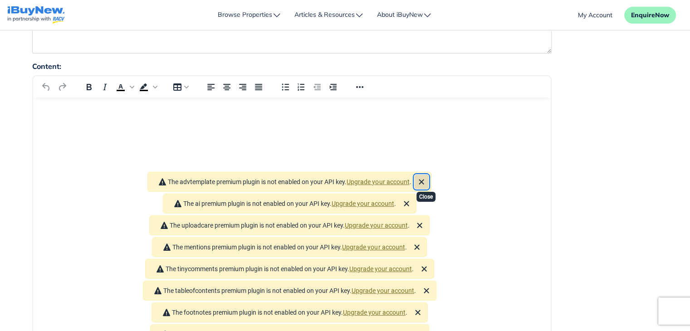
click at [423, 176] on icon "Close" at bounding box center [421, 181] width 11 height 11
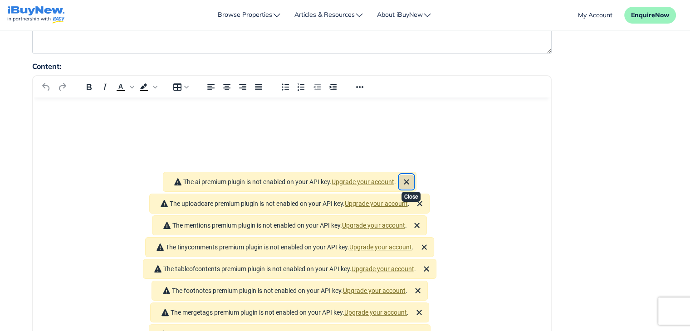
click at [412, 176] on icon "Close" at bounding box center [406, 181] width 11 height 11
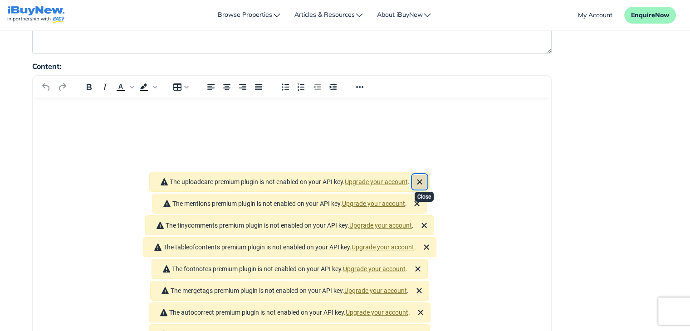
click at [425, 176] on icon "Close" at bounding box center [419, 181] width 11 height 11
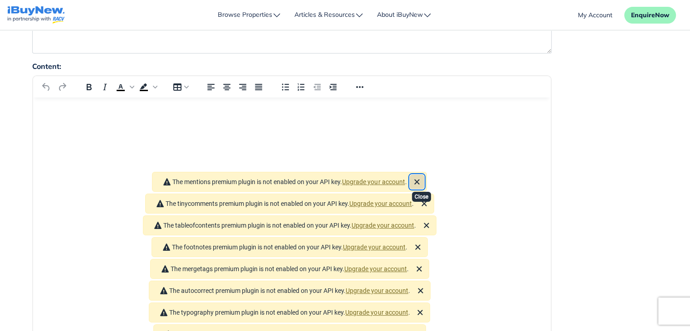
click at [422, 176] on icon "Close" at bounding box center [416, 181] width 11 height 11
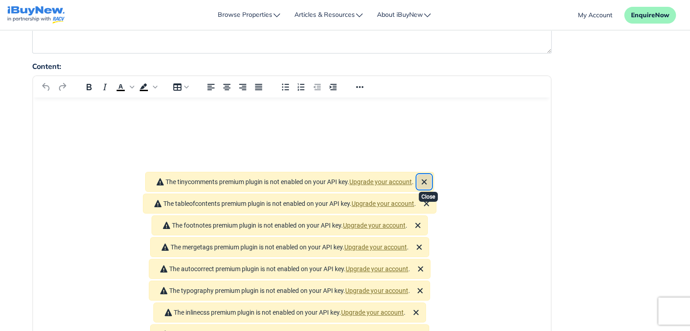
click at [426, 179] on icon "Close" at bounding box center [423, 181] width 5 height 5
click at [427, 176] on icon "Close" at bounding box center [426, 181] width 11 height 11
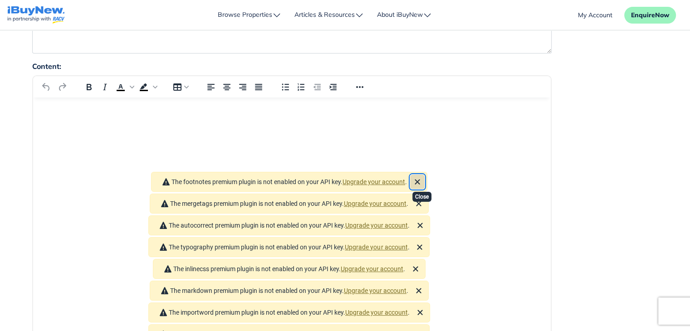
click at [423, 176] on icon "Close" at bounding box center [417, 181] width 11 height 11
click at [424, 176] on icon "Close" at bounding box center [418, 181] width 11 height 11
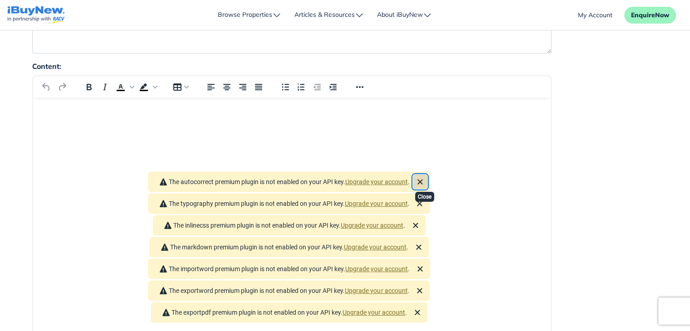
click at [422, 179] on icon "Close" at bounding box center [419, 181] width 5 height 5
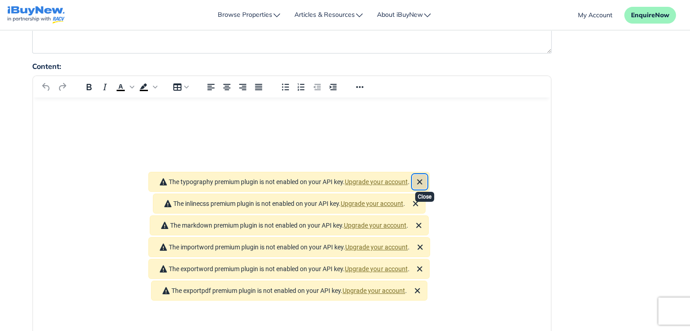
click at [422, 179] on icon "Close" at bounding box center [419, 181] width 5 height 5
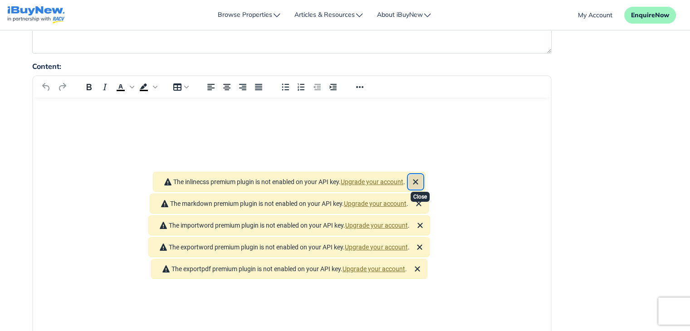
click at [423, 174] on button "Close" at bounding box center [415, 181] width 15 height 15
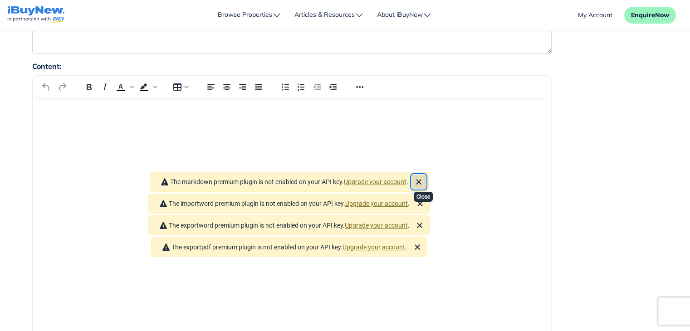
click at [424, 176] on icon "Close" at bounding box center [418, 181] width 11 height 11
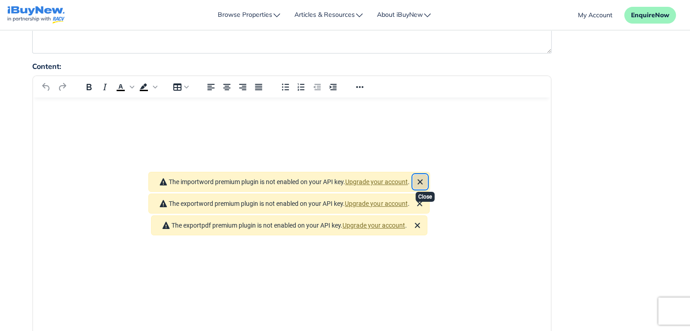
click at [422, 179] on icon "Close" at bounding box center [419, 181] width 5 height 5
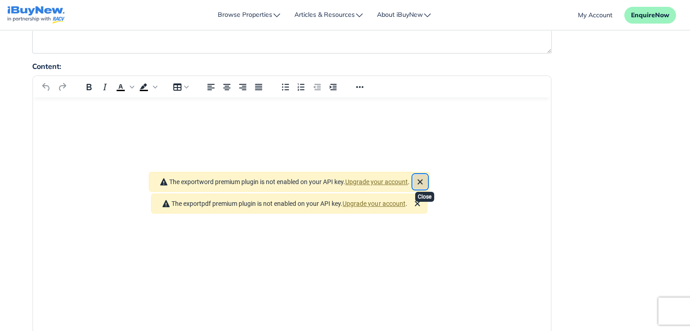
click at [422, 179] on icon "Close" at bounding box center [419, 181] width 5 height 5
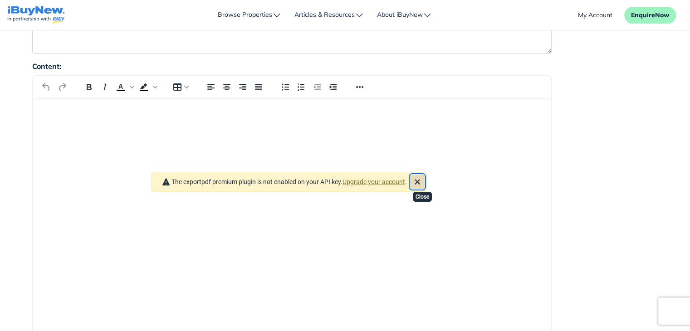
click at [423, 176] on icon "Close" at bounding box center [417, 181] width 11 height 11
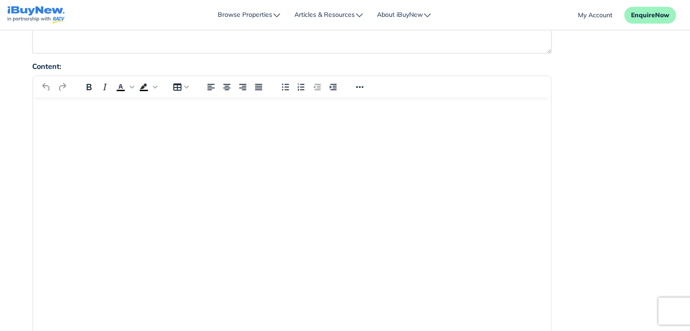
click at [585, 153] on div "Content: Paragraph Roboto 12pt p 0 words Build with" at bounding box center [345, 253] width 640 height 385
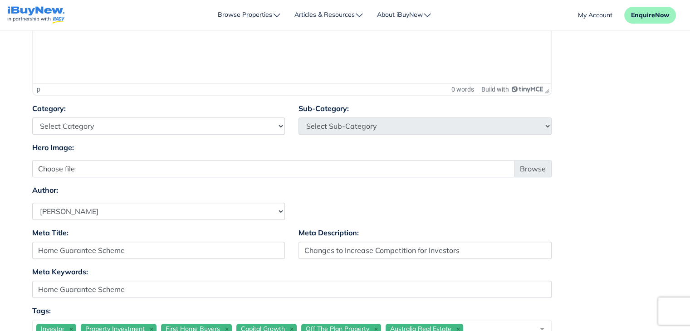
scroll to position [474, 0]
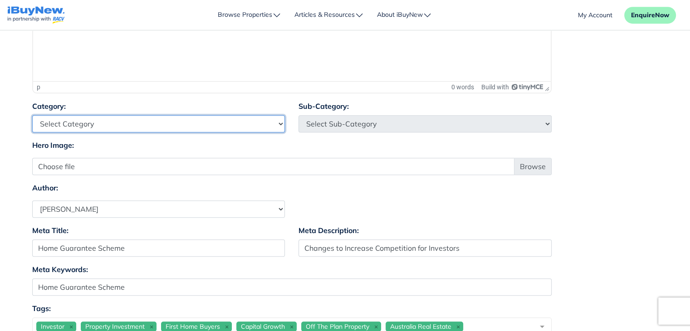
click at [201, 126] on select "Select Category Industry Outlooks Investing & Buying Tools & Calculators" at bounding box center [158, 123] width 253 height 17
select select "4"
click at [32, 115] on select "Select Category Industry Outlooks Investing & Buying Tools & Calculators" at bounding box center [158, 123] width 253 height 17
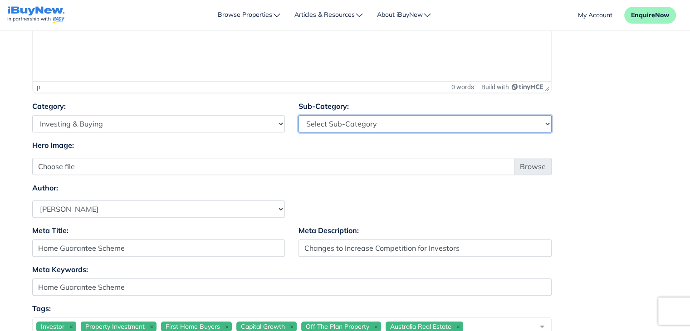
click at [382, 124] on select "Select Sub-Category First Home Buyers Upsizers Downsizers Investors Suburb Prof…" at bounding box center [424, 123] width 253 height 17
select select "17"
click at [298, 115] on select "Select Sub-Category First Home Buyers Upsizers Downsizers Investors Suburb Prof…" at bounding box center [424, 123] width 253 height 17
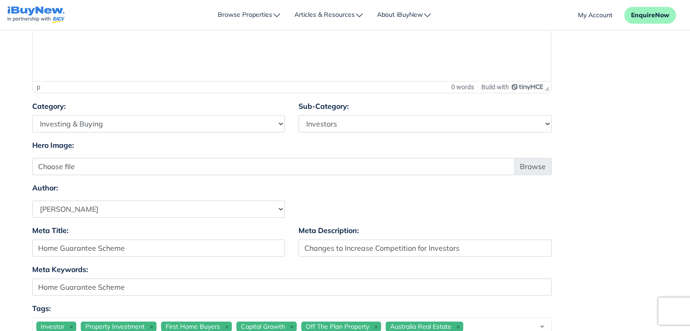
click at [621, 119] on div "Category: Select Category Industry Outlooks Investing & Buying Tools & Calculat…" at bounding box center [345, 120] width 640 height 39
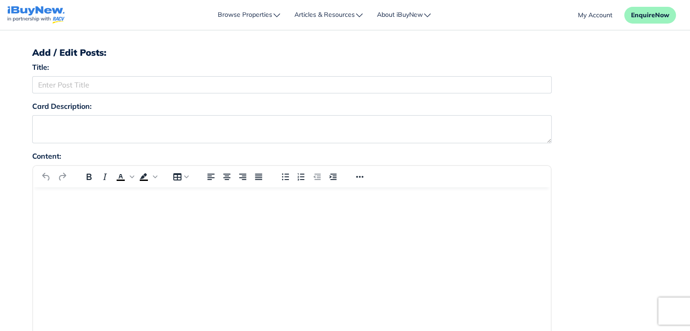
scroll to position [39, 0]
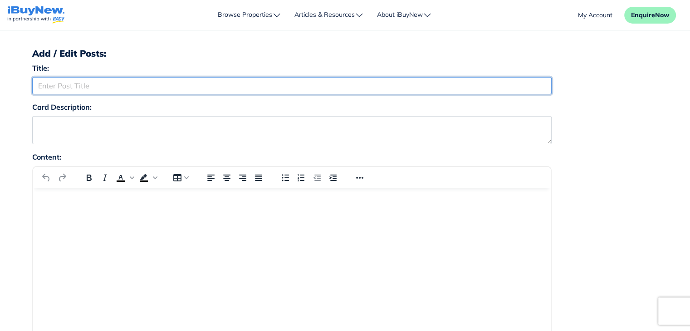
click at [145, 84] on input "Title:" at bounding box center [291, 85] width 519 height 17
paste input "Home Guarantee Scheme Changes to Increase Competition for Investors"
type input "Home Guarantee Scheme Changes to Increase Competition for Investors"
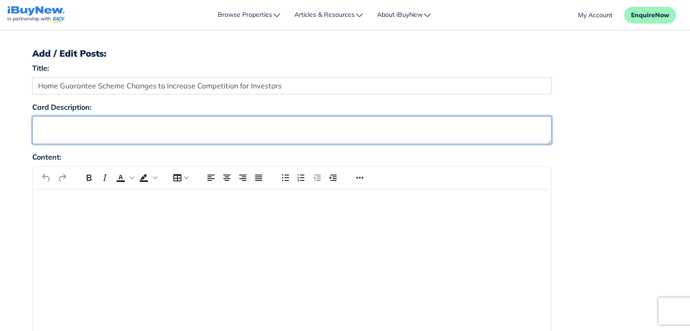
click at [128, 128] on textarea "Card Description:" at bounding box center [291, 130] width 519 height 28
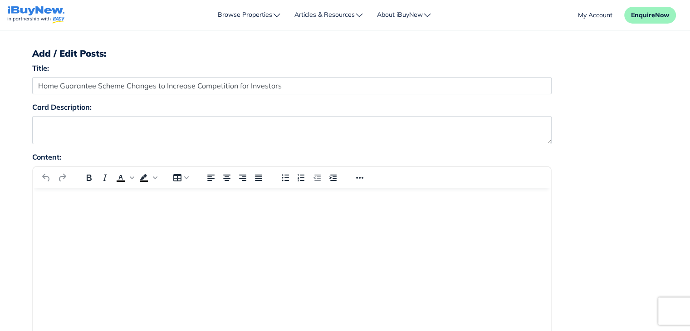
click at [157, 213] on html at bounding box center [292, 200] width 518 height 24
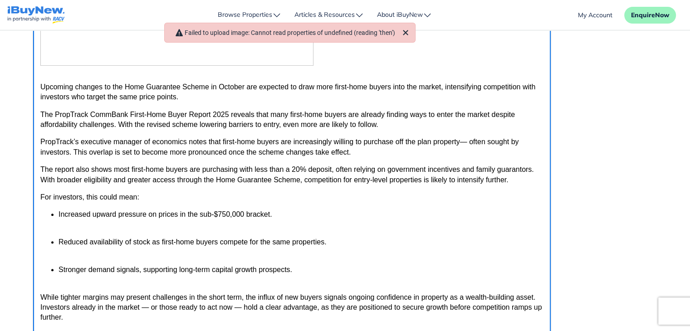
scroll to position [224, 0]
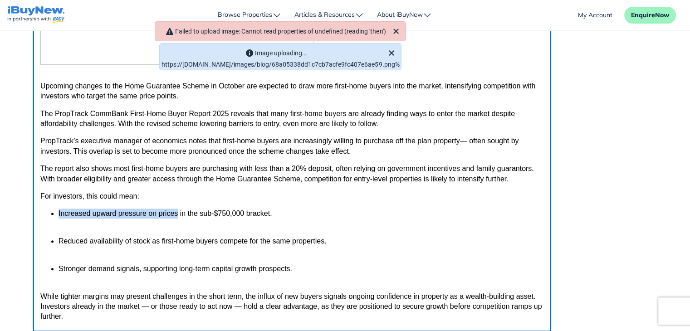
drag, startPoint x: 58, startPoint y: 214, endPoint x: 176, endPoint y: 212, distance: 118.4
click at [176, 212] on ul "Increased upward pressure on prices in the sub-$750,000 bracket. Reduced availa…" at bounding box center [291, 246] width 503 height 75
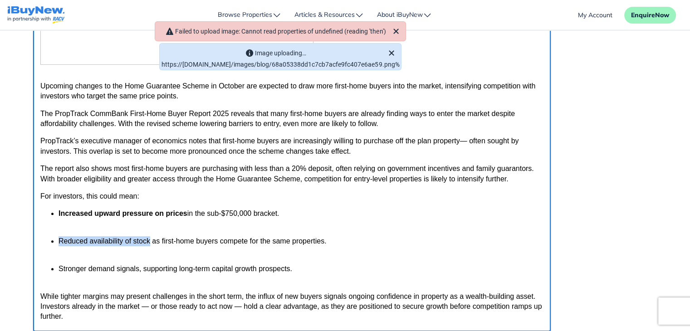
drag, startPoint x: 149, startPoint y: 242, endPoint x: 65, endPoint y: 236, distance: 84.1
click at [65, 236] on ul "Increased upward pressure on prices in the sub-$750,000 bracket. Reduced availa…" at bounding box center [291, 246] width 503 height 75
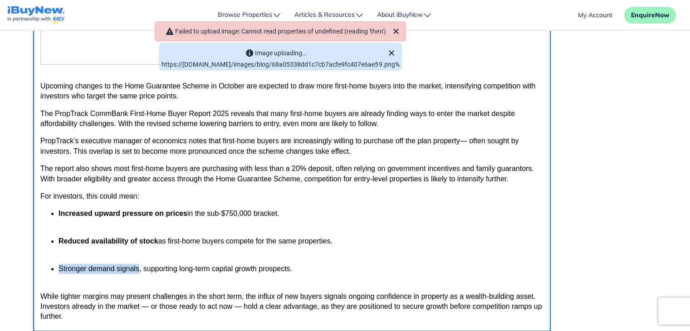
drag, startPoint x: 59, startPoint y: 271, endPoint x: 138, endPoint y: 269, distance: 79.4
click at [138, 269] on p "Stronger demand signals, supporting long-term capital growth prospects." at bounding box center [300, 274] width 485 height 20
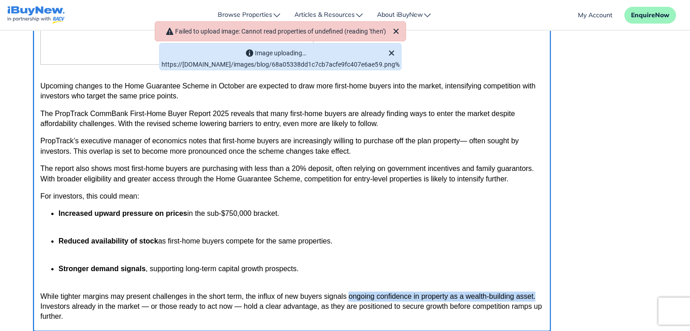
drag, startPoint x: 348, startPoint y: 298, endPoint x: 534, endPoint y: 301, distance: 186.0
click at [534, 301] on p "While tighter margins may present challenges in the short term, the influx of n…" at bounding box center [291, 307] width 503 height 30
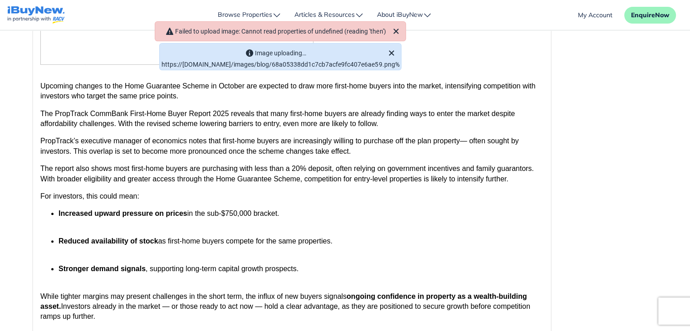
click at [623, 220] on div "Content: Paragraph Roboto 12pt p › strong 256 words Build with" at bounding box center [345, 158] width 640 height 385
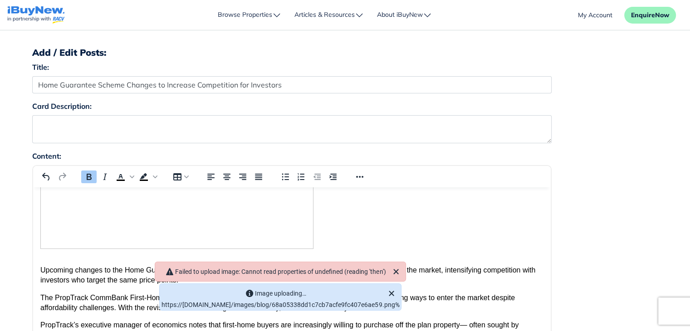
scroll to position [0, 0]
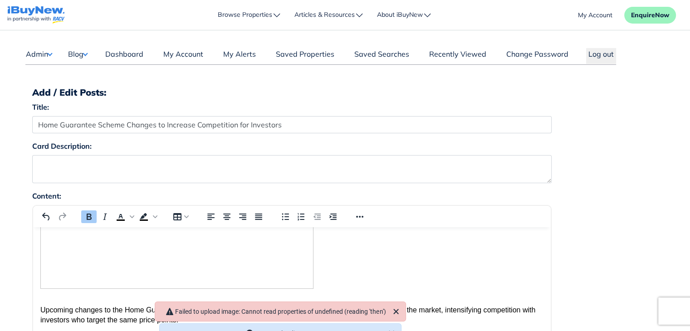
click at [649, 175] on div "Card Description:" at bounding box center [345, 166] width 640 height 50
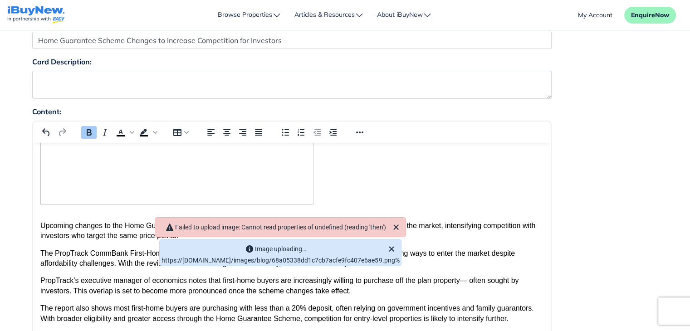
scroll to position [91, 0]
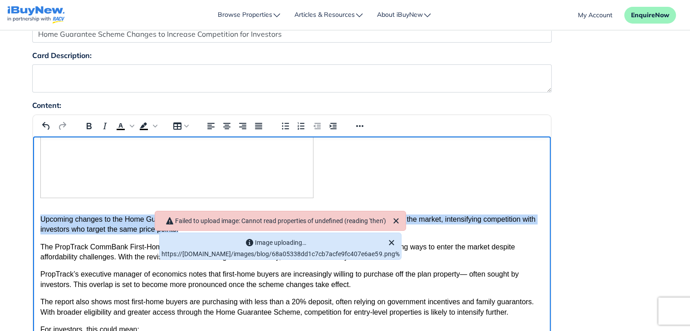
drag, startPoint x: 40, startPoint y: 219, endPoint x: 183, endPoint y: 230, distance: 143.8
click at [183, 230] on p "Upcoming changes to the Home Guarantee Scheme in October are expected to draw m…" at bounding box center [291, 225] width 503 height 20
copy p "Upcoming changes to the Home Guarantee Scheme in October are expected to draw m…"
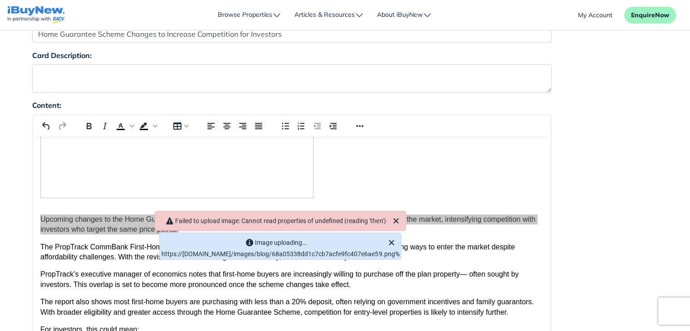
click at [586, 202] on div "Content: Paragraph Roboto 12pt p 256 words Build with" at bounding box center [345, 292] width 640 height 385
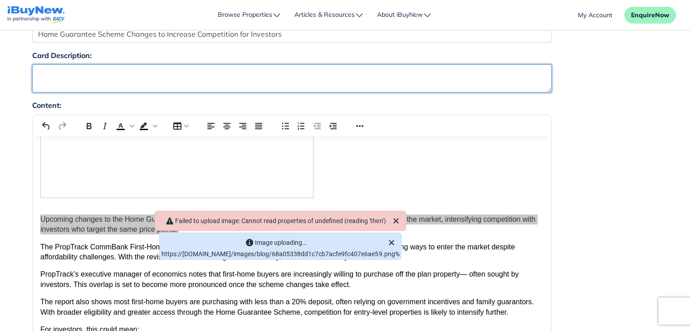
click at [196, 71] on textarea "Card Description:" at bounding box center [291, 78] width 519 height 28
paste textarea "Upcoming changes to the Home Guarantee Scheme in October are expected to draw m…"
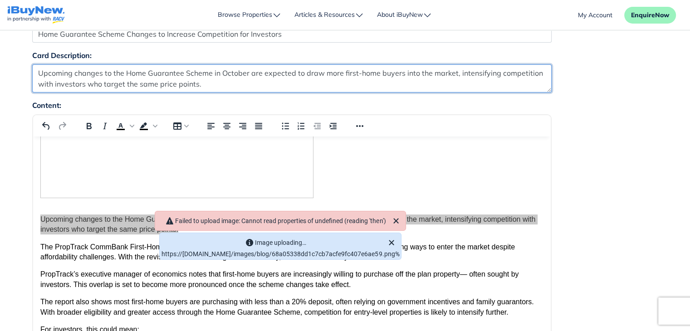
type textarea "Upcoming changes to the Home Guarantee Scheme in October are expected to draw m…"
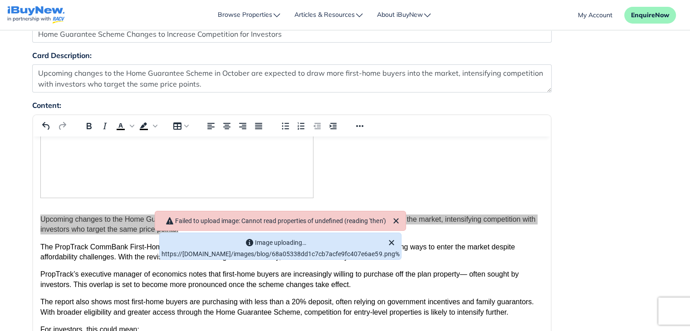
click at [592, 135] on div "Content: Paragraph Roboto 12pt p 256 words Build with" at bounding box center [345, 292] width 640 height 385
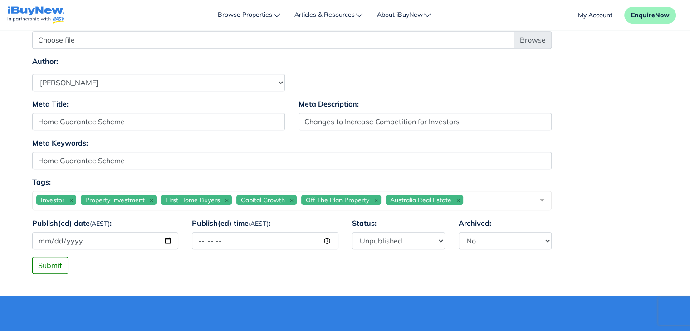
scroll to position [653, 0]
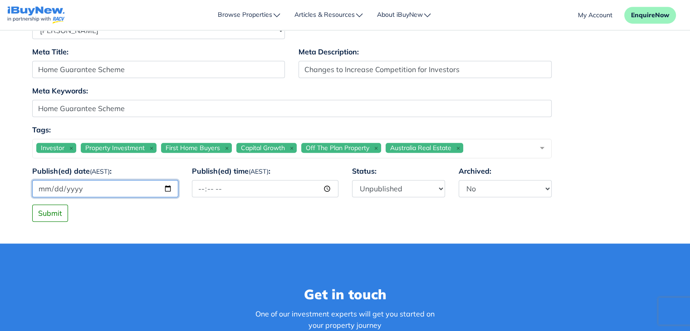
click at [108, 186] on input "Publish(ed) date (AEST) :" at bounding box center [105, 188] width 147 height 17
click at [168, 189] on input "Publish(ed) date (AEST) :" at bounding box center [105, 188] width 147 height 17
type input "2025-09-11"
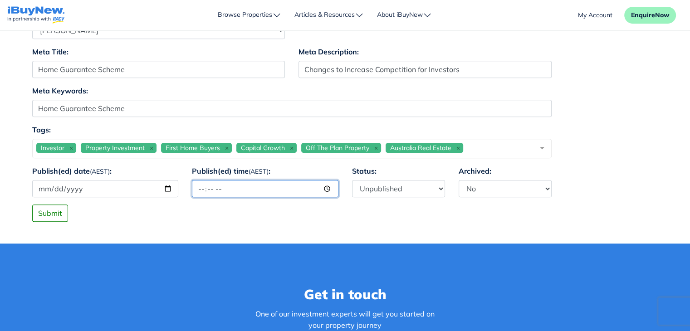
click at [265, 189] on input "Publish(ed) time (AEST) :" at bounding box center [265, 188] width 147 height 17
type input "12:00"
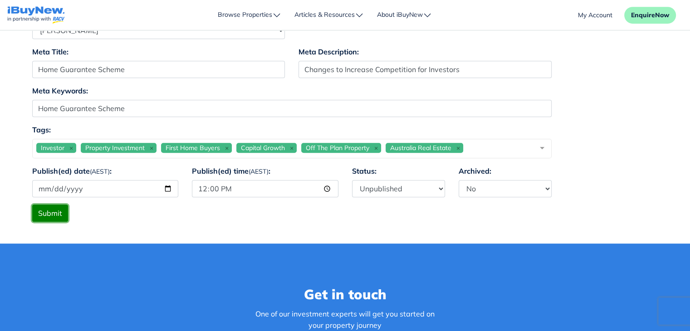
click at [55, 211] on button "Submit" at bounding box center [50, 213] width 36 height 17
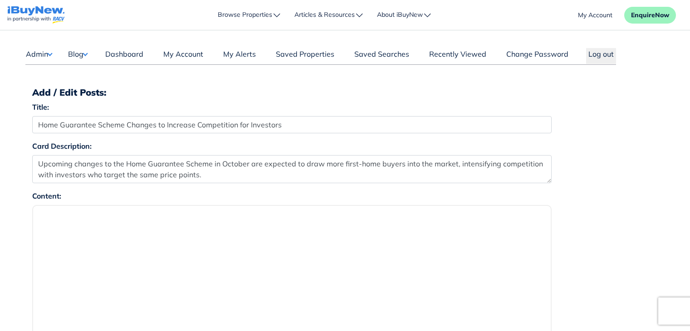
select select "4"
select select "1590"
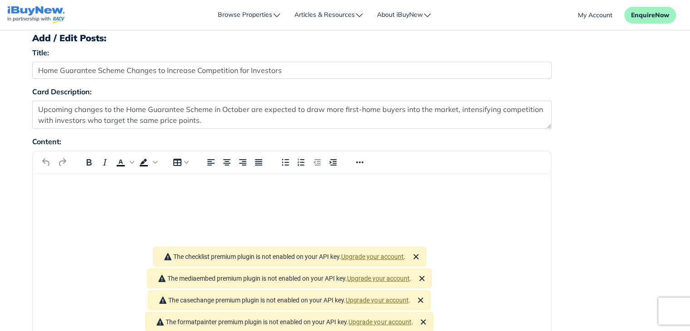
scroll to position [58, 0]
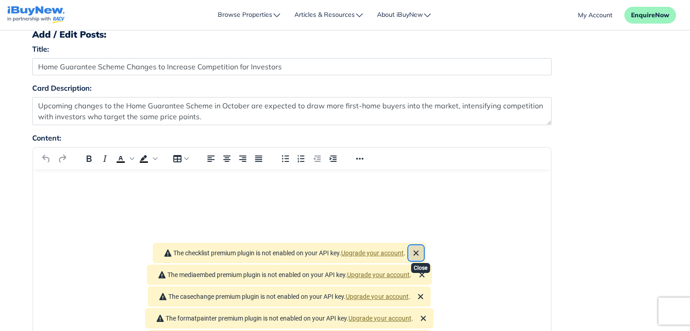
click at [421, 248] on icon "Close" at bounding box center [416, 253] width 11 height 11
click at [421, 245] on button "Close" at bounding box center [421, 252] width 15 height 15
click at [421, 248] on icon "Close" at bounding box center [420, 253] width 11 height 11
click at [426, 248] on icon "Close" at bounding box center [423, 253] width 11 height 11
click at [423, 250] on icon "Close" at bounding box center [420, 252] width 5 height 5
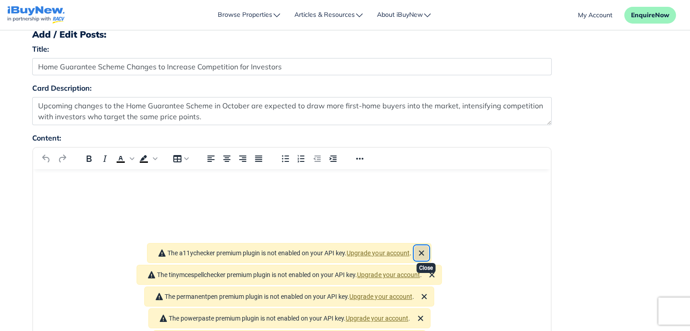
click at [424, 250] on icon "Close" at bounding box center [421, 252] width 5 height 5
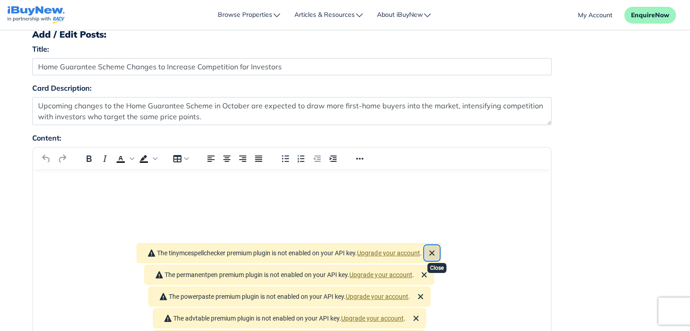
click at [435, 248] on icon "Close" at bounding box center [431, 253] width 11 height 11
click at [427, 250] on icon "Close" at bounding box center [424, 252] width 5 height 5
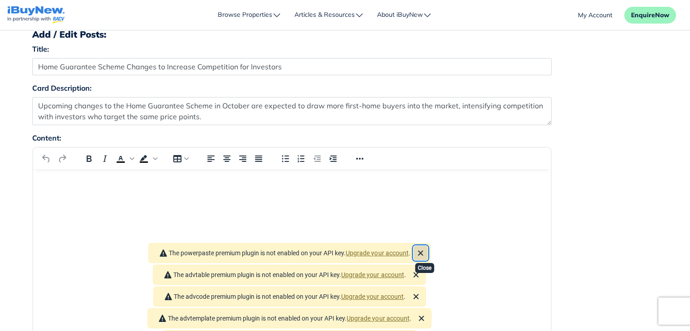
click at [426, 248] on icon "Close" at bounding box center [420, 253] width 11 height 11
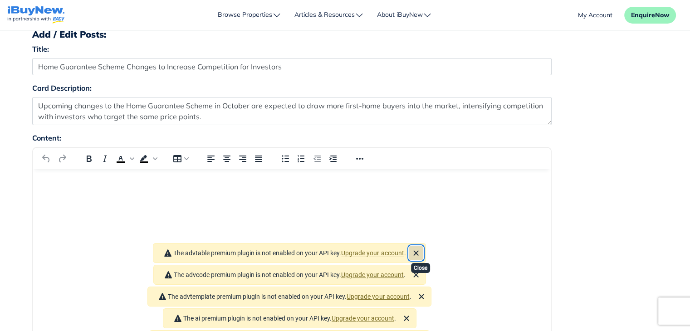
click at [424, 245] on button "Close" at bounding box center [415, 252] width 15 height 15
click at [421, 248] on icon "Close" at bounding box center [416, 253] width 11 height 11
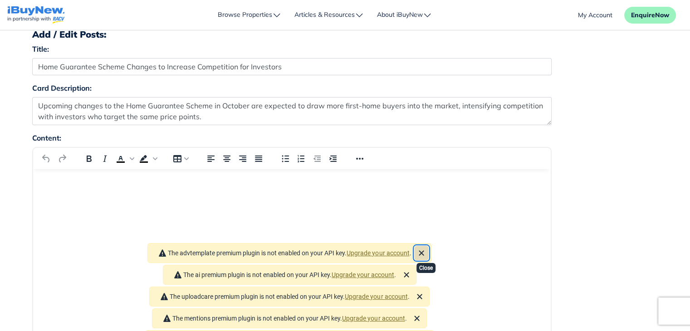
click at [422, 248] on icon "Close" at bounding box center [421, 253] width 11 height 11
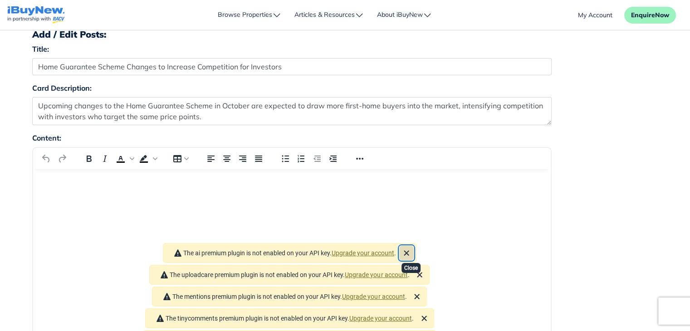
click at [412, 248] on icon "Close" at bounding box center [406, 253] width 11 height 11
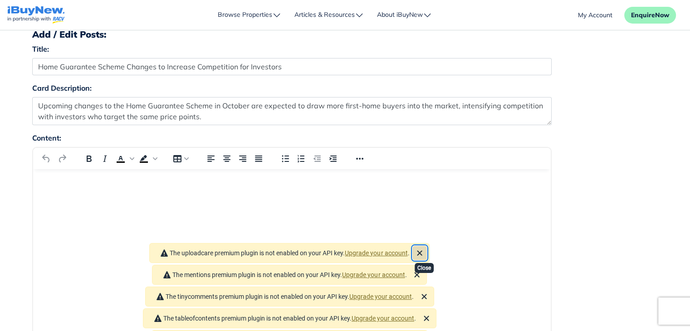
click at [423, 248] on icon "Close" at bounding box center [419, 253] width 11 height 11
click at [420, 250] on icon "Close" at bounding box center [417, 252] width 5 height 5
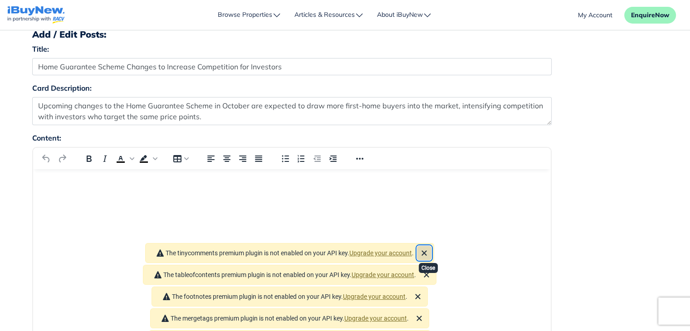
click at [423, 248] on icon "Close" at bounding box center [424, 253] width 11 height 11
click at [423, 245] on button "Close" at bounding box center [426, 252] width 15 height 15
click at [420, 250] on icon "Close" at bounding box center [417, 252] width 5 height 5
click at [423, 248] on icon "Close" at bounding box center [418, 253] width 11 height 11
click at [422, 250] on icon "Close" at bounding box center [419, 252] width 5 height 5
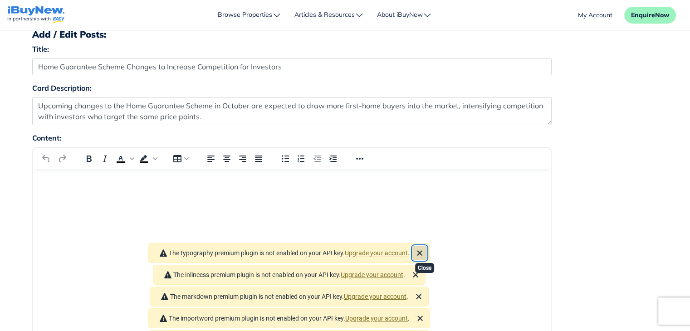
click at [422, 250] on icon "Close" at bounding box center [419, 252] width 5 height 5
click at [421, 248] on icon "Close" at bounding box center [415, 253] width 11 height 11
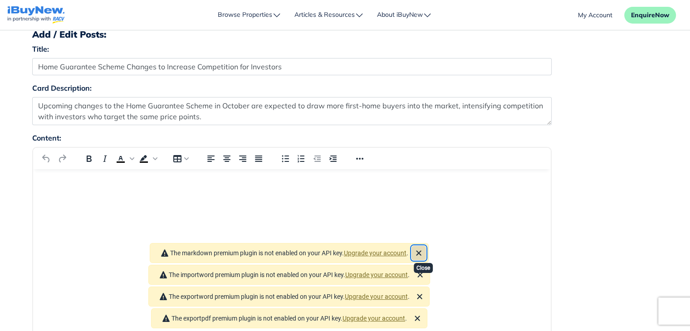
click at [423, 248] on icon "Close" at bounding box center [418, 253] width 11 height 11
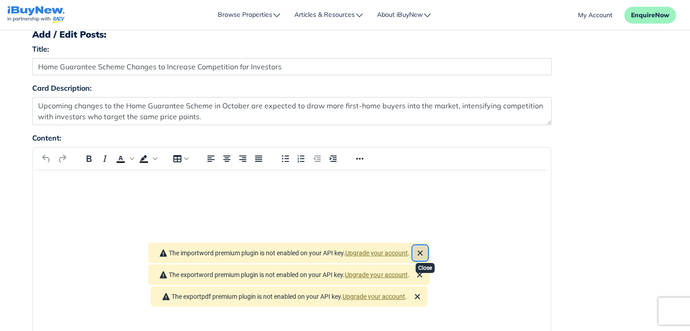
click at [422, 250] on icon "Close" at bounding box center [419, 252] width 5 height 5
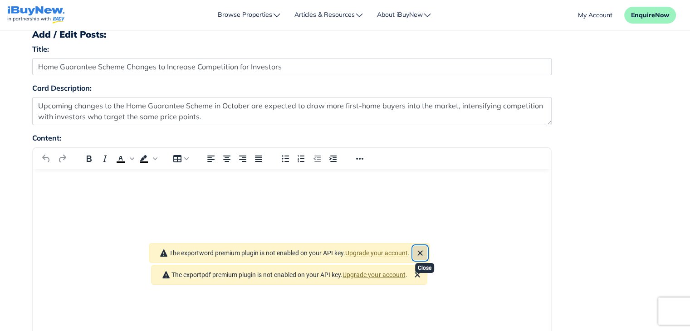
click at [422, 250] on icon "Close" at bounding box center [419, 252] width 5 height 5
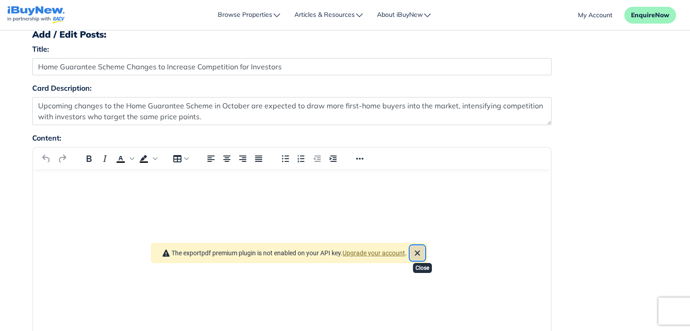
click at [420, 250] on icon "Close" at bounding box center [417, 252] width 5 height 5
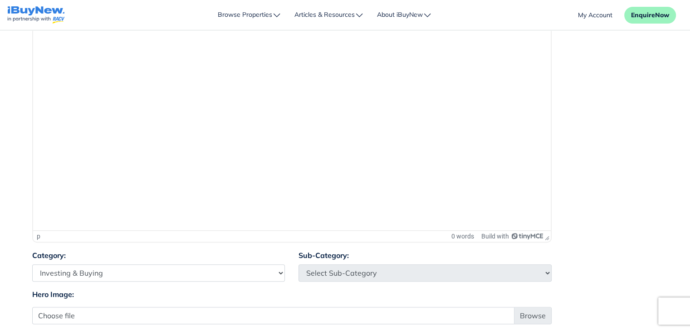
scroll to position [350, 0]
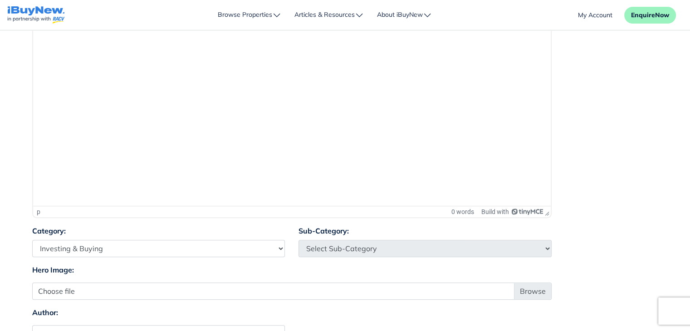
click at [254, 249] on div "Category: Select Category Industry Outlooks Investing & Buying Tools & Calculat…" at bounding box center [345, 244] width 640 height 39
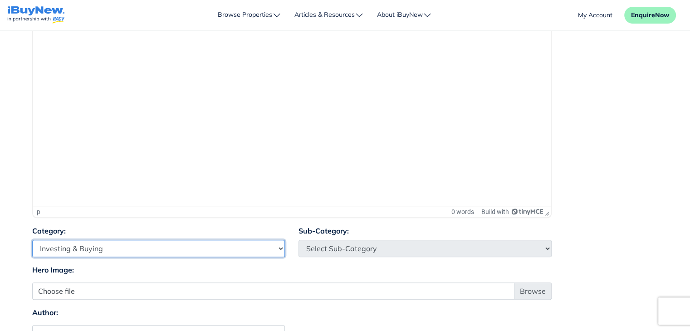
click at [254, 249] on select "Select Category Industry Outlooks Investing & Buying Tools & Calculators" at bounding box center [158, 248] width 253 height 17
click at [32, 240] on select "Select Category Industry Outlooks Investing & Buying Tools & Calculators" at bounding box center [158, 248] width 253 height 17
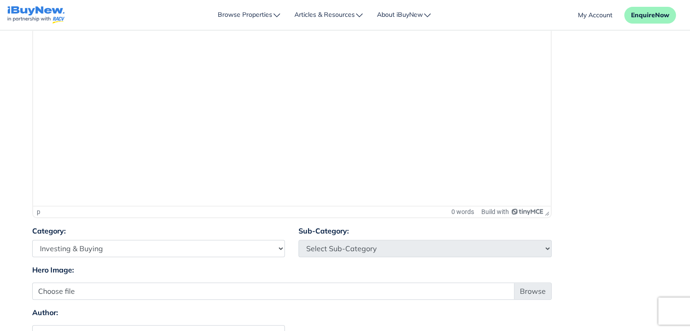
scroll to position [674, 0]
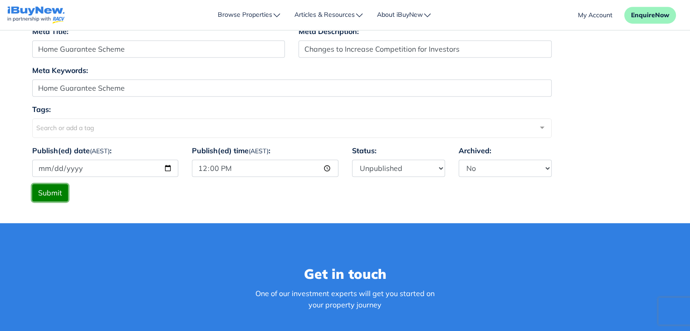
click at [53, 191] on button "Submit" at bounding box center [50, 192] width 36 height 17
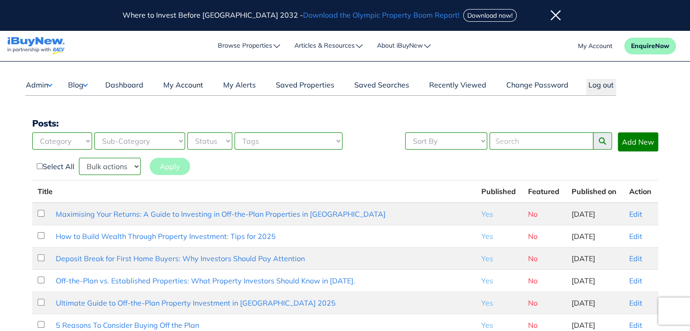
click at [551, 14] on icon at bounding box center [556, 15] width 10 height 11
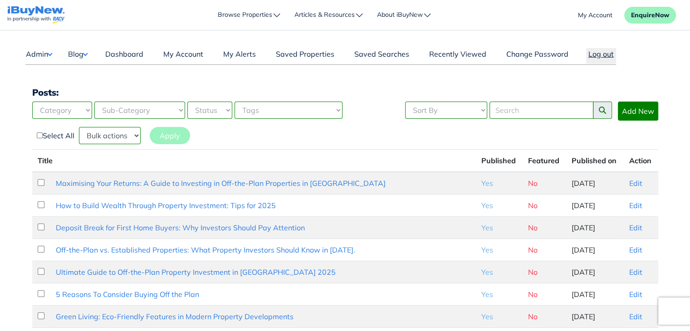
click at [602, 51] on button "Log out" at bounding box center [601, 56] width 30 height 16
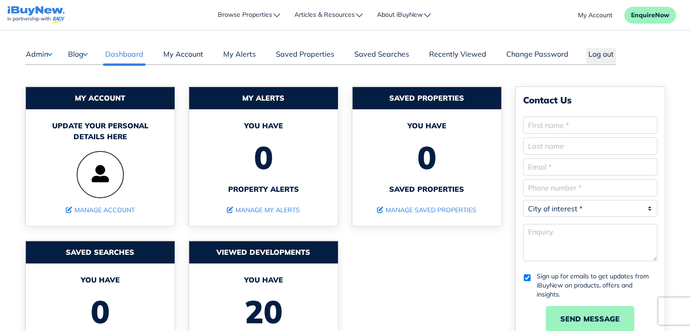
click at [77, 52] on button "Blog" at bounding box center [78, 54] width 20 height 12
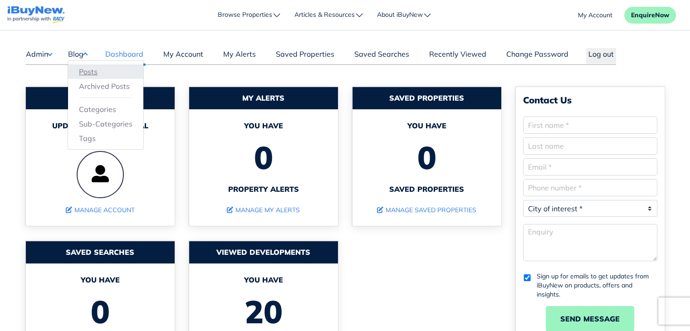
click at [83, 71] on link "Posts" at bounding box center [106, 71] width 54 height 11
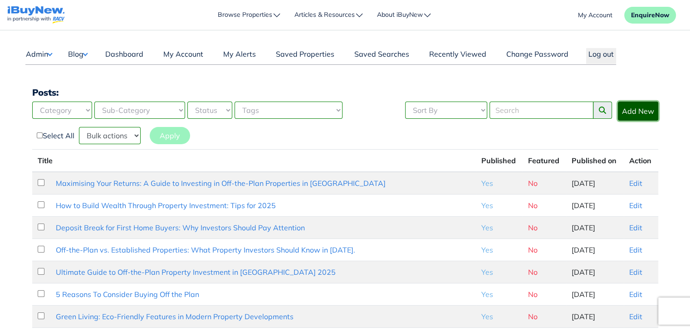
click at [644, 113] on link "Add New" at bounding box center [638, 111] width 40 height 19
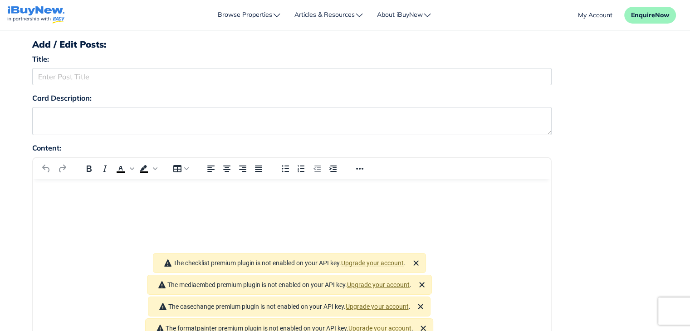
scroll to position [50, 0]
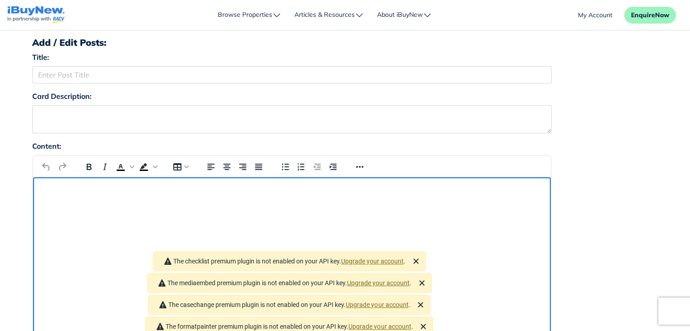
click at [106, 202] on html at bounding box center [292, 189] width 518 height 24
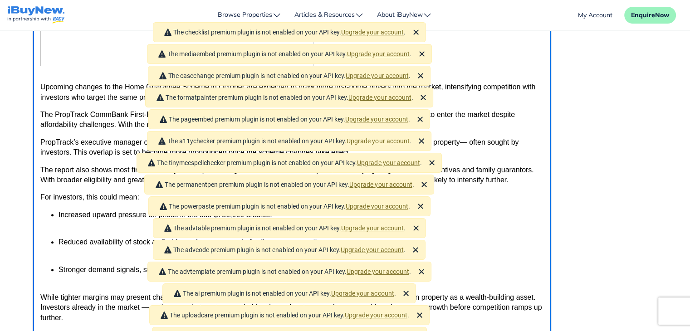
scroll to position [224, 0]
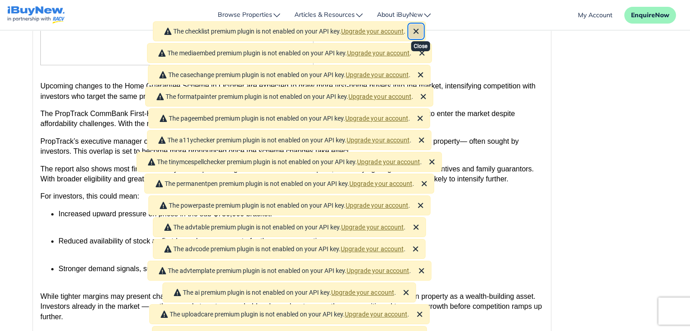
click at [418, 31] on icon "Close" at bounding box center [415, 31] width 5 height 5
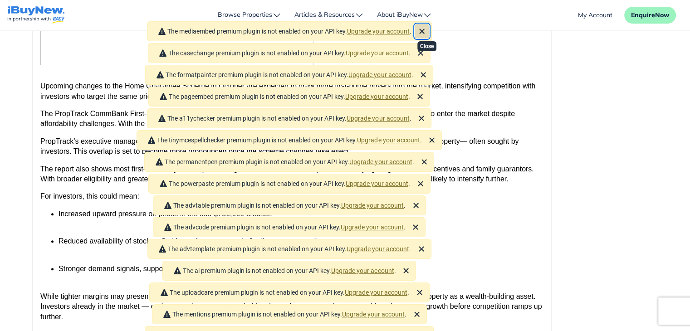
click at [424, 31] on icon "Close" at bounding box center [421, 31] width 5 height 5
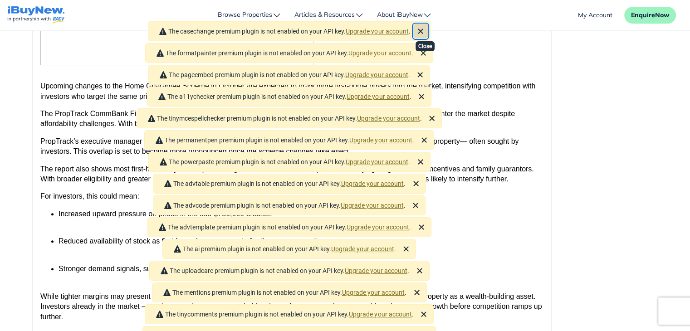
click at [426, 31] on icon "Close" at bounding box center [420, 31] width 11 height 11
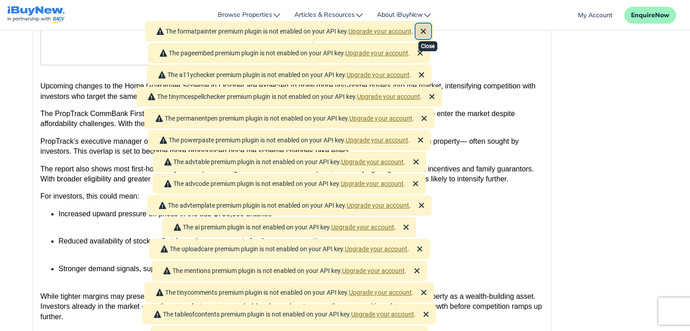
click at [426, 31] on icon "Close" at bounding box center [423, 31] width 5 height 5
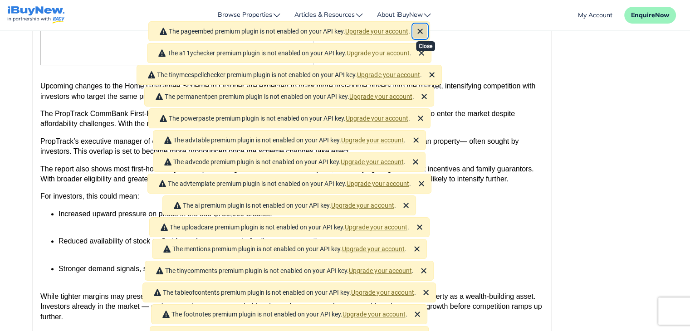
click at [426, 31] on icon "Close" at bounding box center [420, 31] width 11 height 11
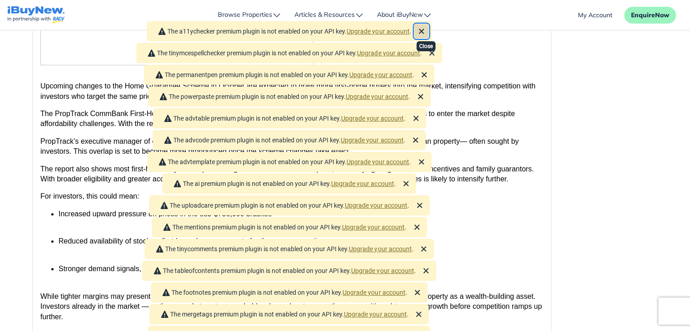
click at [427, 31] on icon "Close" at bounding box center [421, 31] width 11 height 11
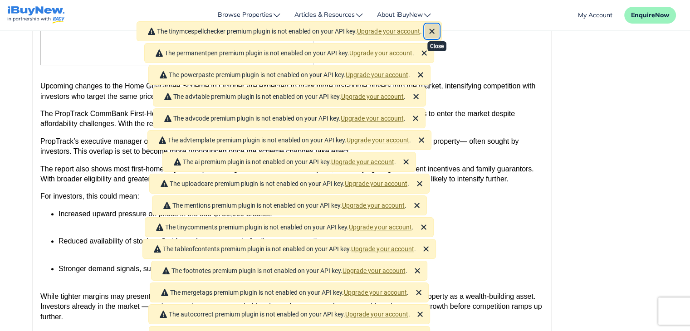
click at [434, 31] on icon "Close" at bounding box center [431, 31] width 11 height 11
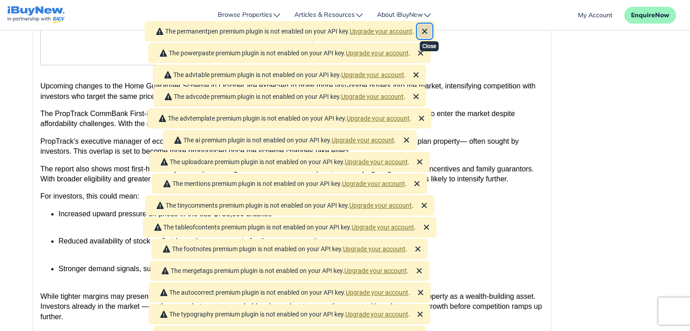
click at [430, 31] on icon "Close" at bounding box center [424, 31] width 11 height 11
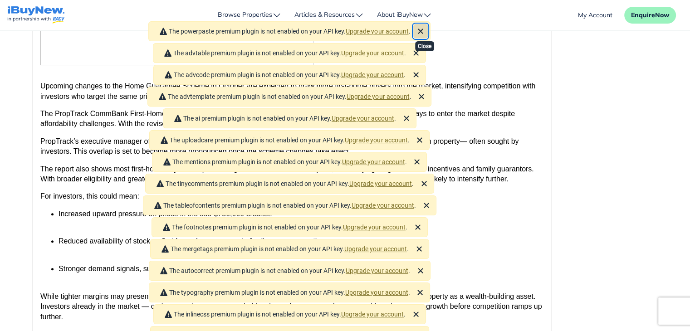
click at [423, 30] on icon "Close" at bounding box center [420, 31] width 5 height 5
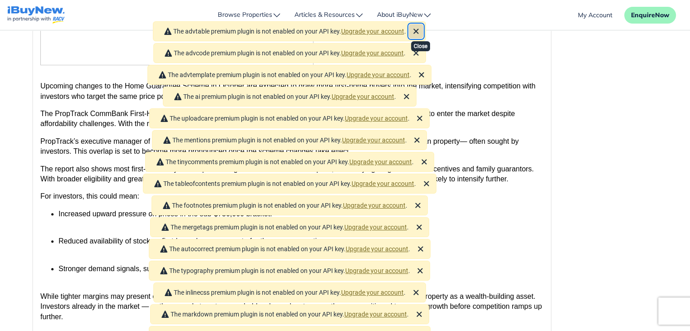
click at [417, 31] on icon "Close" at bounding box center [416, 31] width 11 height 11
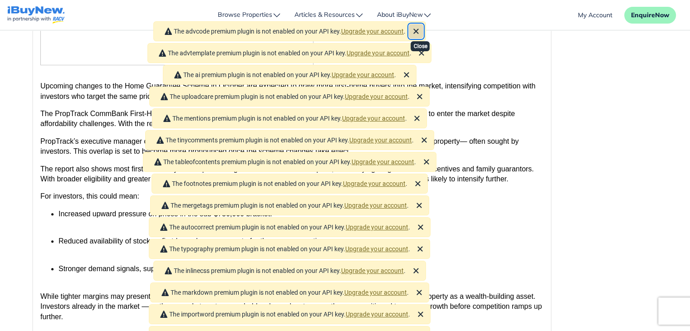
click at [417, 31] on icon "Close" at bounding box center [416, 31] width 11 height 11
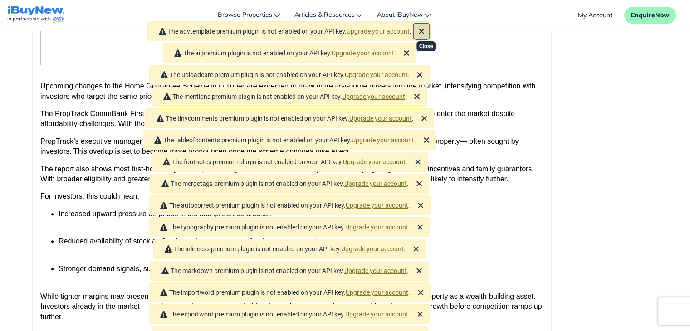
click at [424, 33] on icon "Close" at bounding box center [421, 31] width 5 height 5
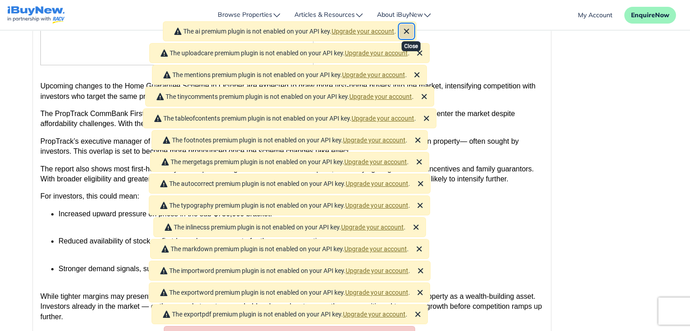
click at [412, 31] on icon "Close" at bounding box center [406, 31] width 11 height 11
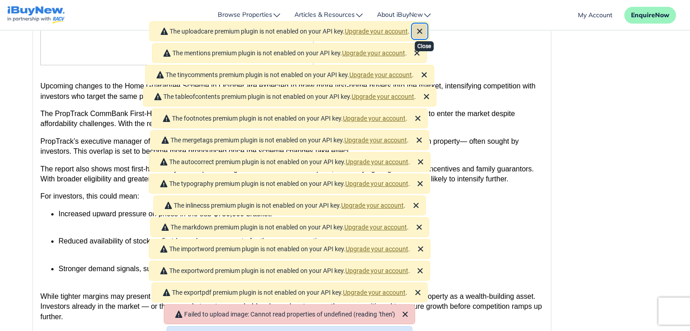
click at [422, 32] on icon "Close" at bounding box center [419, 31] width 5 height 5
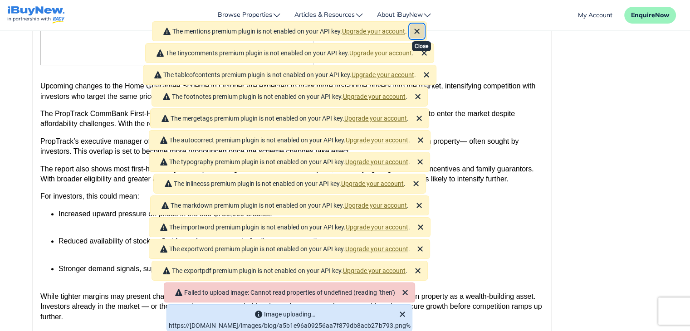
click at [420, 32] on icon "Close" at bounding box center [417, 31] width 5 height 5
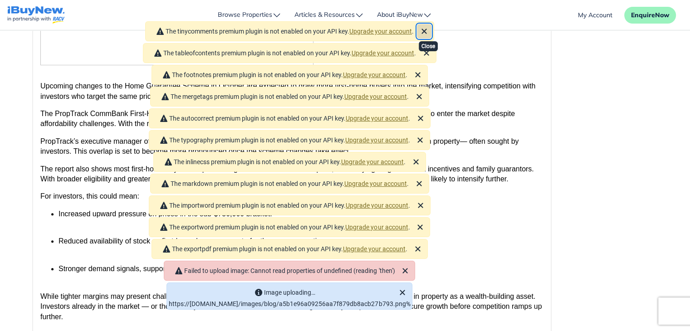
click at [426, 32] on icon "Close" at bounding box center [423, 31] width 5 height 5
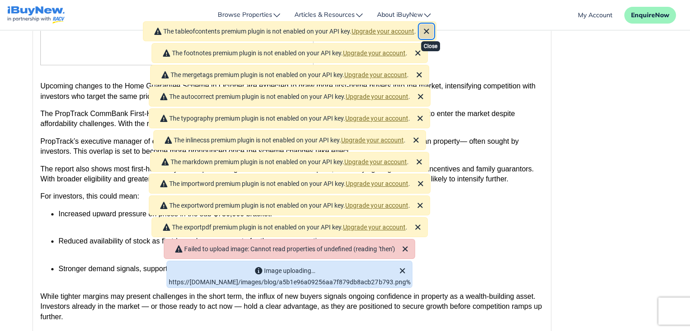
click at [432, 31] on icon "Close" at bounding box center [426, 31] width 11 height 11
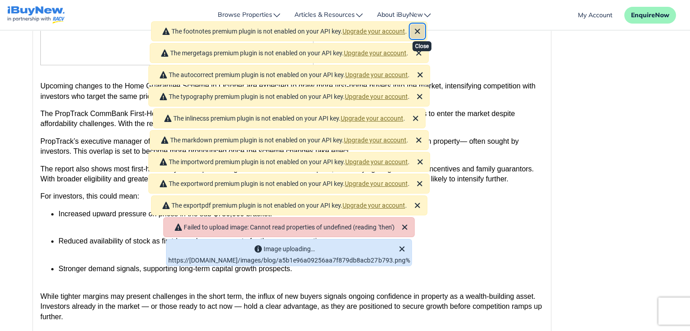
click at [420, 31] on icon "Close" at bounding box center [417, 31] width 5 height 5
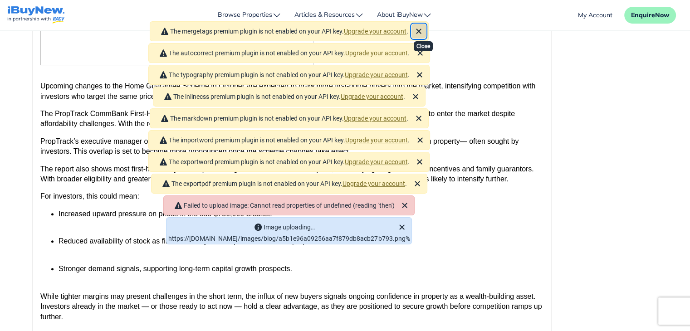
click at [422, 31] on icon "Close" at bounding box center [418, 31] width 11 height 11
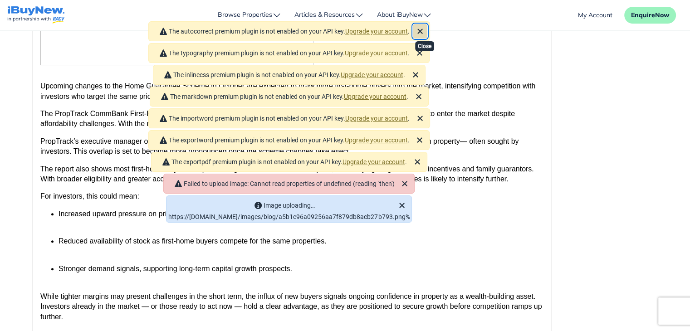
click at [422, 31] on icon "Close" at bounding box center [420, 31] width 11 height 11
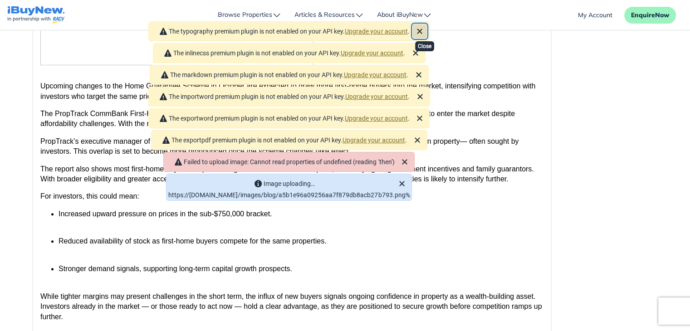
click at [422, 31] on icon "Close" at bounding box center [419, 31] width 11 height 11
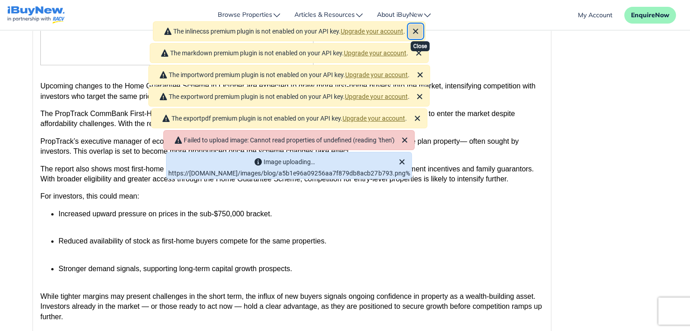
click at [421, 31] on icon "Close" at bounding box center [415, 31] width 11 height 11
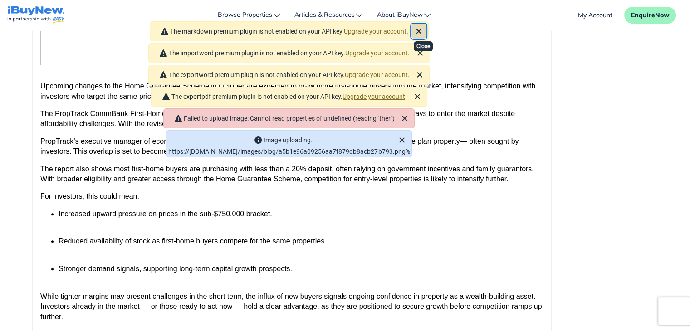
click at [422, 31] on icon "Close" at bounding box center [418, 31] width 11 height 11
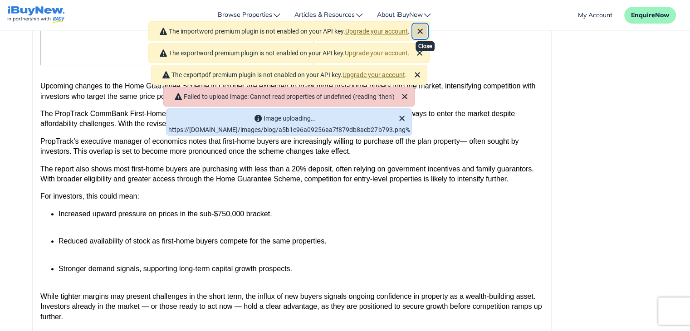
click at [422, 31] on icon "Close" at bounding box center [420, 31] width 11 height 11
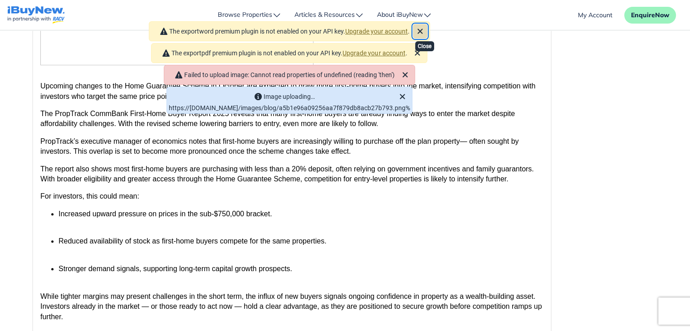
click at [422, 31] on icon "Close" at bounding box center [419, 31] width 5 height 5
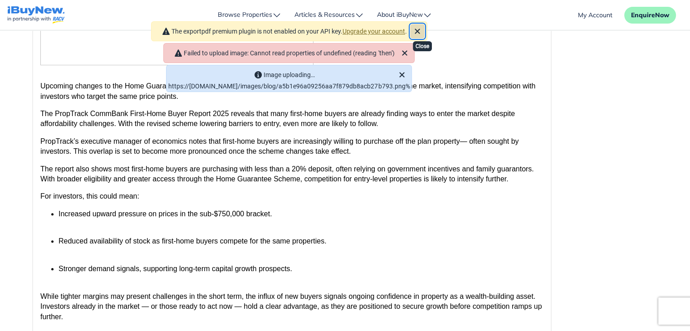
click at [423, 31] on icon "Close" at bounding box center [417, 31] width 11 height 11
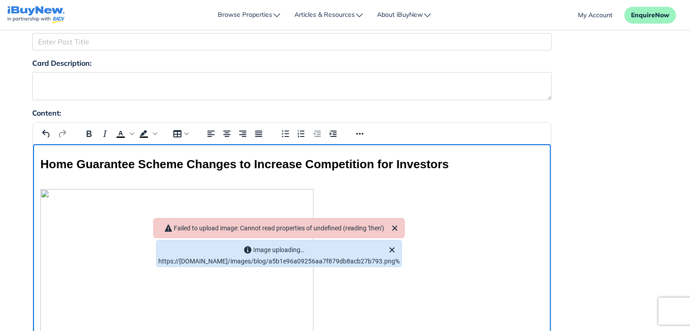
scroll to position [87, 0]
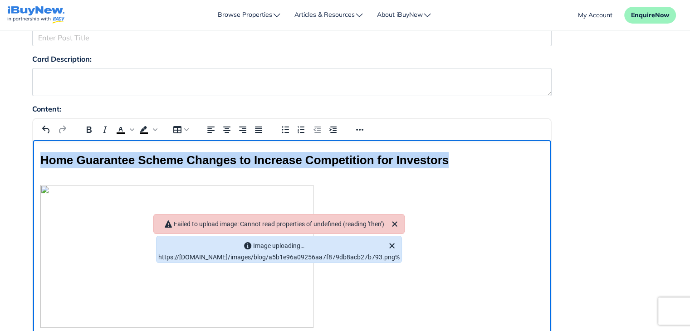
drag, startPoint x: 43, startPoint y: 161, endPoint x: 472, endPoint y: 162, distance: 429.6
click at [472, 162] on h3 "Home Guarantee Scheme Changes to Increase Competition for Investors" at bounding box center [291, 242] width 503 height 180
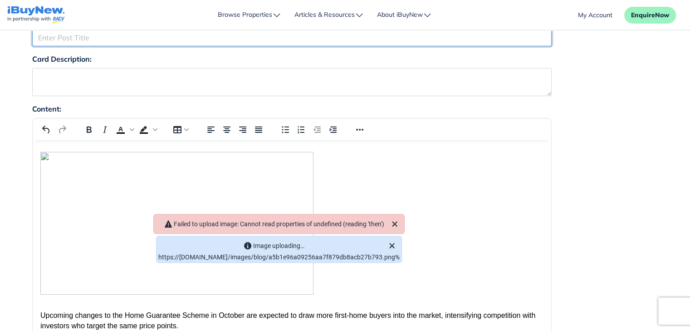
click at [220, 42] on input "Title:" at bounding box center [291, 37] width 519 height 17
paste input "Home Guarantee Scheme Changes to Increase Competition for Investors"
type input "Home Guarantee Scheme Changes to Increase Competition for Investors"
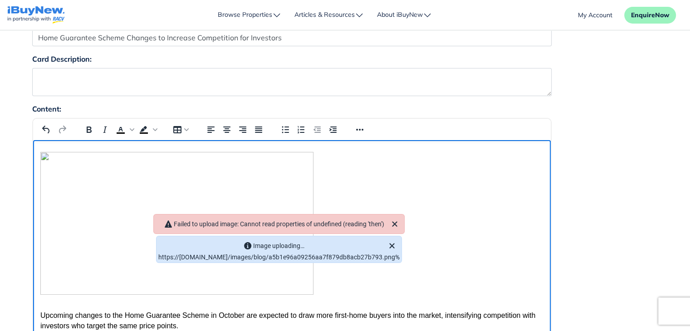
click at [355, 243] on h3 "Rich Text Area" at bounding box center [291, 225] width 503 height 147
click at [229, 128] on icon "Align center" at bounding box center [226, 129] width 11 height 11
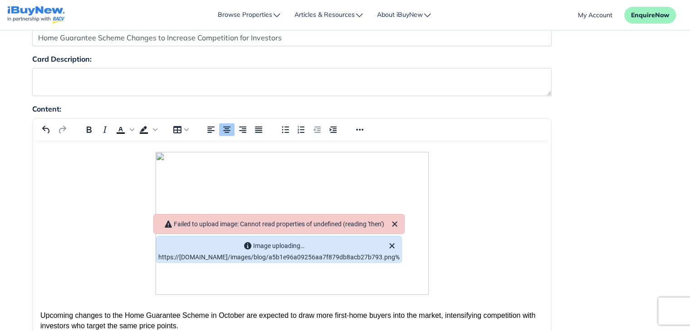
click at [633, 145] on div "Content: Heading 3 Roboto 26px h3 256 words Build with" at bounding box center [345, 295] width 640 height 385
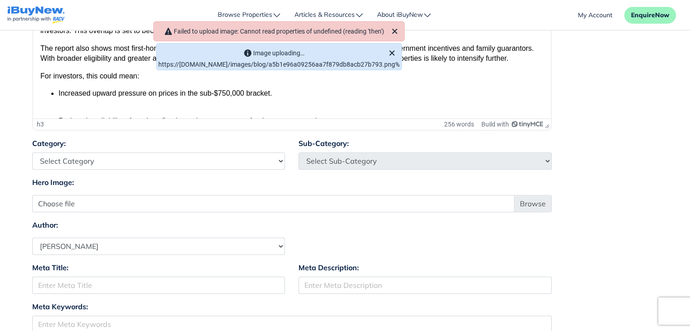
scroll to position [435, 0]
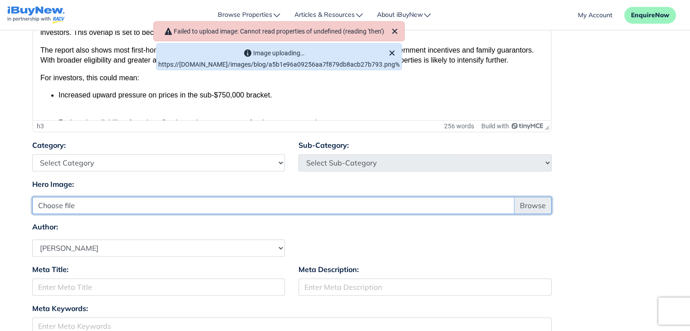
click at [544, 204] on input "Choose file" at bounding box center [291, 205] width 519 height 17
type input "C:\fakepath\Home Guarantee Scheme Changes to Increase Competition for Investors…"
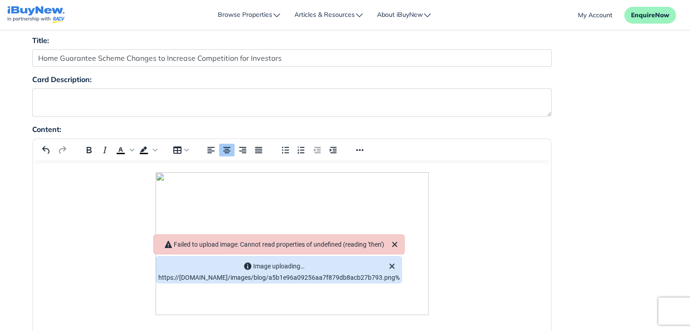
scroll to position [72, 0]
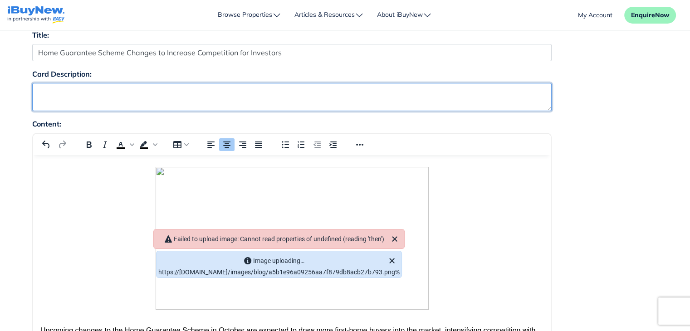
click at [389, 90] on textarea "Card Description:" at bounding box center [291, 97] width 519 height 28
paste textarea "Home Guarantee Scheme Changes to Increase Competition for Investors"
type textarea "Home Guarantee Scheme Changes to Increase Competition for Investors"
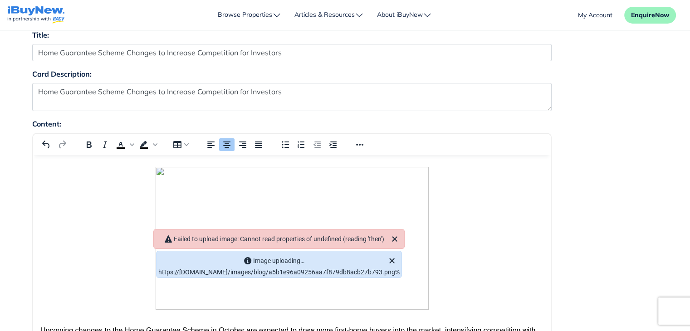
click at [615, 166] on div "Content: Heading 3 Roboto 26px h3 256 words Build with" at bounding box center [345, 310] width 640 height 385
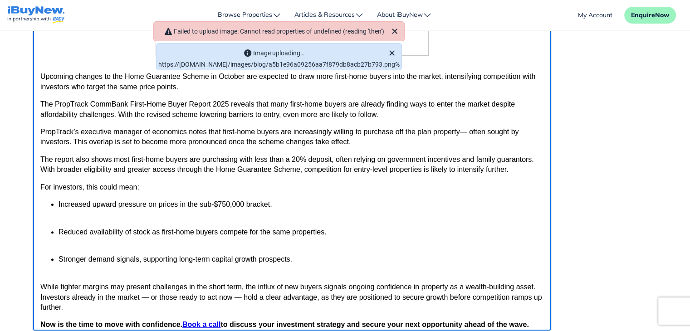
scroll to position [109, 0]
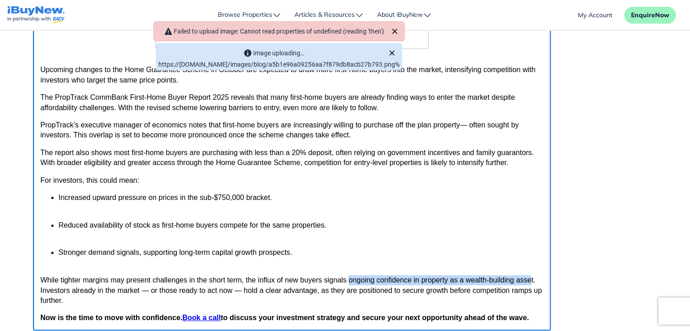
drag, startPoint x: 349, startPoint y: 282, endPoint x: 532, endPoint y: 282, distance: 182.8
click at [532, 282] on p "While tighter margins may present challenges in the short term, the influx of n…" at bounding box center [291, 290] width 503 height 30
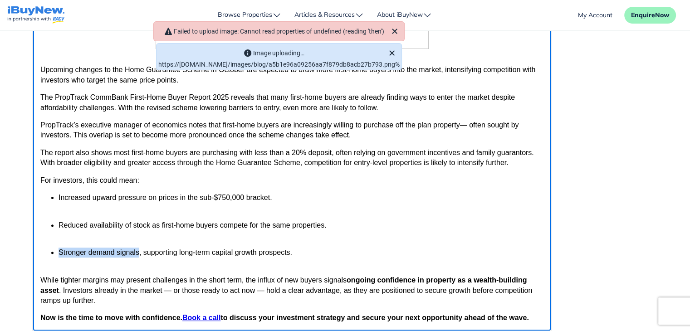
drag, startPoint x: 58, startPoint y: 252, endPoint x: 137, endPoint y: 254, distance: 79.4
click at [137, 254] on p "Stronger demand signals, supporting long-term capital growth prospects." at bounding box center [300, 258] width 485 height 20
drag, startPoint x: 58, startPoint y: 225, endPoint x: 149, endPoint y: 225, distance: 91.6
click at [149, 225] on ul "Increased upward pressure on prices in the sub-$750,000 bracket. Reduced availa…" at bounding box center [291, 230] width 503 height 75
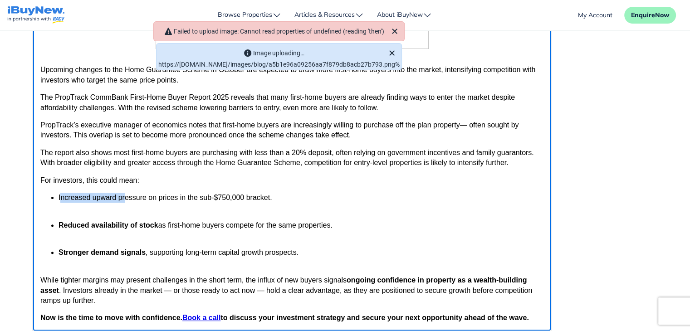
drag, startPoint x: 59, startPoint y: 197, endPoint x: 123, endPoint y: 197, distance: 64.4
click at [123, 197] on p "Increased upward pressure on prices in the sub-$750,000 bracket." at bounding box center [300, 203] width 485 height 20
drag, startPoint x: 176, startPoint y: 199, endPoint x: 58, endPoint y: 197, distance: 118.0
click at [58, 197] on p "Increased upward pressure on prices in the sub-$750,000 bracket." at bounding box center [300, 203] width 485 height 20
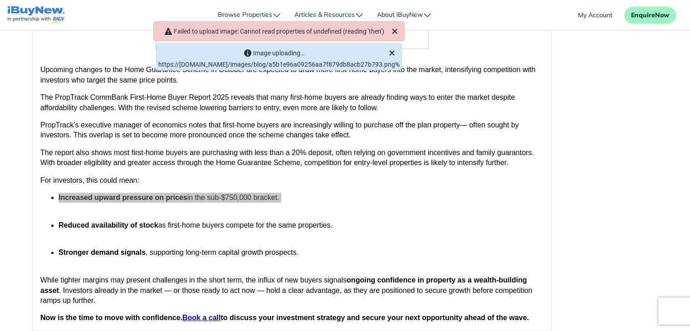
click at [615, 202] on div "Content: Paragraph Roboto 12pt ul › li › p › strong 256 words Build with" at bounding box center [345, 158] width 640 height 385
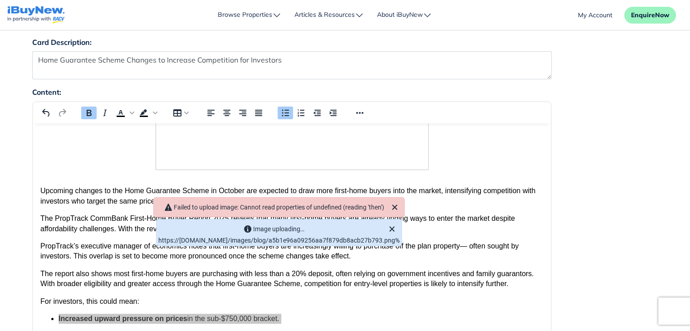
scroll to position [102, 0]
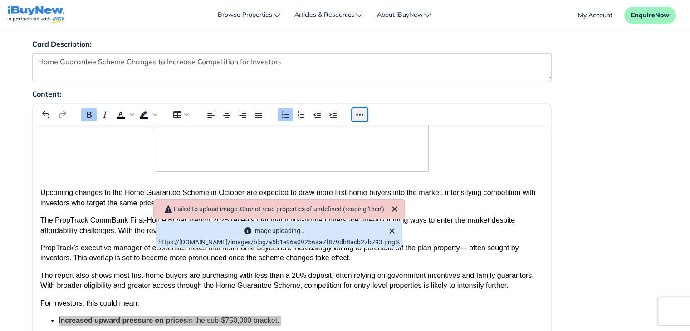
click at [358, 112] on button "Reveal or hide additional toolbar items" at bounding box center [359, 114] width 15 height 13
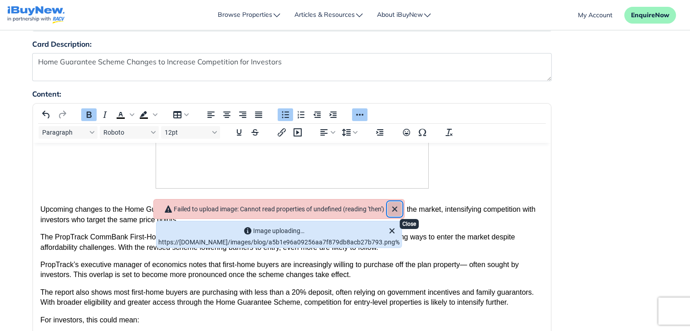
click at [397, 206] on icon "Close" at bounding box center [394, 208] width 5 height 5
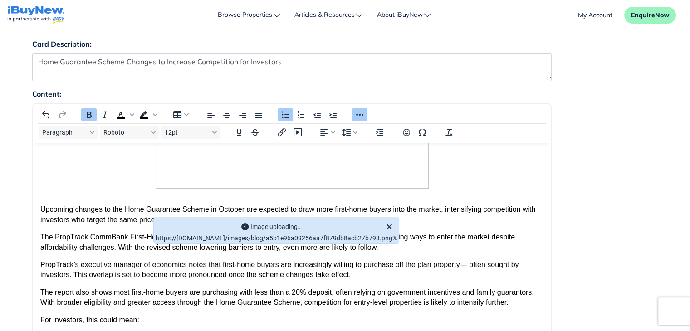
click at [601, 183] on div "Content: Paragraph Roboto 12pt ul › li › p › strong 256 words Build with" at bounding box center [345, 280] width 640 height 385
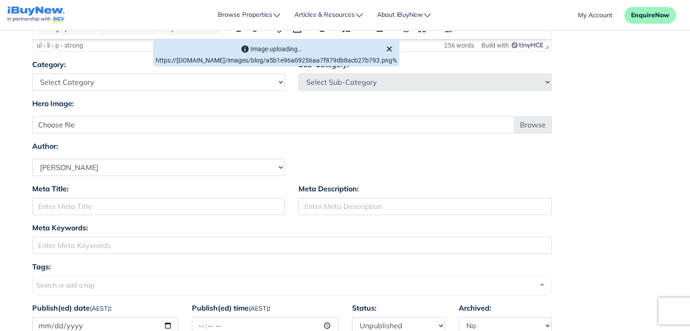
scroll to position [523, 0]
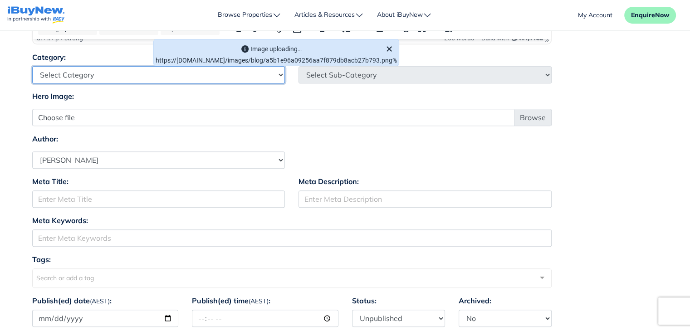
click at [246, 82] on select "Select Category Industry Outlooks Investing & Buying Tools & Calculators" at bounding box center [158, 74] width 253 height 17
select select "4"
click at [32, 66] on select "Select Category Industry Outlooks Investing & Buying Tools & Calculators" at bounding box center [158, 74] width 253 height 17
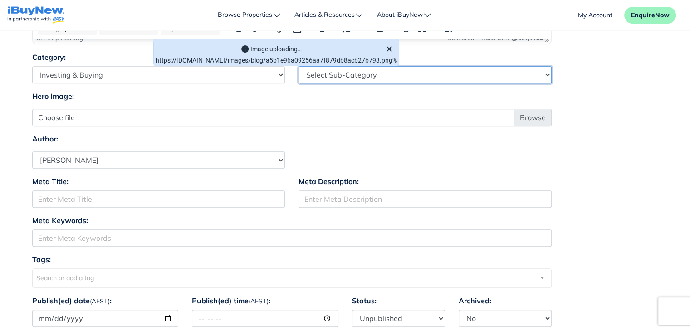
click at [391, 72] on select "Select Sub-Category First Home Buyers Upsizers Downsizers Investors Suburb Prof…" at bounding box center [424, 74] width 253 height 17
select select "17"
click at [298, 66] on select "Select Sub-Category First Home Buyers Upsizers Downsizers Investors Suburb Prof…" at bounding box center [424, 74] width 253 height 17
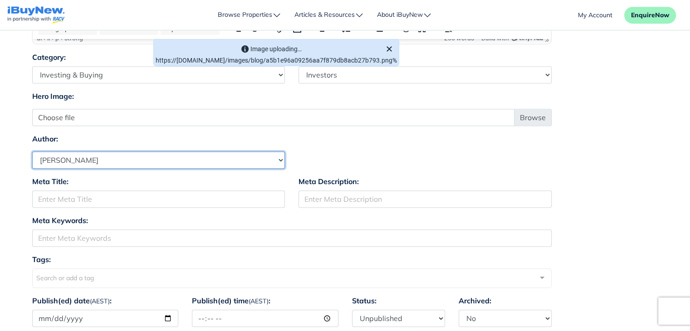
click at [263, 161] on select "[PERSON_NAME] [PERSON_NAME] [PERSON_NAME] [PERSON_NAME] [PERSON_NAME] [PERSON_N…" at bounding box center [158, 160] width 253 height 17
select select "1590"
click at [32, 152] on select "[PERSON_NAME] [PERSON_NAME] [PERSON_NAME] [PERSON_NAME] [PERSON_NAME] [PERSON_N…" at bounding box center [158, 160] width 253 height 17
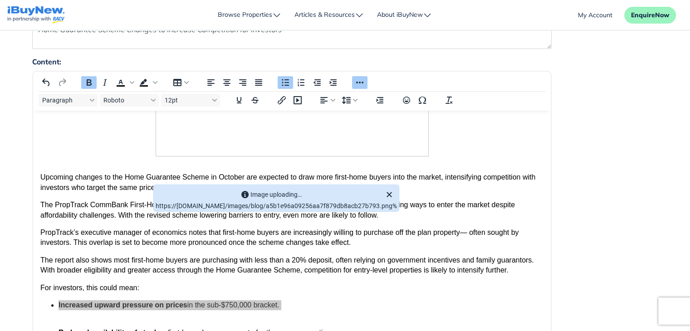
scroll to position [0, 0]
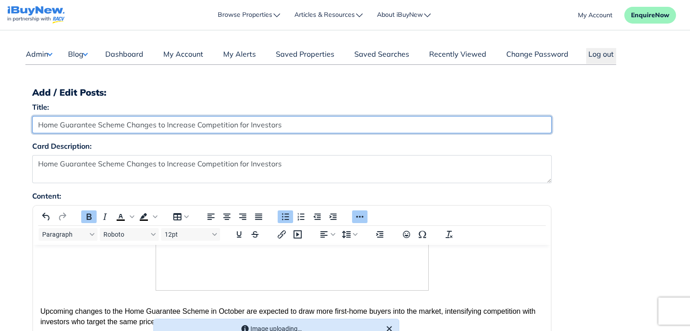
click at [317, 127] on input "Home Guarantee Scheme Changes to Increase Competition for Investors" at bounding box center [291, 124] width 519 height 17
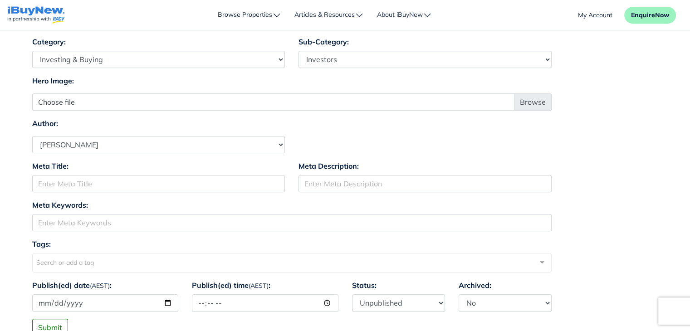
scroll to position [539, 0]
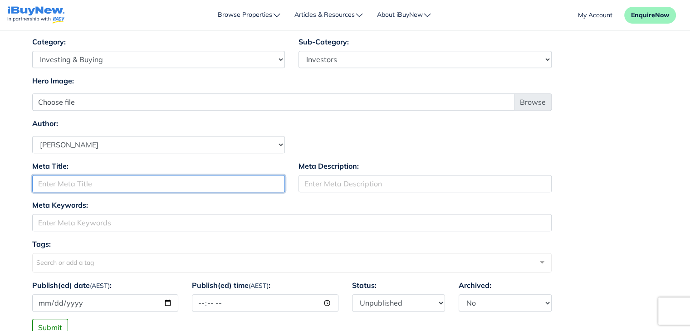
click at [201, 181] on input "Meta Title:" at bounding box center [158, 183] width 253 height 17
paste input "Home Guarantee Scheme Changes to Increase Competition for Investors"
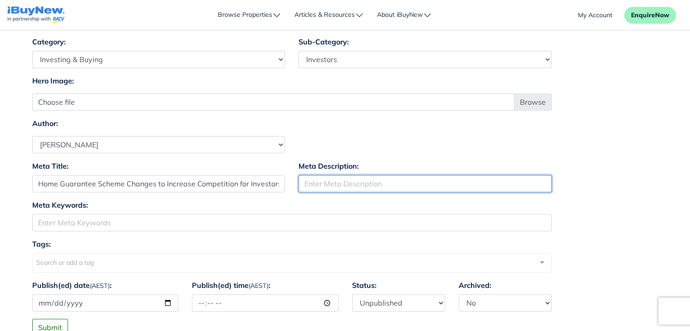
scroll to position [0, 0]
click at [375, 185] on input "Meta Description:" at bounding box center [424, 183] width 253 height 17
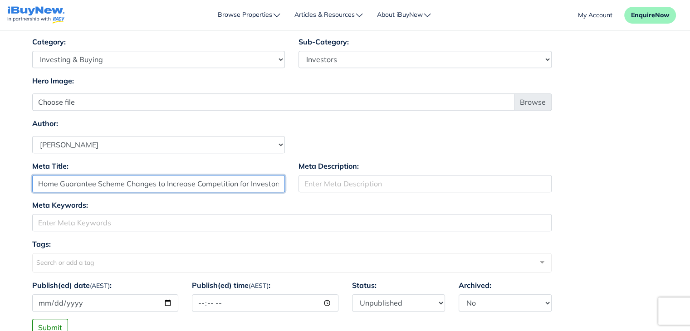
drag, startPoint x: 157, startPoint y: 183, endPoint x: 296, endPoint y: 194, distance: 138.8
click at [296, 194] on div "Meta Title: Home Guarantee Scheme Changes to Increase Competition for Investors…" at bounding box center [345, 180] width 640 height 39
type input "Home Guarantee Scheme Changes"
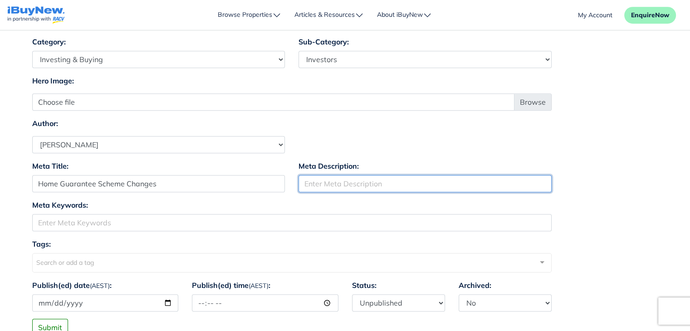
click at [385, 180] on input "Meta Description:" at bounding box center [424, 183] width 253 height 17
paste input "to Increase Competition for Investors"
type input "To Increase Competition for Investors"
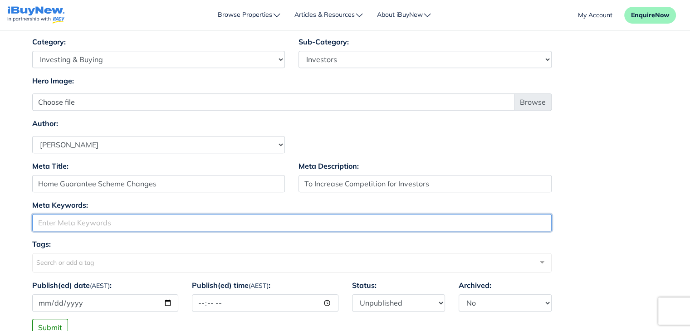
click at [298, 220] on input "Meta Keywords:" at bounding box center [291, 222] width 519 height 17
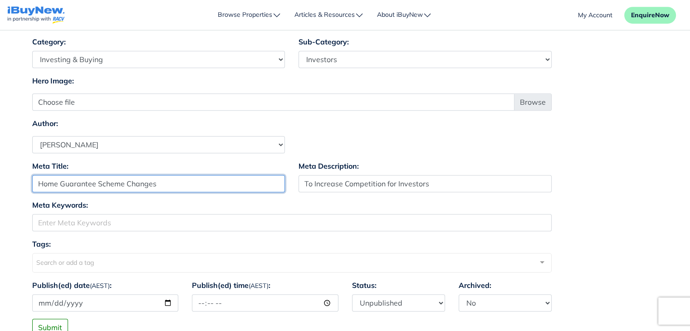
click at [186, 183] on input "Home Guarantee Scheme Changes" at bounding box center [158, 183] width 253 height 17
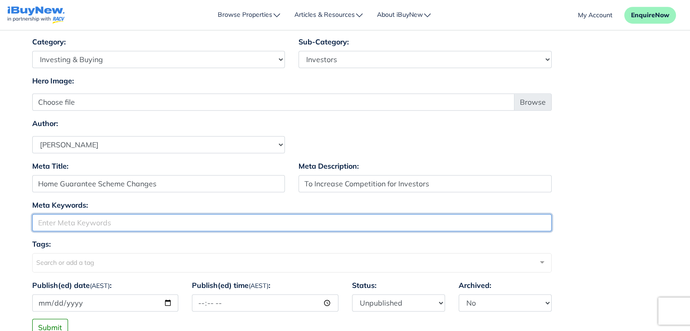
click at [191, 221] on input "Meta Keywords:" at bounding box center [291, 222] width 519 height 17
paste input "Home Guarantee Scheme Changes"
type input "Home Guarantee Scheme Changes"
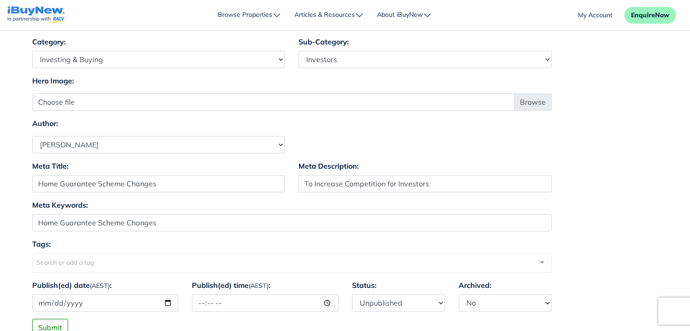
click at [608, 237] on div "Meta Keywords: Home Guarantee Scheme Changes" at bounding box center [345, 219] width 640 height 39
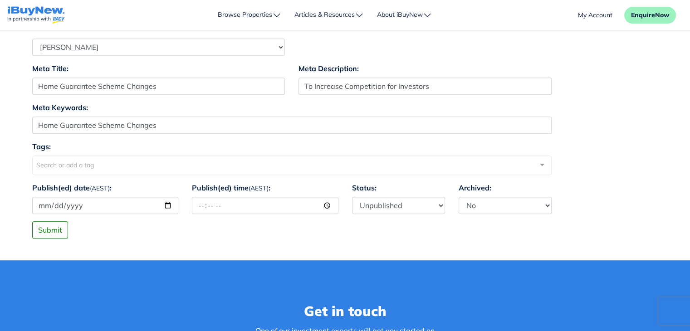
scroll to position [639, 0]
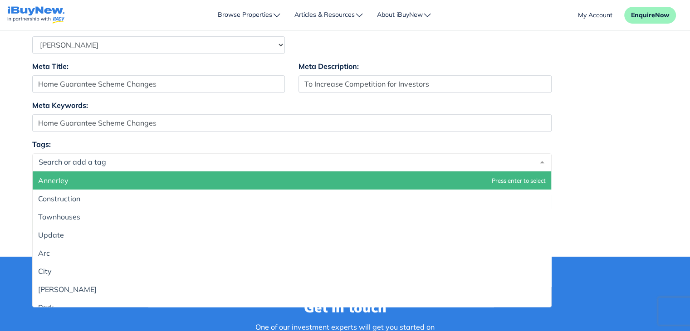
click at [117, 164] on div at bounding box center [291, 162] width 519 height 18
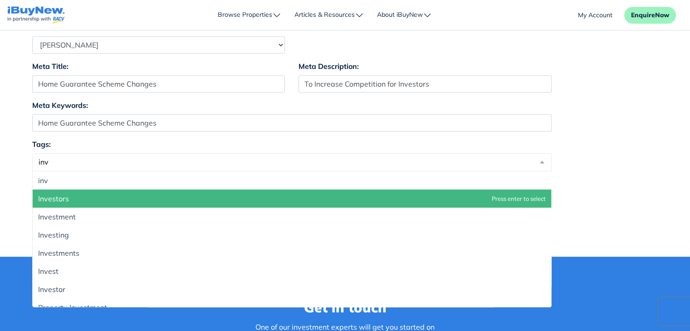
click at [83, 200] on span "Investors" at bounding box center [292, 199] width 518 height 18
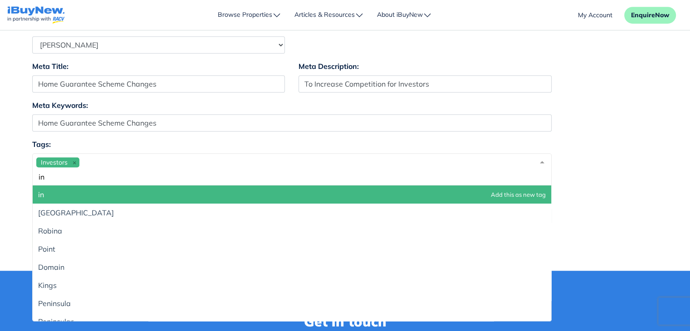
type input "i"
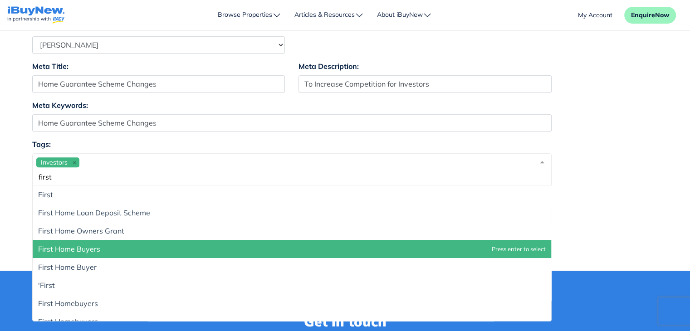
click at [111, 246] on span "First Home Buyers" at bounding box center [292, 249] width 518 height 18
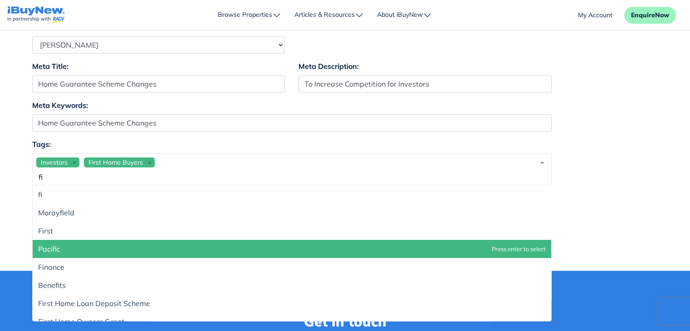
type input "f"
click at [111, 246] on span "Off The Plan Property" at bounding box center [292, 249] width 518 height 18
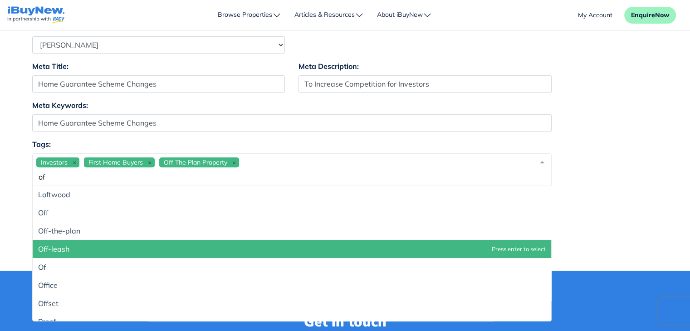
type input "o"
click at [111, 246] on span "Property Investment" at bounding box center [292, 249] width 518 height 18
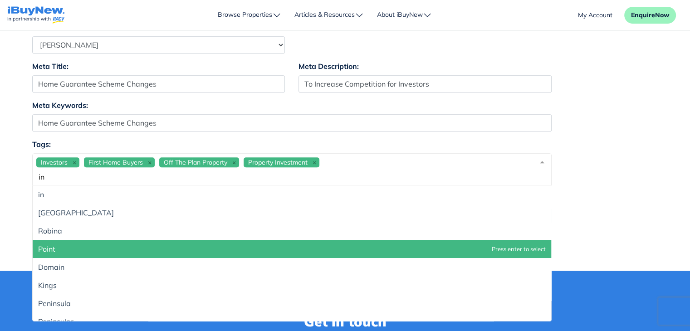
type input "i"
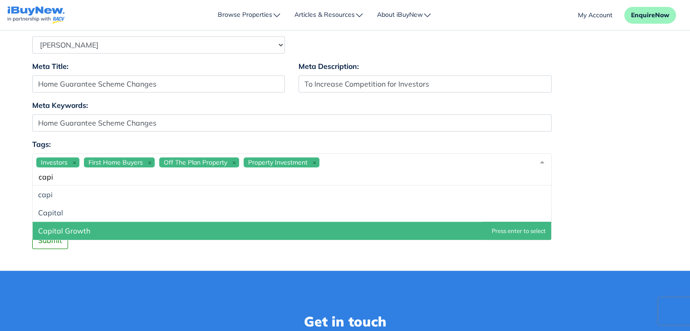
click at [113, 229] on span "Capital Growth" at bounding box center [292, 231] width 518 height 18
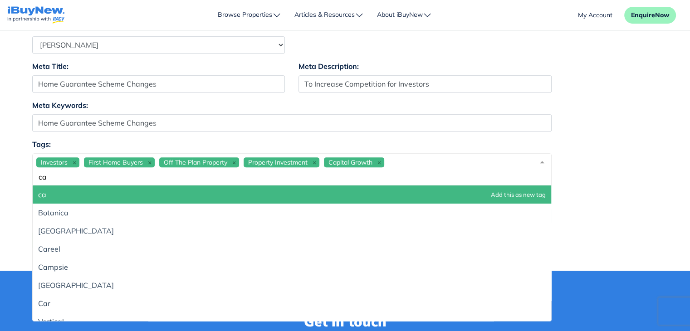
type input "c"
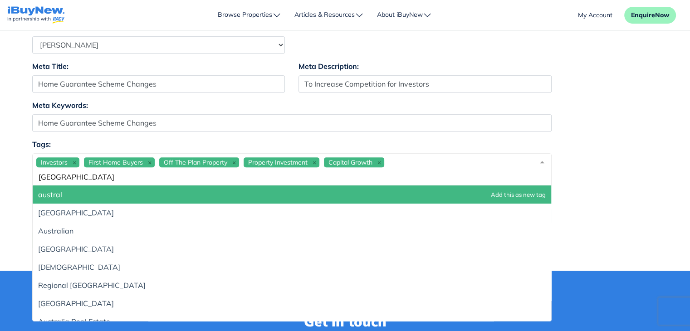
type input "[GEOGRAPHIC_DATA]"
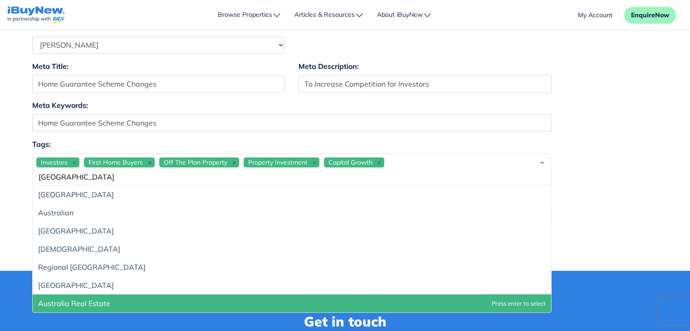
click at [140, 300] on span "Australia Real Estate" at bounding box center [292, 303] width 518 height 18
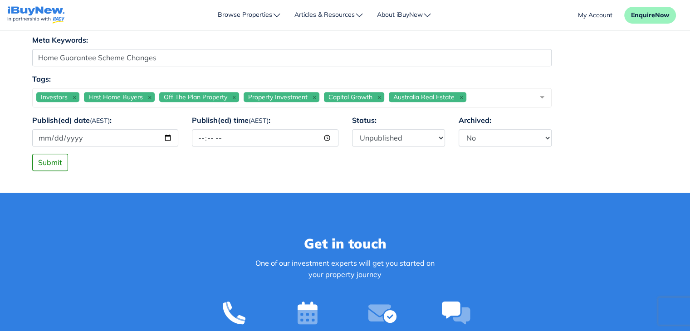
scroll to position [702, 0]
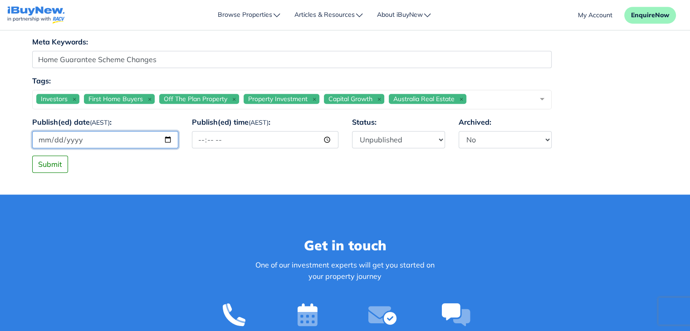
click at [167, 142] on input "Publish(ed) date (AEST) :" at bounding box center [105, 139] width 147 height 17
type input "[DATE]"
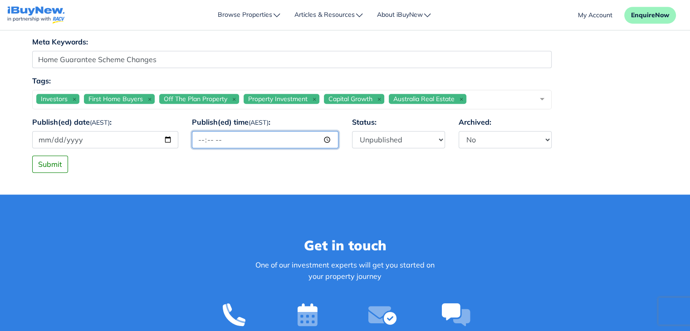
click at [245, 139] on input "Publish(ed) time (AEST) :" at bounding box center [265, 139] width 147 height 17
type input "12:00"
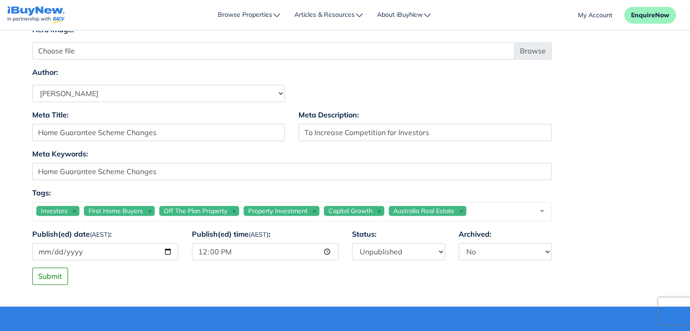
scroll to position [596, 0]
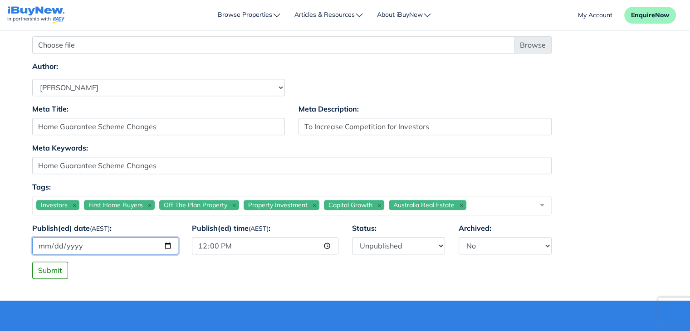
click at [169, 244] on input "[DATE]" at bounding box center [105, 245] width 147 height 17
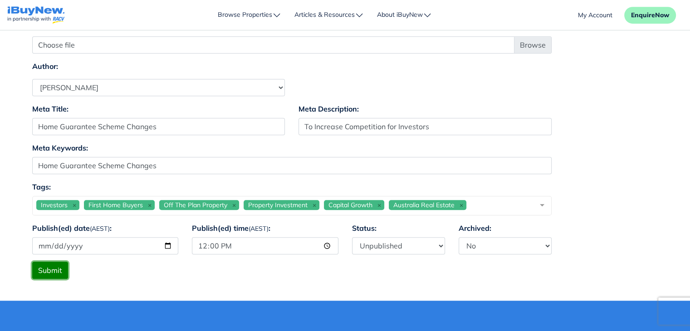
click at [60, 267] on button "Submit" at bounding box center [50, 270] width 36 height 17
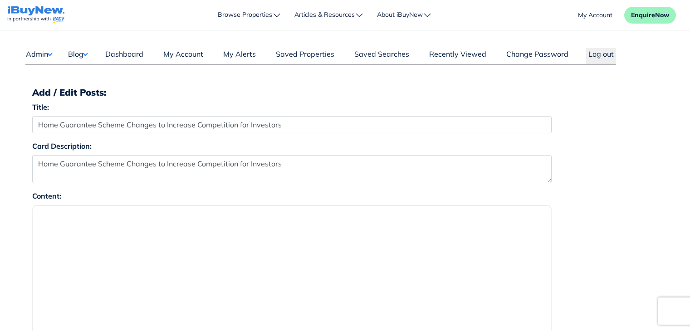
select select "4"
select select "1590"
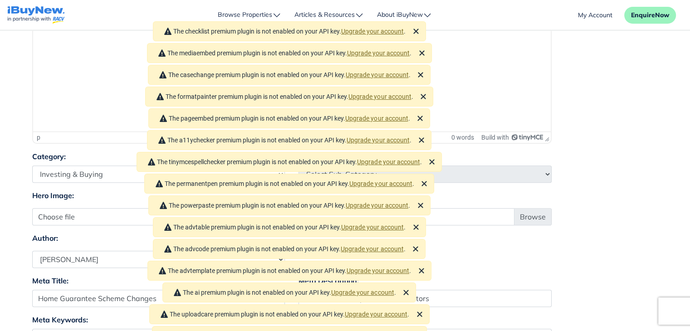
scroll to position [426, 0]
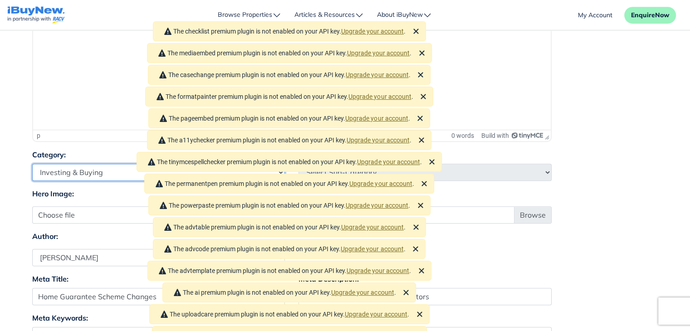
click at [95, 168] on select "Select Category Industry Outlooks Investing & Buying Tools & Calculators" at bounding box center [158, 172] width 253 height 17
click at [32, 164] on select "Select Category Industry Outlooks Investing & Buying Tools & Calculators" at bounding box center [158, 172] width 253 height 17
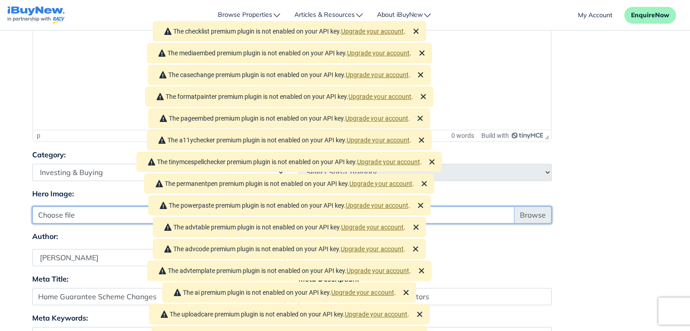
click at [533, 210] on input "Choose file" at bounding box center [291, 214] width 519 height 17
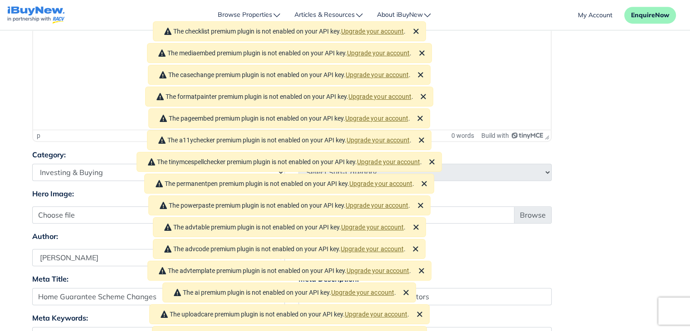
click at [582, 231] on div "Author: [PERSON_NAME] [PERSON_NAME] [PERSON_NAME] [PERSON_NAME] [PERSON_NAME] […" at bounding box center [345, 248] width 640 height 35
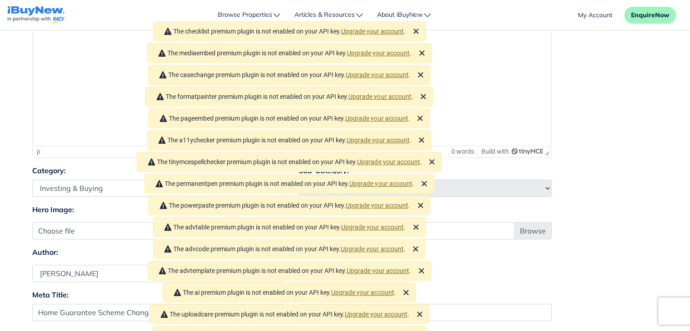
scroll to position [408, 0]
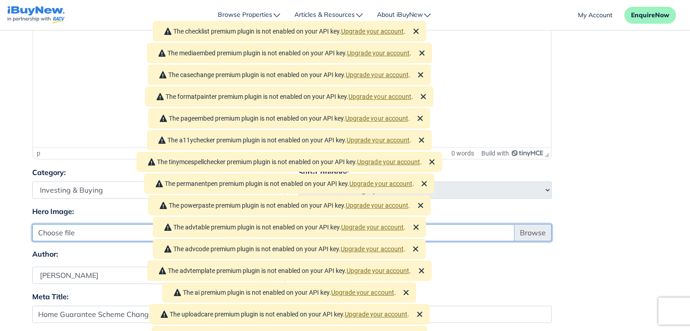
click at [529, 230] on input "Choose file" at bounding box center [291, 232] width 519 height 17
type input "C:\fakepath\Article 8.jpg"
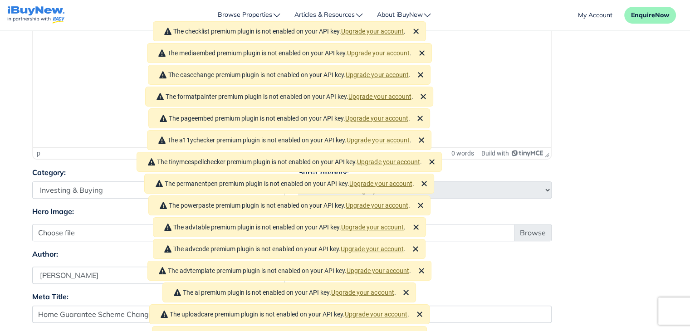
click at [587, 252] on div "Author: [PERSON_NAME] [PERSON_NAME] [PERSON_NAME] [PERSON_NAME] [PERSON_NAME] […" at bounding box center [345, 266] width 640 height 35
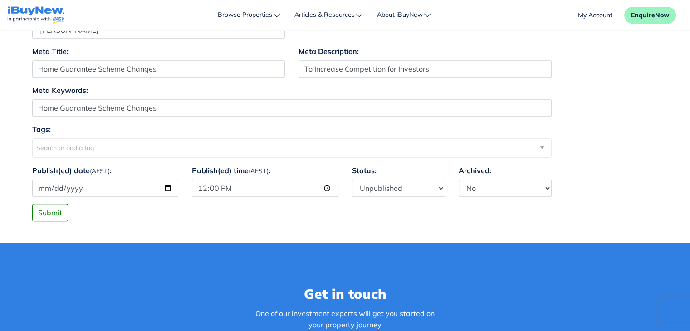
scroll to position [660, 0]
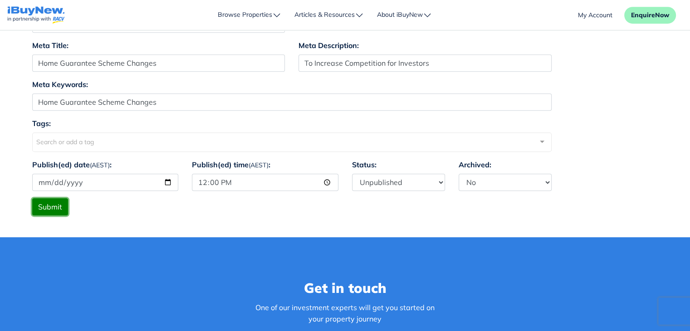
click at [56, 203] on button "Submit" at bounding box center [50, 206] width 36 height 17
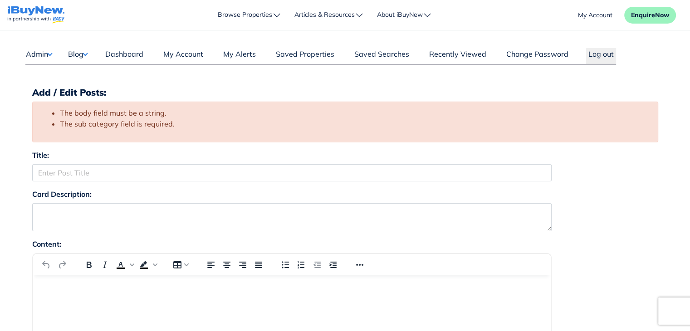
click at [76, 54] on button "Blog" at bounding box center [78, 54] width 20 height 12
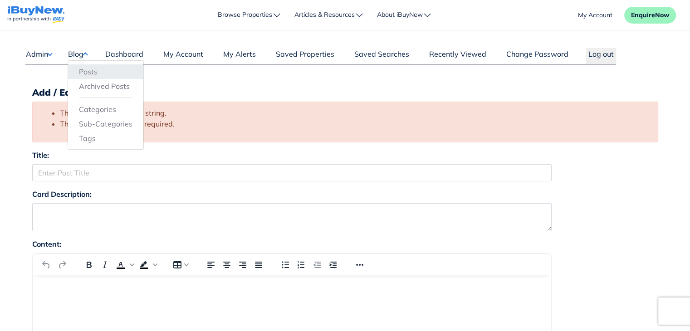
click at [88, 70] on link "Posts" at bounding box center [106, 71] width 54 height 11
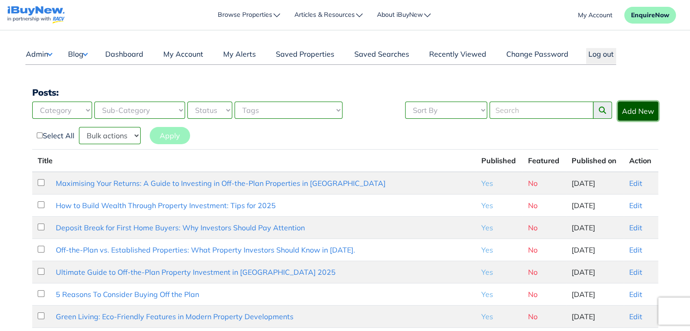
click at [633, 111] on link "Add New" at bounding box center [638, 111] width 40 height 19
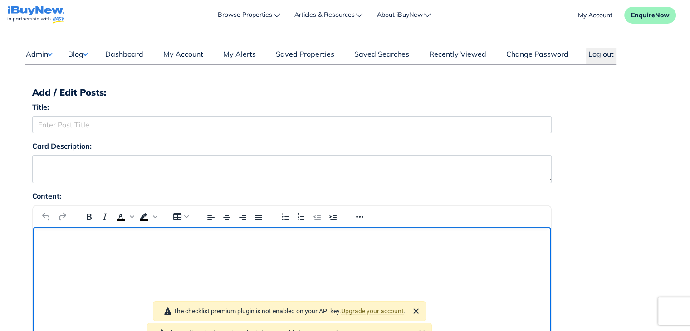
click at [75, 252] on html at bounding box center [292, 239] width 518 height 24
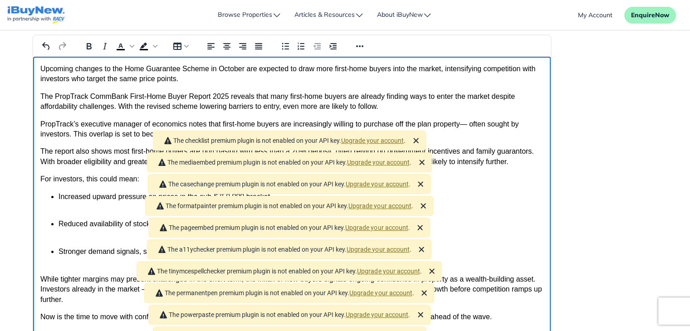
scroll to position [171, 0]
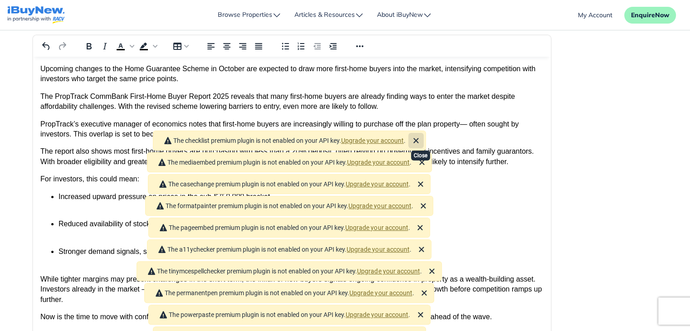
click at [418, 138] on icon "Close" at bounding box center [415, 140] width 5 height 5
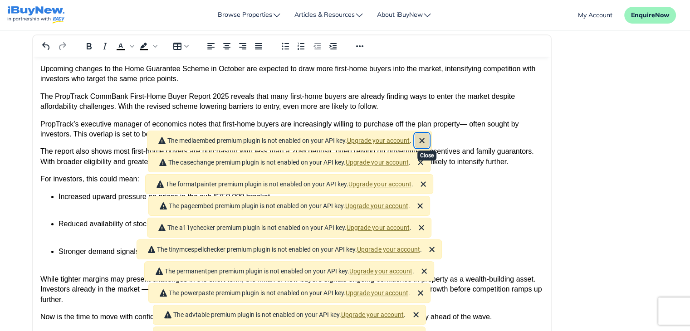
click at [424, 138] on icon "Close" at bounding box center [421, 140] width 5 height 5
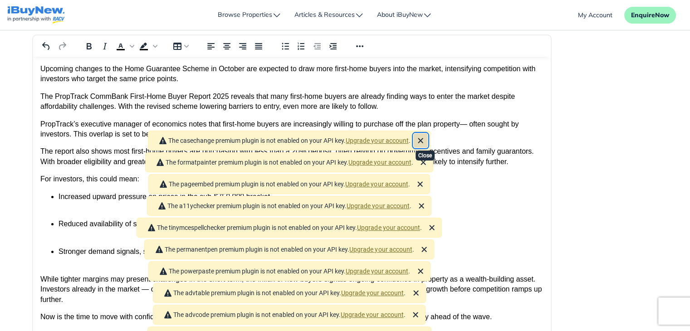
click at [426, 135] on icon "Close" at bounding box center [420, 140] width 11 height 11
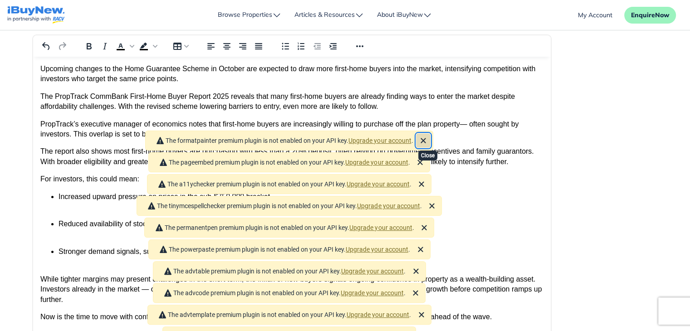
click at [428, 135] on icon "Close" at bounding box center [423, 140] width 11 height 11
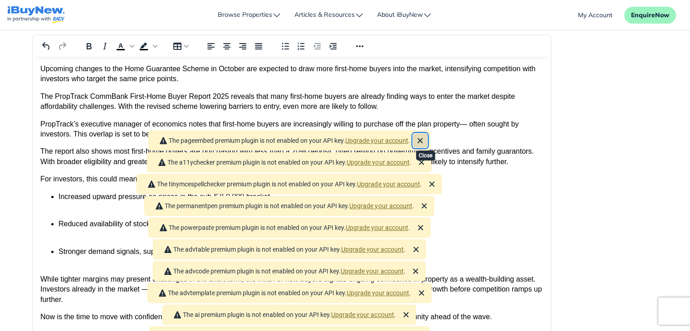
click at [426, 135] on icon "Close" at bounding box center [420, 140] width 11 height 11
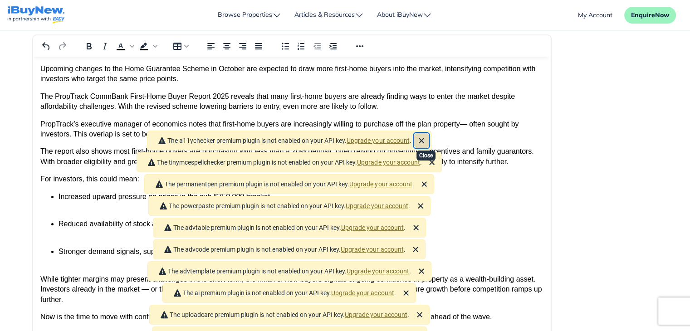
click at [427, 135] on icon "Close" at bounding box center [421, 140] width 11 height 11
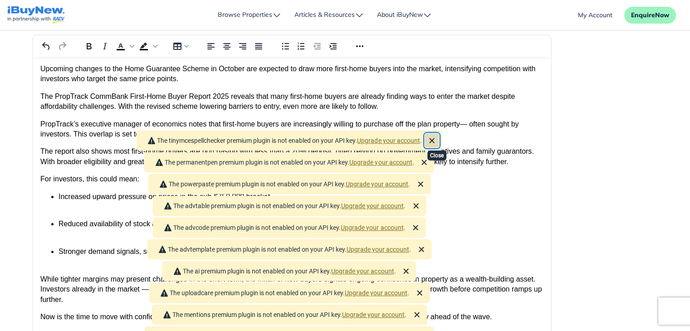
click at [434, 135] on icon "Close" at bounding box center [431, 140] width 11 height 11
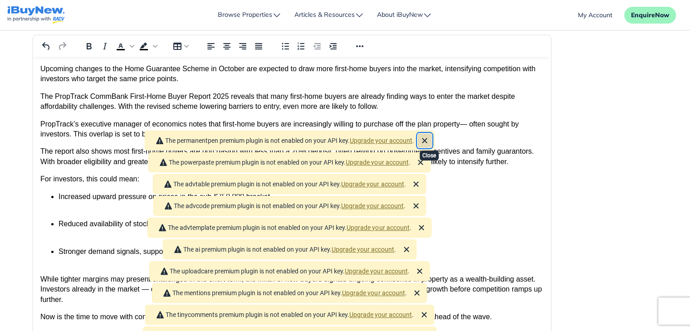
click at [430, 135] on icon "Close" at bounding box center [424, 140] width 11 height 11
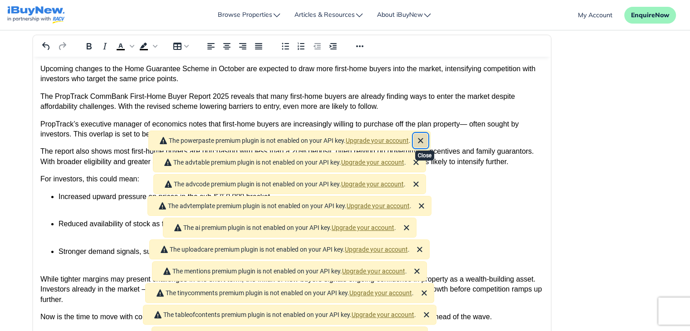
click at [423, 138] on icon "Close" at bounding box center [420, 140] width 5 height 5
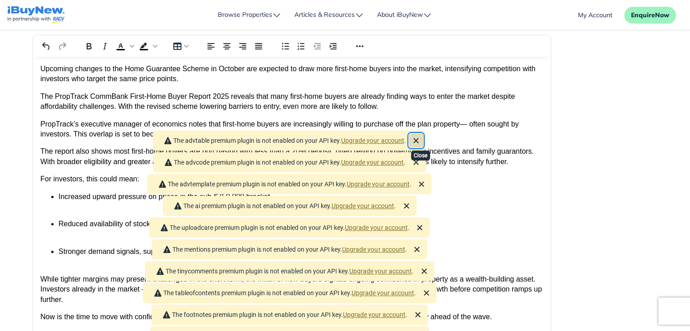
click at [421, 135] on icon "Close" at bounding box center [416, 140] width 11 height 11
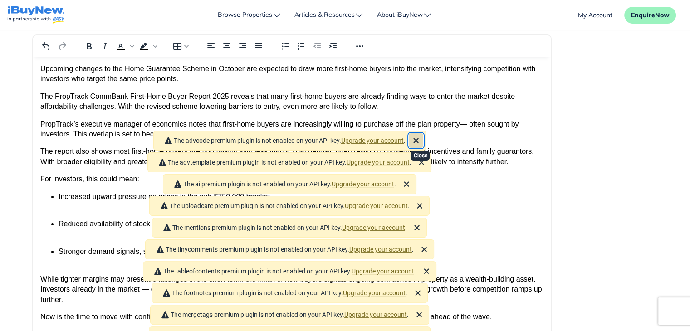
click at [421, 135] on icon "Close" at bounding box center [416, 140] width 11 height 11
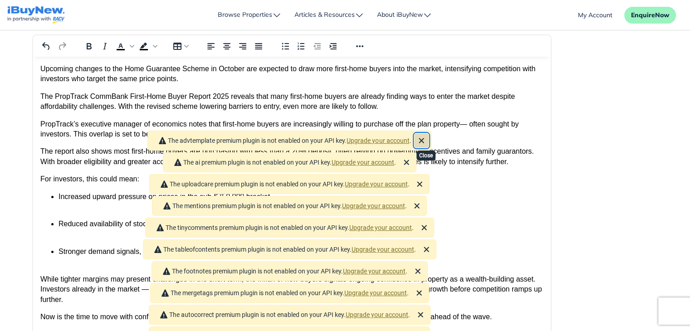
click at [423, 135] on icon "Close" at bounding box center [421, 140] width 11 height 11
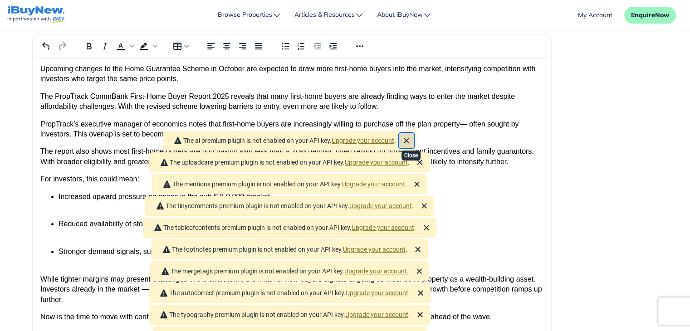
click at [409, 138] on icon "Close" at bounding box center [406, 140] width 5 height 5
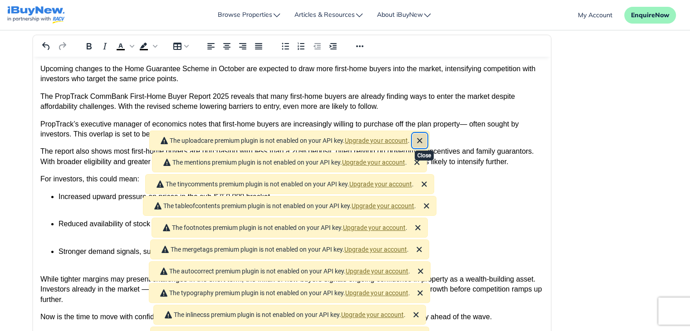
click at [422, 135] on icon "Close" at bounding box center [419, 140] width 11 height 11
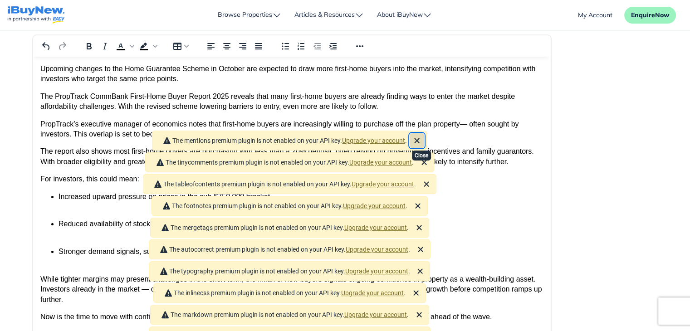
click at [420, 138] on icon "Close" at bounding box center [417, 140] width 5 height 5
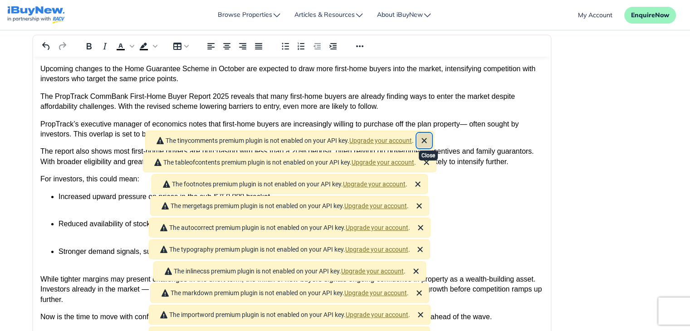
click at [425, 135] on icon "Close" at bounding box center [424, 140] width 11 height 11
click at [427, 135] on icon "Close" at bounding box center [426, 140] width 11 height 11
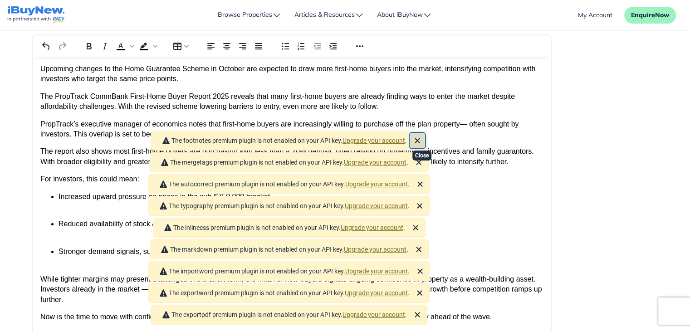
click at [423, 135] on icon "Close" at bounding box center [417, 140] width 11 height 11
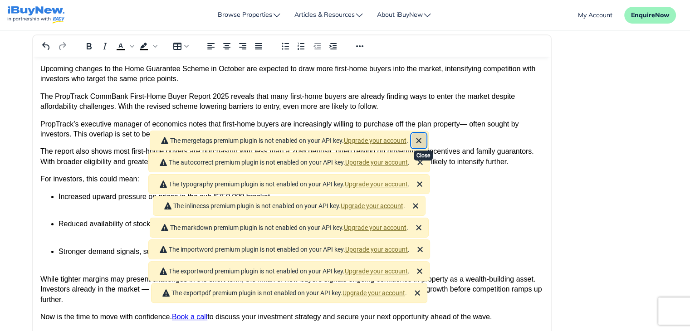
click at [424, 135] on icon "Close" at bounding box center [418, 140] width 11 height 11
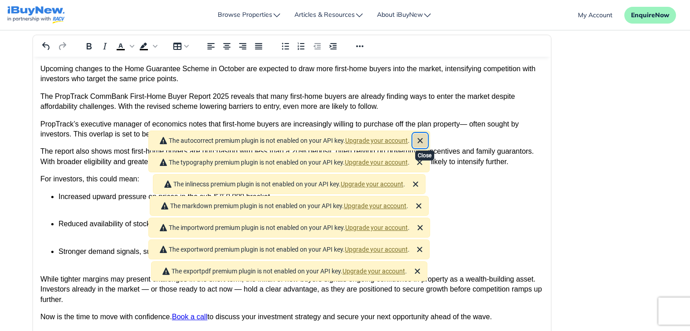
click at [426, 135] on icon "Close" at bounding box center [420, 140] width 11 height 11
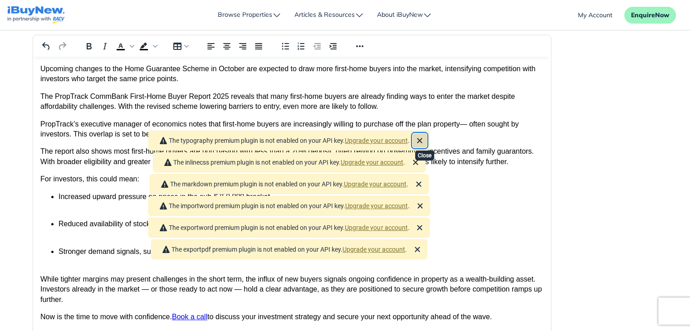
click at [425, 135] on icon "Close" at bounding box center [419, 140] width 11 height 11
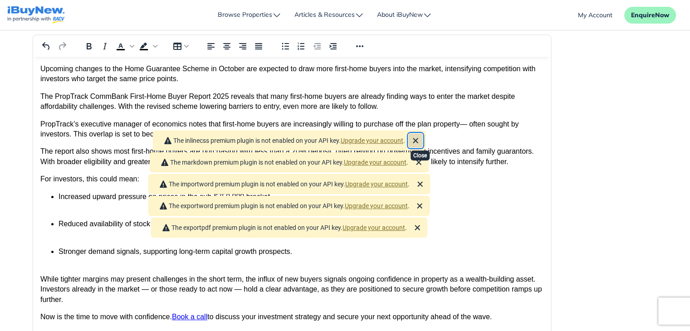
click at [423, 133] on button "Close" at bounding box center [415, 140] width 15 height 15
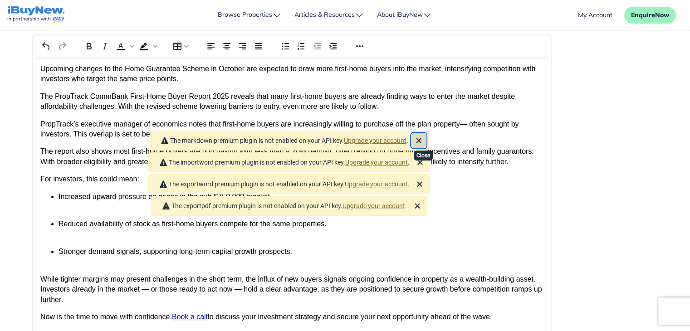
click at [424, 135] on icon "Close" at bounding box center [418, 140] width 11 height 11
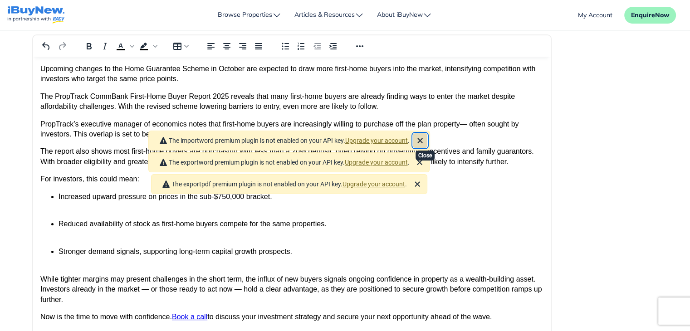
click at [426, 135] on icon "Close" at bounding box center [420, 140] width 11 height 11
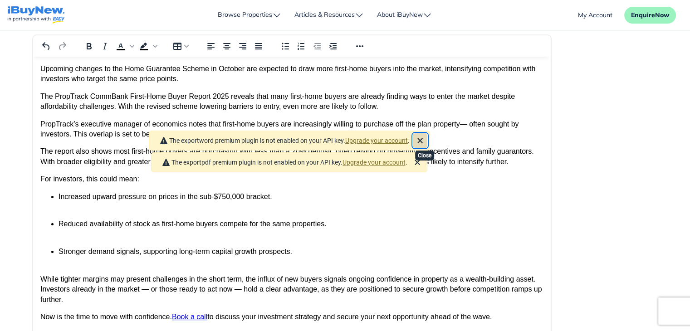
click at [426, 135] on icon "Close" at bounding box center [420, 140] width 11 height 11
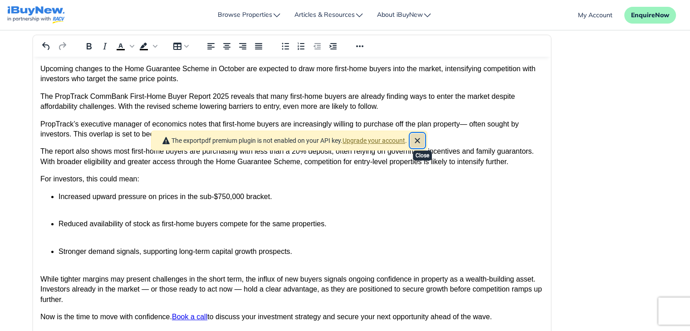
click at [423, 135] on icon "Close" at bounding box center [417, 140] width 11 height 11
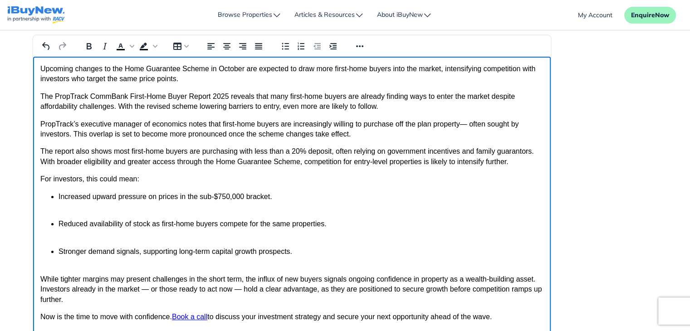
scroll to position [178, 0]
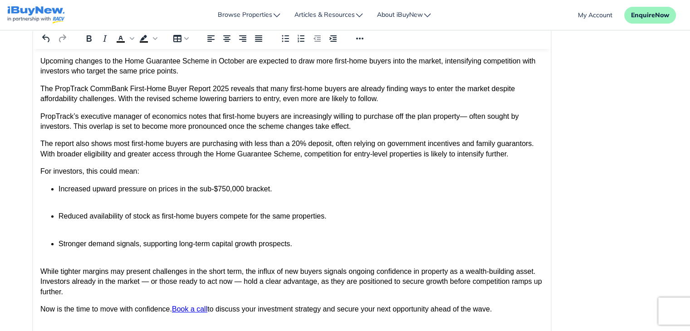
click at [631, 123] on div "Content: Paragraph Roboto 12pt p 256 words Build with" at bounding box center [345, 204] width 640 height 385
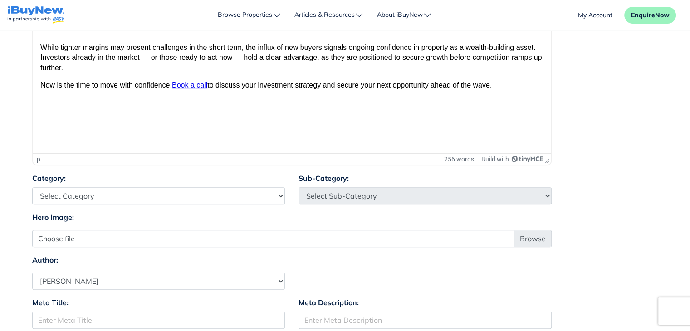
scroll to position [0, 0]
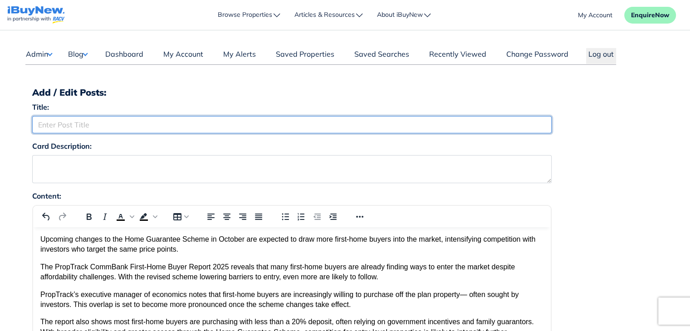
click at [199, 124] on input "Title:" at bounding box center [291, 124] width 519 height 17
click at [203, 123] on input "Title:" at bounding box center [291, 124] width 519 height 17
paste input "Home Guarantee Scheme Changes to Increase Competition for Investors"
type input "Home Guarantee Scheme Changes to Increase Competition for Investors"
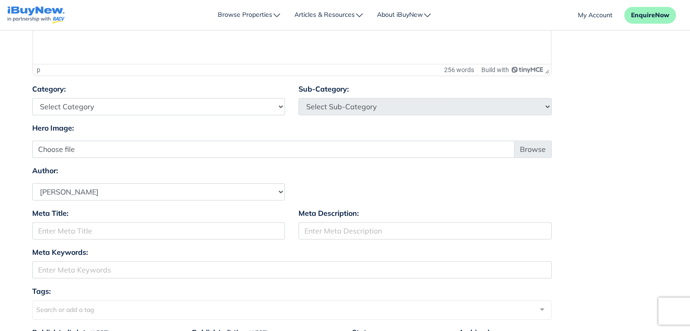
scroll to position [508, 0]
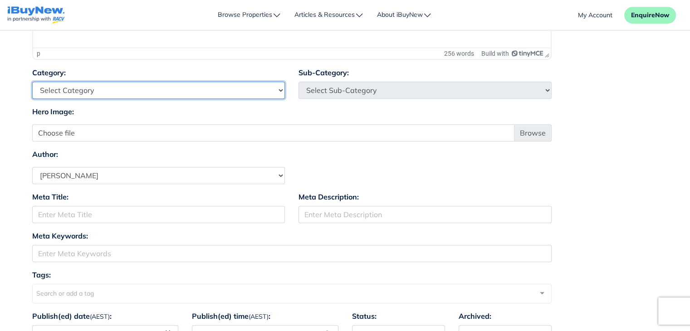
click at [243, 95] on select "Select Category Industry Outlooks Investing & Buying Tools & Calculators" at bounding box center [158, 90] width 253 height 17
select select "4"
click at [32, 82] on select "Select Category Industry Outlooks Investing & Buying Tools & Calculators" at bounding box center [158, 90] width 253 height 17
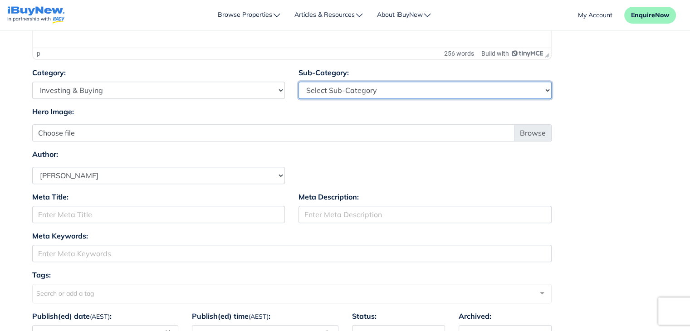
click at [375, 89] on select "Select Sub-Category First Home Buyers Upsizers Downsizers Investors Suburb Prof…" at bounding box center [424, 90] width 253 height 17
select select "17"
click at [298, 82] on select "Select Sub-Category First Home Buyers Upsizers Downsizers Investors Suburb Prof…" at bounding box center [424, 90] width 253 height 17
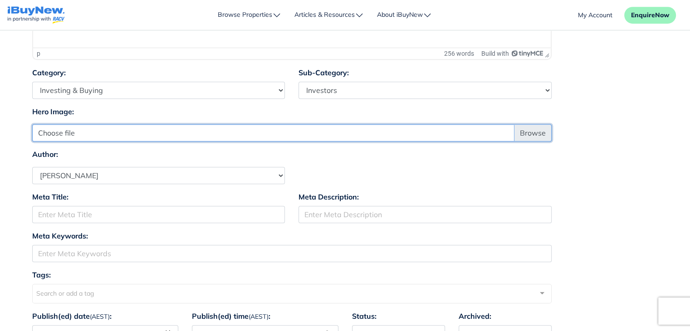
click at [536, 129] on input "Choose file" at bounding box center [291, 132] width 519 height 17
type input "C:\fakepath\Article 8.jpg"
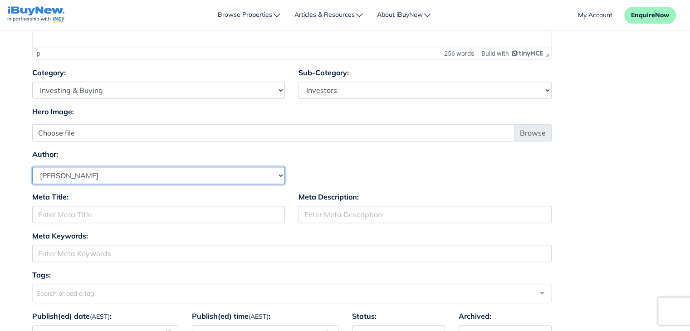
click at [227, 176] on select "[PERSON_NAME] [PERSON_NAME] [PERSON_NAME] [PERSON_NAME] [PERSON_NAME] [PERSON_N…" at bounding box center [158, 175] width 253 height 17
select select "1590"
click at [32, 167] on select "[PERSON_NAME] [PERSON_NAME] [PERSON_NAME] [PERSON_NAME] [PERSON_NAME] [PERSON_N…" at bounding box center [158, 175] width 253 height 17
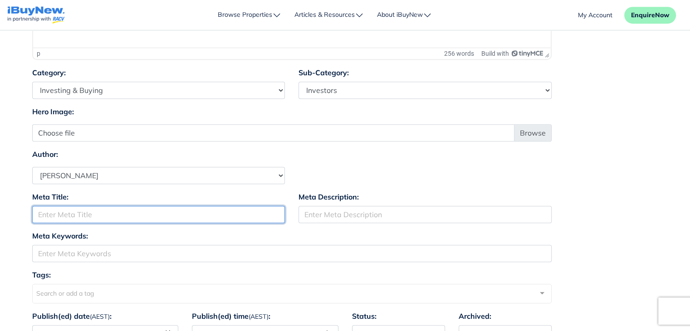
click at [181, 213] on input "Meta Title:" at bounding box center [158, 214] width 253 height 17
type input "Home Guarantee"
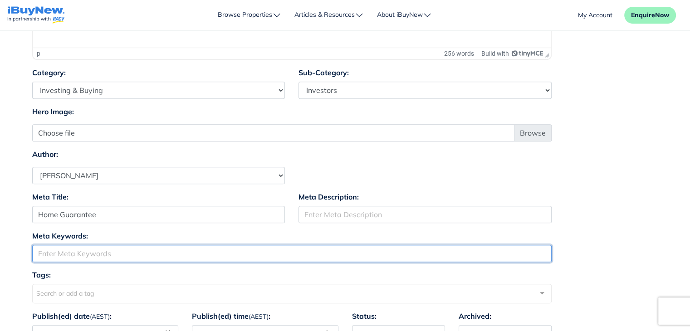
click at [236, 258] on input "Meta Keywords:" at bounding box center [291, 253] width 519 height 17
paste input "Home Guarantee"
type input "Home Guarantee"
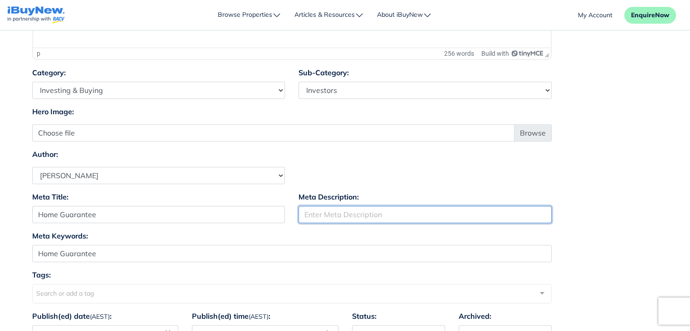
click at [360, 213] on input "Meta Description:" at bounding box center [424, 214] width 253 height 17
type input "Changes to Increase Competition for Investors"
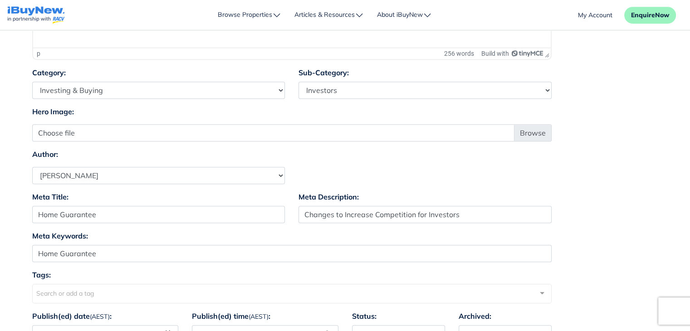
click at [592, 224] on div "Meta Title: Home Guarantee Meta Description: Changes to Increase Competition fo…" at bounding box center [345, 210] width 640 height 39
click at [584, 178] on div "Author: [PERSON_NAME] [PERSON_NAME] [PERSON_NAME] [PERSON_NAME] [PERSON_NAME] […" at bounding box center [345, 166] width 640 height 35
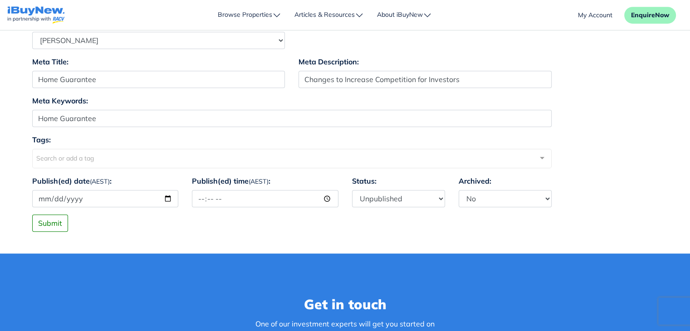
scroll to position [647, 0]
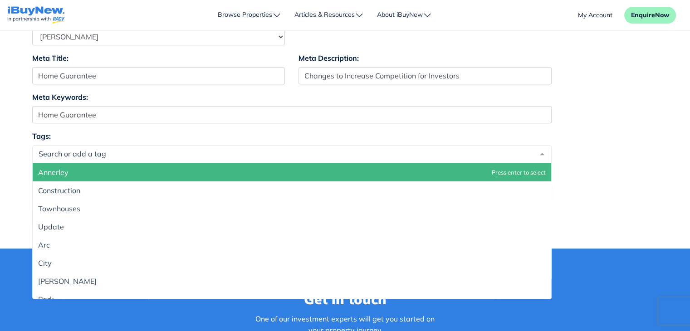
click at [186, 153] on div at bounding box center [291, 154] width 519 height 18
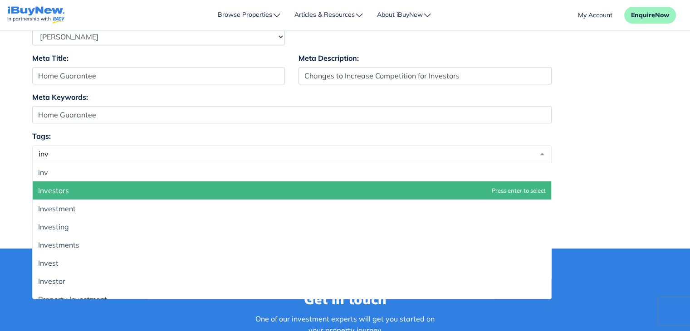
click at [142, 192] on span "Investors" at bounding box center [292, 190] width 518 height 18
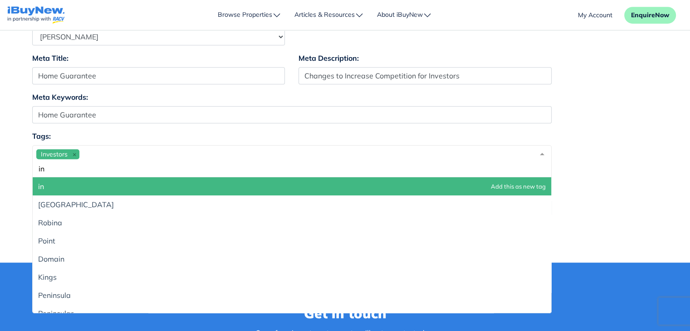
type input "i"
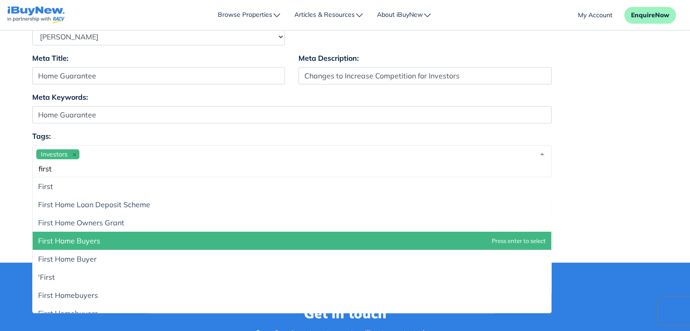
click at [124, 232] on span "First Home Buyers" at bounding box center [292, 241] width 518 height 18
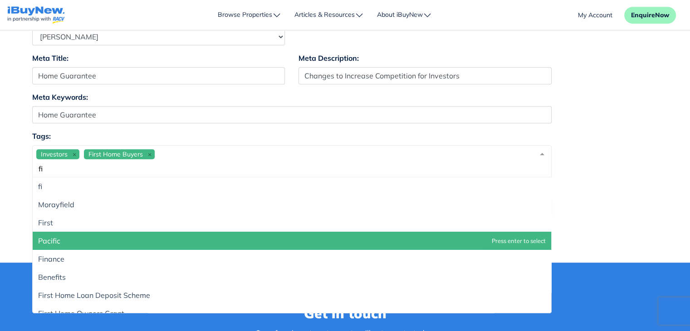
type input "f"
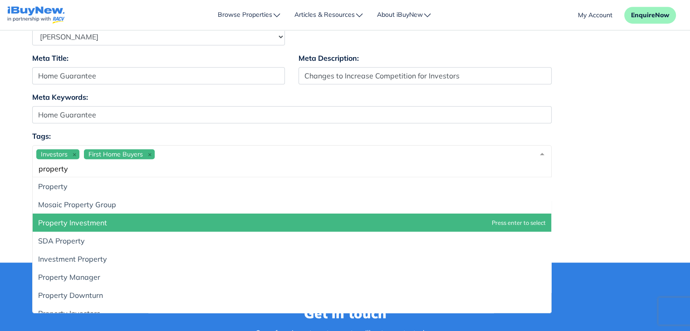
click at [130, 222] on span "Property Investment" at bounding box center [292, 223] width 518 height 18
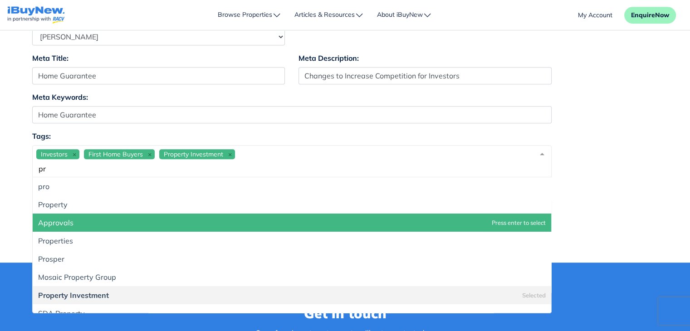
type input "p"
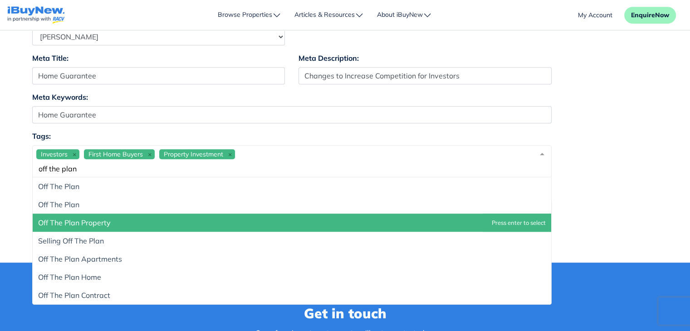
click at [88, 222] on span "Off The Plan Property" at bounding box center [74, 222] width 73 height 9
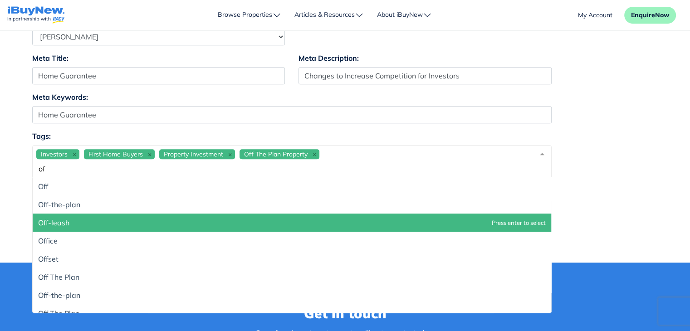
type input "o"
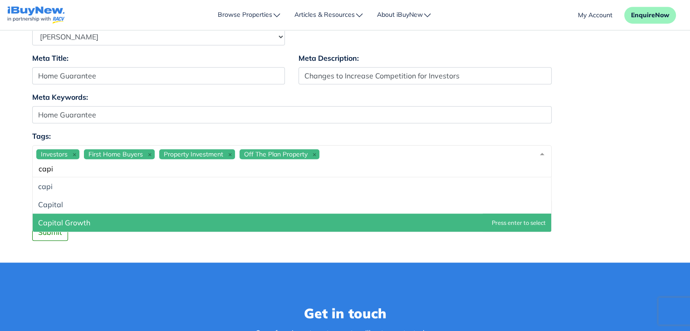
click at [88, 222] on span "Capital Growth" at bounding box center [64, 222] width 52 height 9
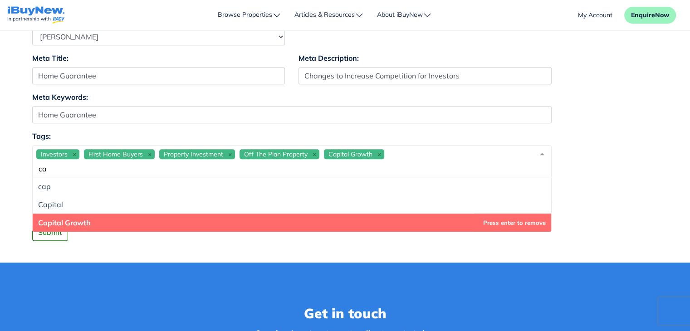
type input "c"
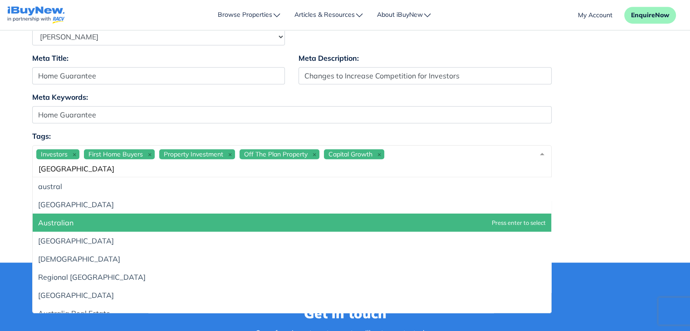
type input "australia"
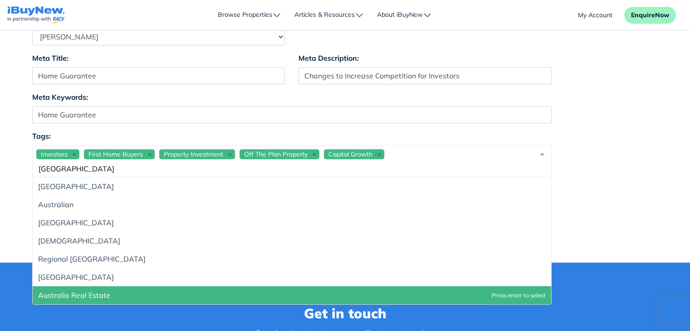
click at [115, 293] on span "Australia Real Estate" at bounding box center [292, 295] width 518 height 18
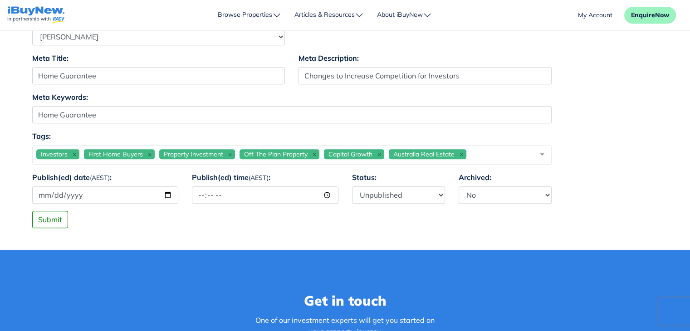
click at [646, 201] on div "Publish(ed) date (AEST) : Publish(ed) time (AEST) : Status: Published Unpublish…" at bounding box center [345, 191] width 640 height 39
click at [109, 197] on input "Publish(ed) date (AEST) :" at bounding box center [105, 194] width 147 height 17
click at [166, 194] on input "Publish(ed) date (AEST) :" at bounding box center [105, 194] width 147 height 17
type input "[DATE]"
click at [272, 193] on input "Publish(ed) time (AEST) :" at bounding box center [265, 194] width 147 height 17
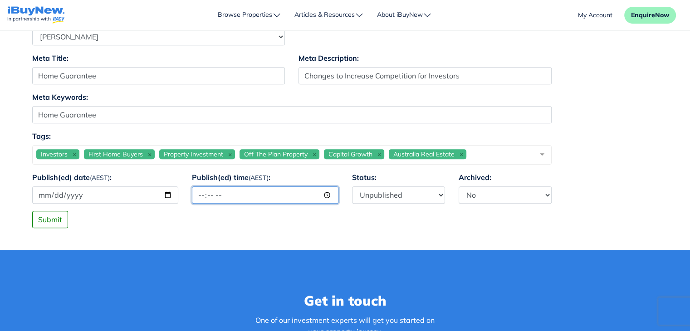
type input "12:00"
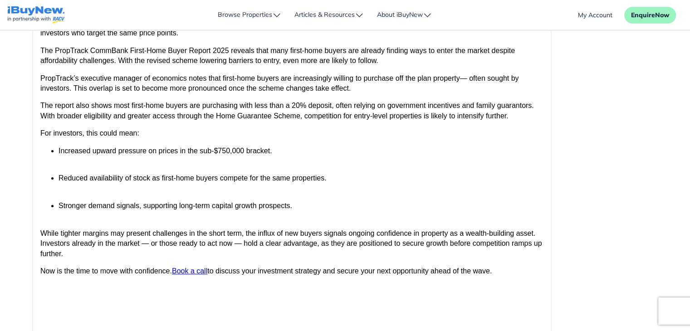
scroll to position [222, 0]
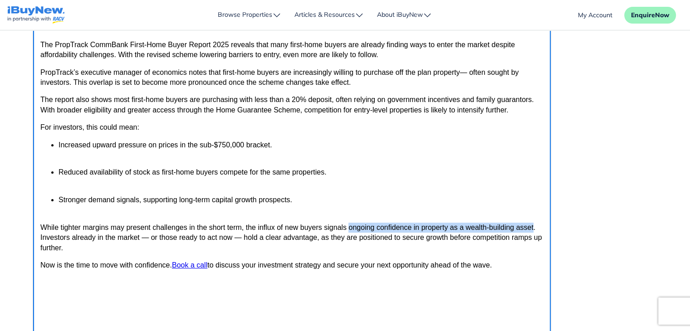
drag, startPoint x: 348, startPoint y: 230, endPoint x: 533, endPoint y: 227, distance: 185.1
click at [533, 227] on p "While tighter margins may present challenges in the short term, the influx of n…" at bounding box center [291, 238] width 503 height 30
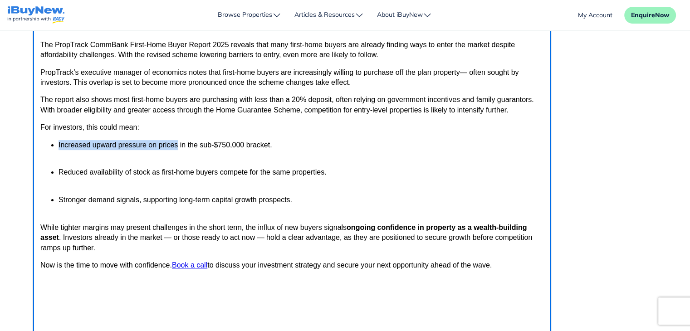
drag, startPoint x: 58, startPoint y: 145, endPoint x: 177, endPoint y: 148, distance: 119.3
click at [177, 148] on ul "Increased upward pressure on prices in the sub-$750,000 bracket. Reduced availa…" at bounding box center [291, 177] width 503 height 75
drag, startPoint x: 59, startPoint y: 172, endPoint x: 147, endPoint y: 176, distance: 88.1
click at [147, 176] on p "Reduced availability of stock as first-home buyers compete for the same propert…" at bounding box center [300, 177] width 485 height 20
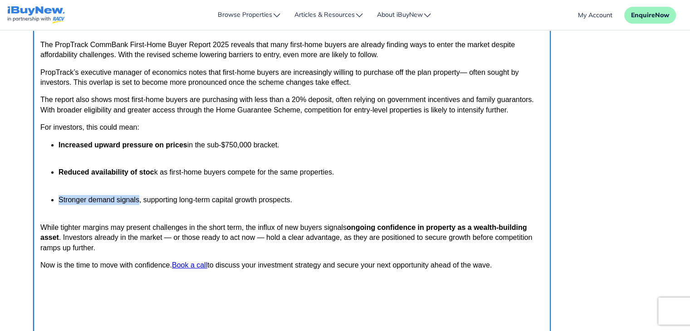
drag, startPoint x: 59, startPoint y: 201, endPoint x: 137, endPoint y: 200, distance: 78.0
click at [137, 200] on p "Stronger demand signals, supporting long-term capital growth prospects." at bounding box center [300, 205] width 485 height 20
click at [400, 213] on p "Stronger demand signals , supporting long-term capital growth prospects." at bounding box center [300, 205] width 485 height 20
click at [460, 161] on ul "Increased upward pressure on prices in the sub-$750,000 bracket. Reduced availa…" at bounding box center [291, 177] width 503 height 75
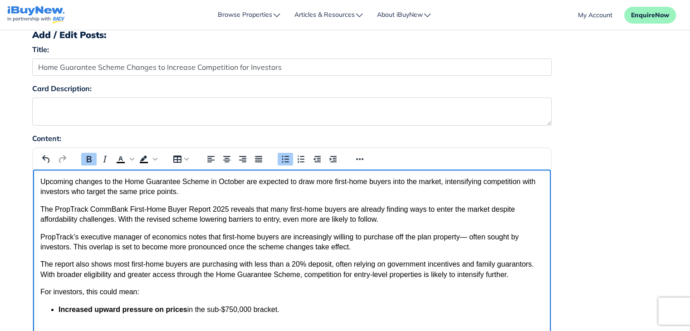
scroll to position [65, 0]
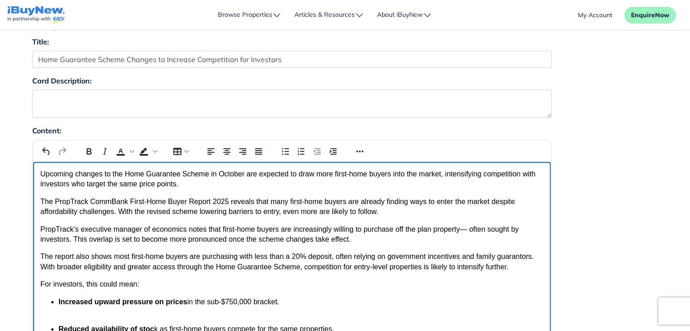
click at [40, 172] on p "Upcoming changes to the Home Guarantee Scheme in October are expected to draw m…" at bounding box center [291, 179] width 503 height 20
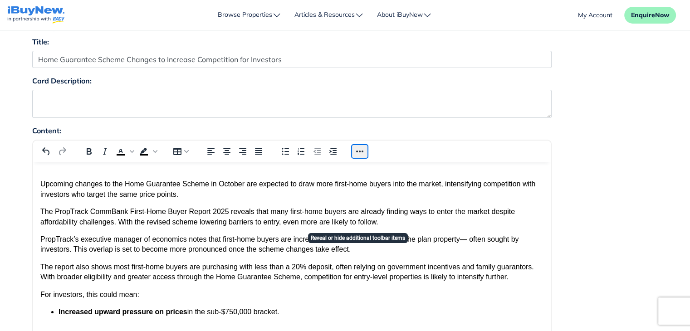
click at [360, 150] on button "Reveal or hide additional toolbar items" at bounding box center [359, 151] width 15 height 13
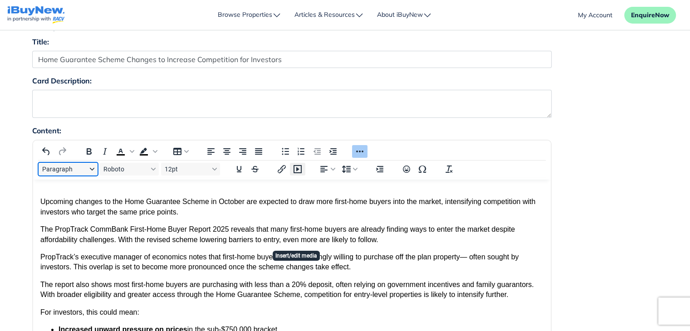
click at [296, 171] on icon "Insert/edit media" at bounding box center [297, 169] width 11 height 11
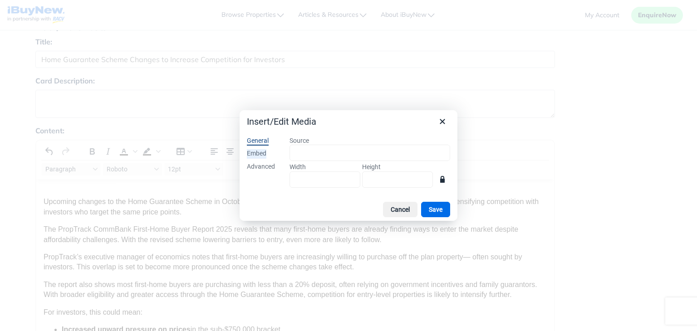
click at [256, 154] on div "Embed" at bounding box center [257, 153] width 20 height 9
click at [258, 166] on div "Advanced" at bounding box center [261, 166] width 28 height 9
click at [258, 155] on div "Embed" at bounding box center [257, 153] width 20 height 9
click at [259, 139] on div "General" at bounding box center [258, 141] width 22 height 9
click at [396, 206] on button "Cancel" at bounding box center [400, 209] width 34 height 15
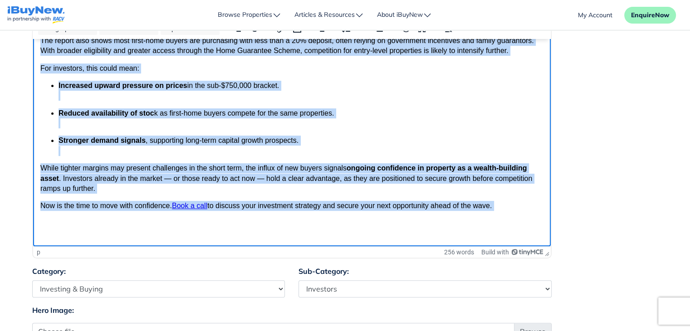
scroll to position [308, 0]
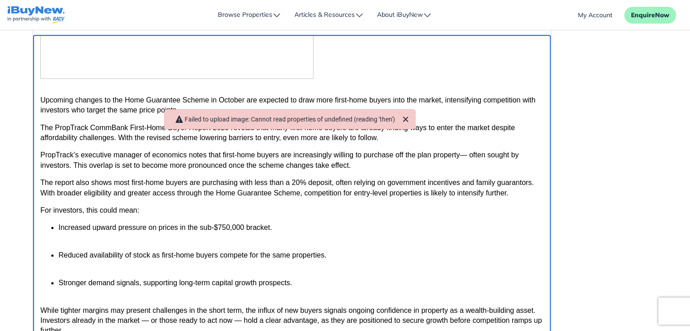
scroll to position [224, 0]
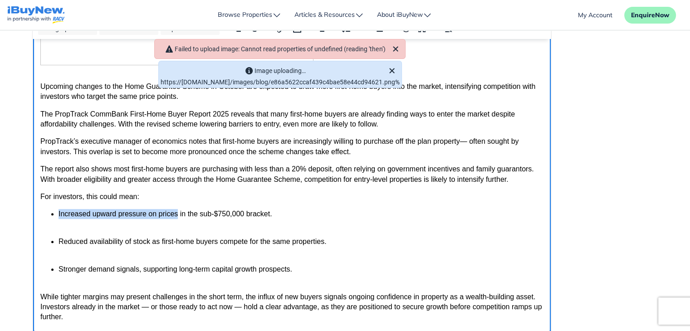
drag, startPoint x: 58, startPoint y: 215, endPoint x: 176, endPoint y: 218, distance: 118.0
click at [176, 218] on p "Increased upward pressure on prices in the sub-$750,000 bracket." at bounding box center [300, 219] width 485 height 20
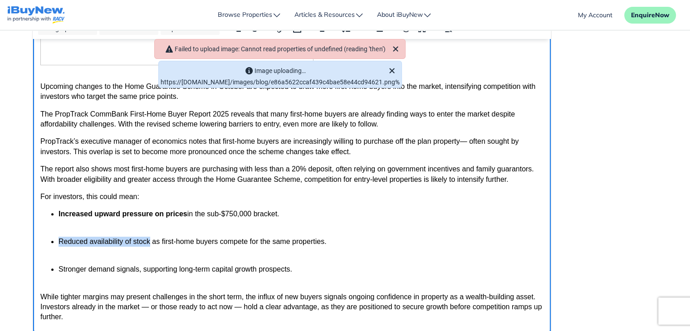
drag, startPoint x: 60, startPoint y: 242, endPoint x: 148, endPoint y: 245, distance: 88.1
click at [148, 245] on p "Reduced availability of stock as first-home buyers compete for the same propert…" at bounding box center [300, 247] width 485 height 20
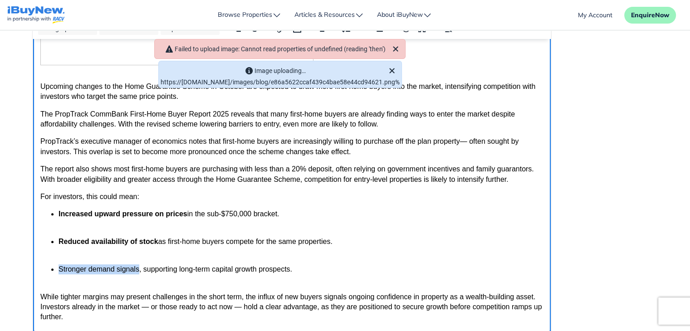
drag, startPoint x: 59, startPoint y: 269, endPoint x: 138, endPoint y: 271, distance: 78.5
click at [138, 271] on p "Stronger demand signals, supporting long-term capital growth prospects." at bounding box center [300, 274] width 485 height 20
click at [349, 299] on p "While tighter margins may present challenges in the short term, the influx of n…" at bounding box center [291, 307] width 503 height 30
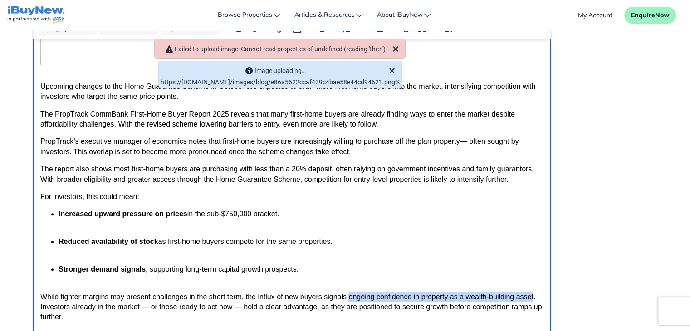
drag, startPoint x: 532, startPoint y: 297, endPoint x: 347, endPoint y: 291, distance: 184.3
click at [347, 291] on body "Upcoming changes to the Home Guarantee Scheme in October are expected to draw m…" at bounding box center [291, 123] width 503 height 434
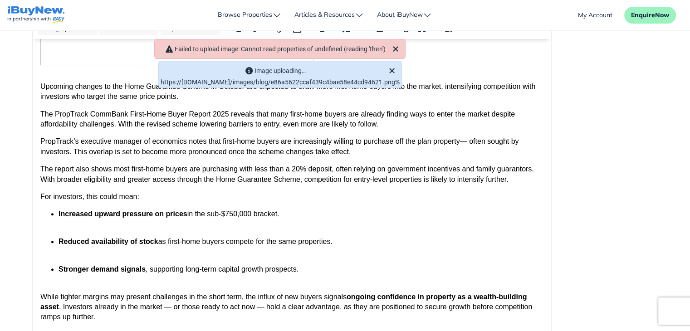
click at [611, 238] on div "Content: Paragraph Roboto 12pt p › strong 256 words Build with" at bounding box center [345, 159] width 640 height 385
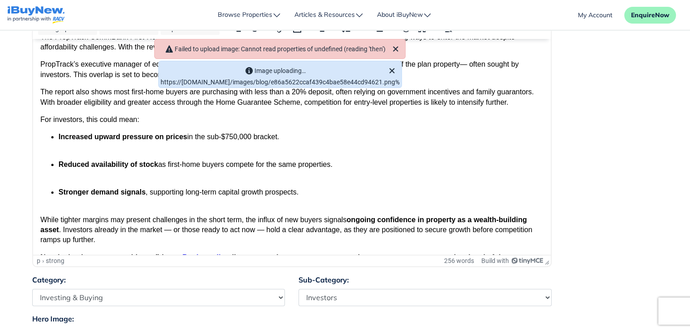
scroll to position [307, 0]
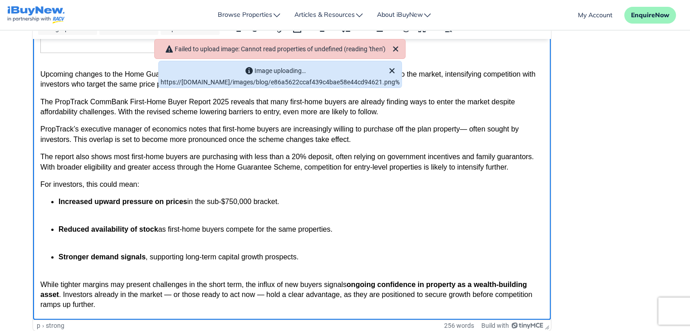
click at [339, 187] on body "Upcoming changes to the Home Guarantee Scheme in October are expected to draw m…" at bounding box center [291, 111] width 503 height 434
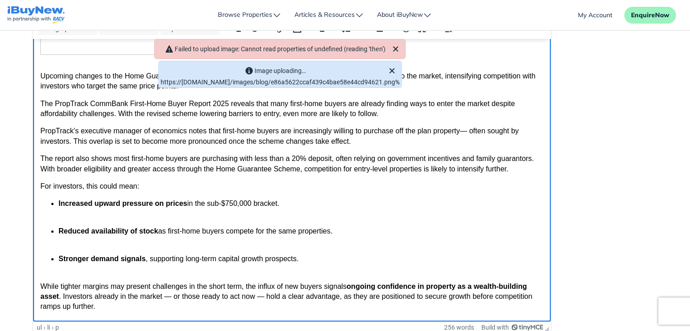
scroll to position [143, 0]
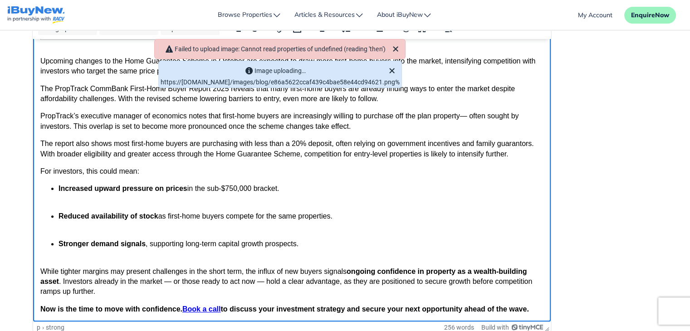
click at [184, 309] on link "Book a call" at bounding box center [201, 309] width 38 height 8
click at [394, 215] on p "Reduced availability of stock as first-home buyers compete for the same propert…" at bounding box center [300, 221] width 485 height 20
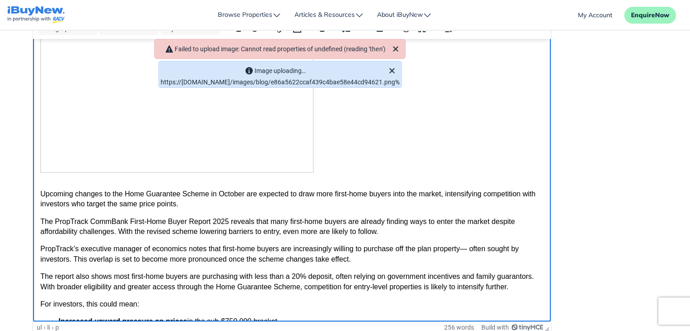
scroll to position [0, 0]
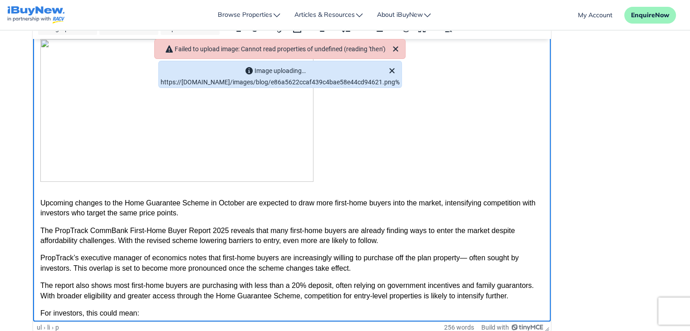
click at [253, 136] on img "Rich Text Area" at bounding box center [176, 110] width 273 height 143
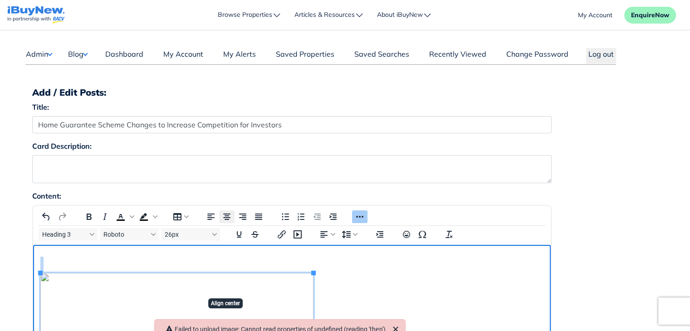
click at [227, 217] on icon "Align center" at bounding box center [226, 217] width 7 height 6
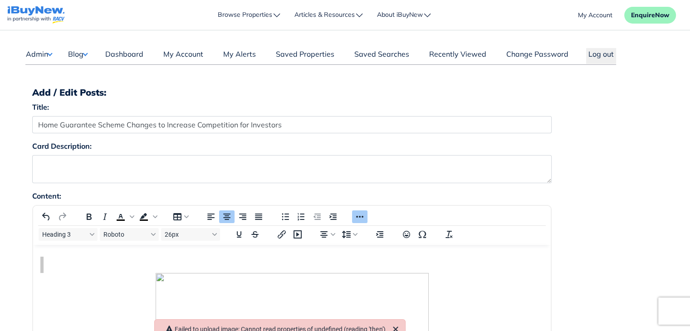
click at [631, 149] on div "Card Description:" at bounding box center [345, 166] width 640 height 50
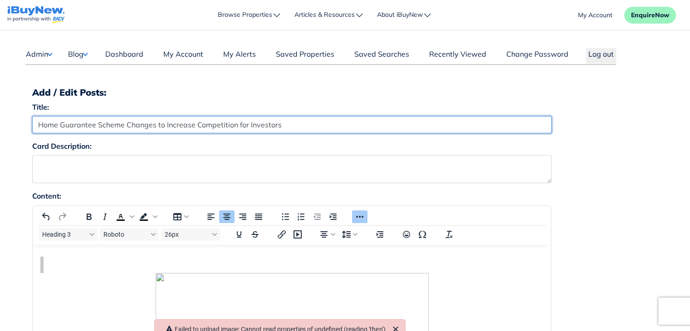
drag, startPoint x: 293, startPoint y: 124, endPoint x: 125, endPoint y: 123, distance: 168.3
click at [125, 123] on input "Home Guarantee Scheme Changes to Increase Competition for Investors" at bounding box center [291, 124] width 519 height 17
click at [189, 122] on input "Home Guarantee Scheme" at bounding box center [291, 124] width 519 height 17
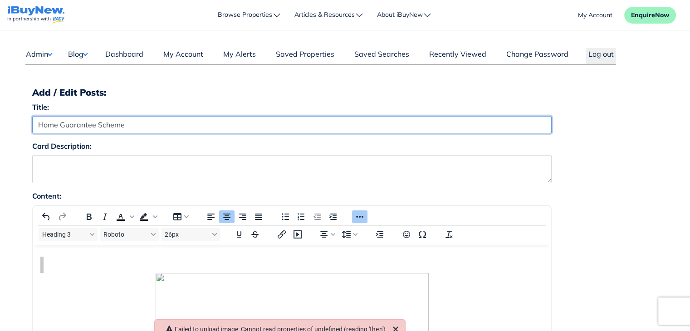
paste input "Changes to Increase Competition for Investors"
type input "Home Guarantee"
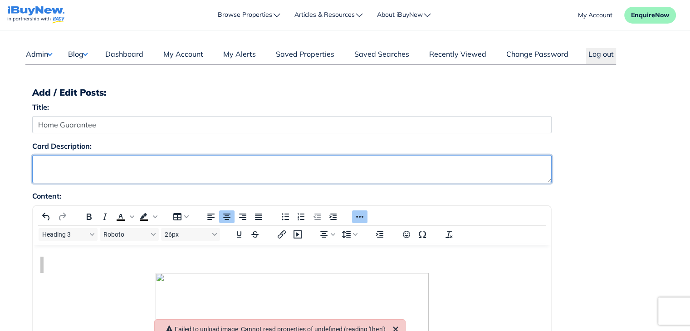
click at [168, 166] on textarea "Card Description:" at bounding box center [291, 169] width 519 height 28
paste textarea "Home Guarantee Scheme Changes to Increase Competition for Investors"
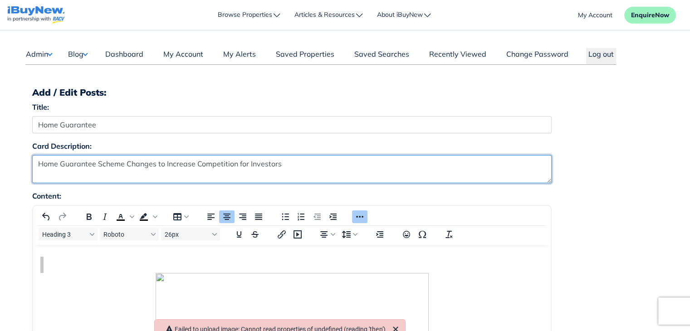
type textarea "Home Guarantee Scheme Changes to Increase Competition for Investors"
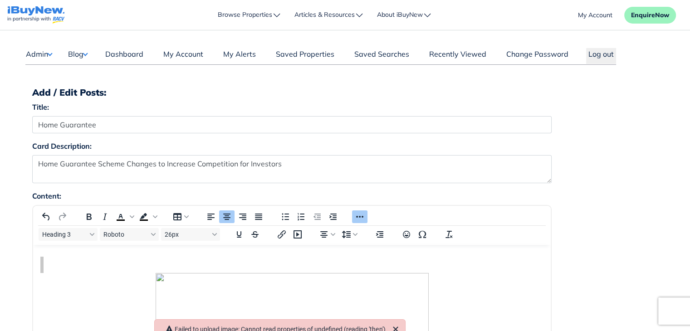
click at [627, 163] on div "Card Description: Home Guarantee Scheme Changes to Increase Competition for Inv…" at bounding box center [345, 166] width 640 height 50
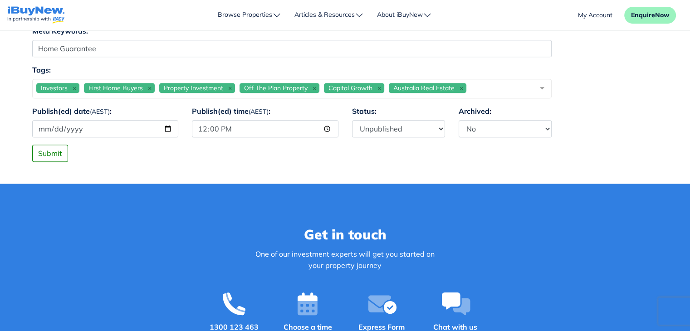
scroll to position [708, 0]
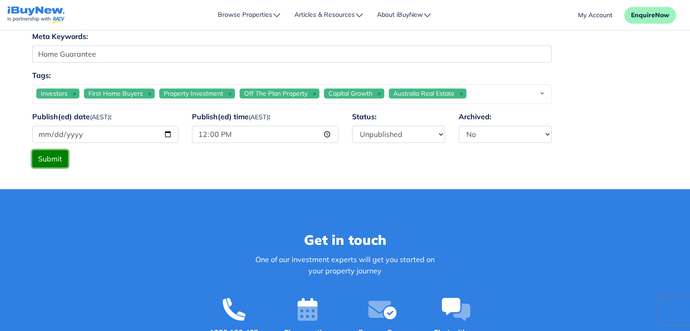
click at [49, 162] on button "Submit" at bounding box center [50, 158] width 36 height 17
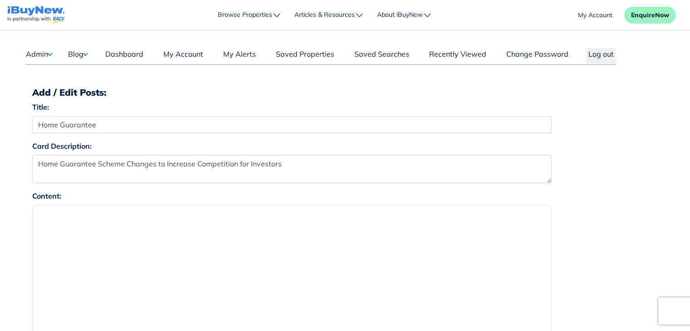
select select "4"
select select "1590"
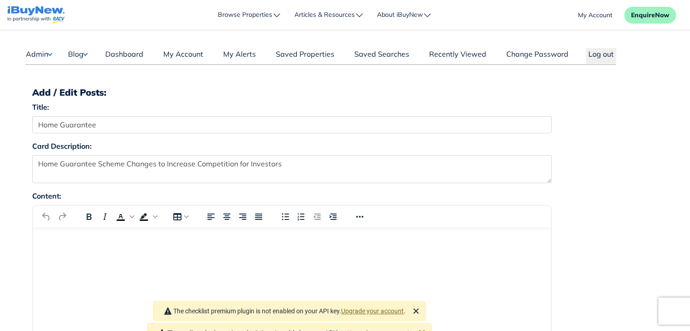
click at [80, 51] on button "Blog" at bounding box center [78, 54] width 20 height 12
click at [90, 70] on link "Posts" at bounding box center [106, 71] width 54 height 11
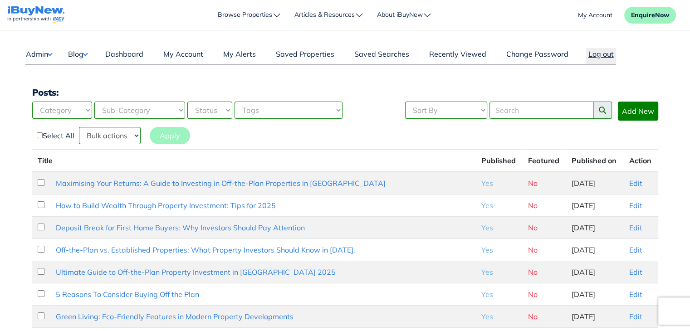
click at [600, 55] on button "Log out" at bounding box center [601, 56] width 30 height 16
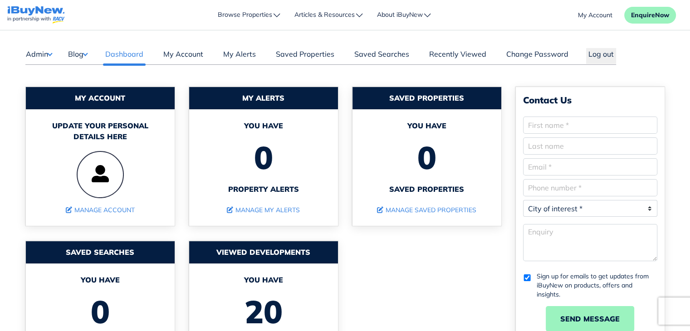
click at [83, 53] on button "Blog" at bounding box center [78, 54] width 20 height 12
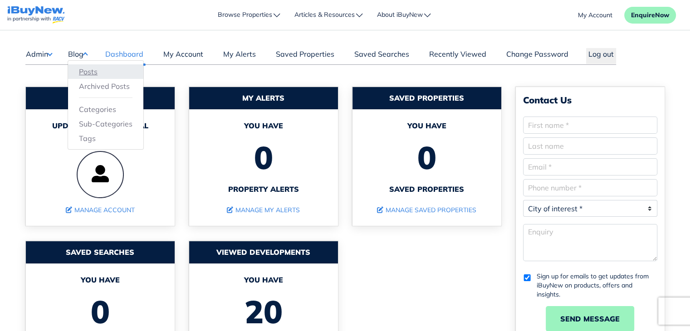
click at [96, 70] on link "Posts" at bounding box center [106, 71] width 54 height 11
